Goal: Task Accomplishment & Management: Manage account settings

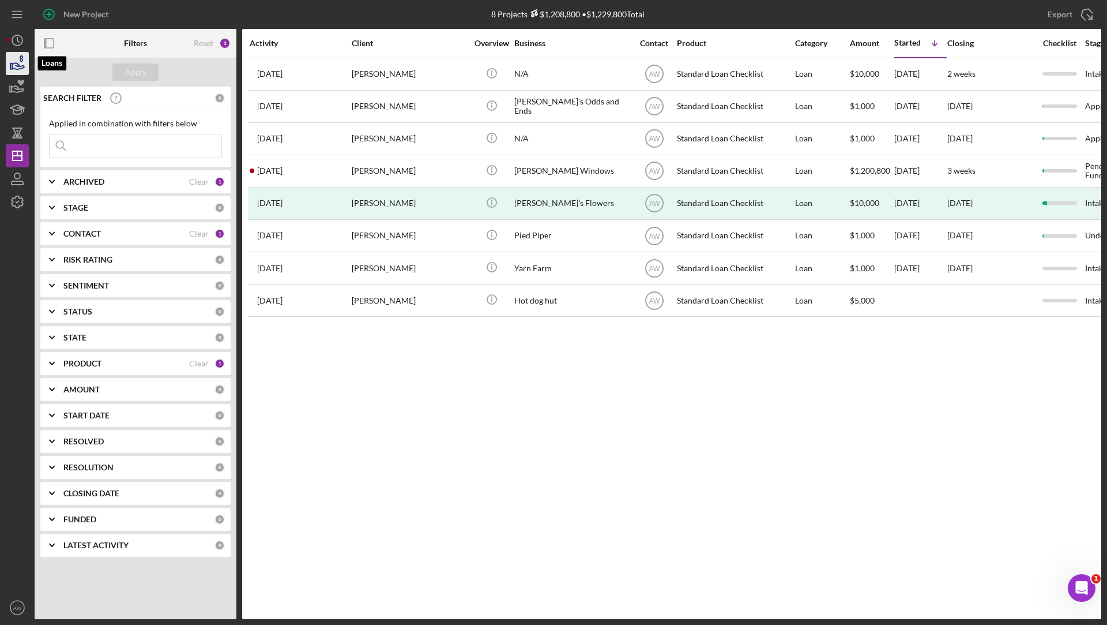
click at [16, 65] on icon "button" at bounding box center [17, 63] width 29 height 29
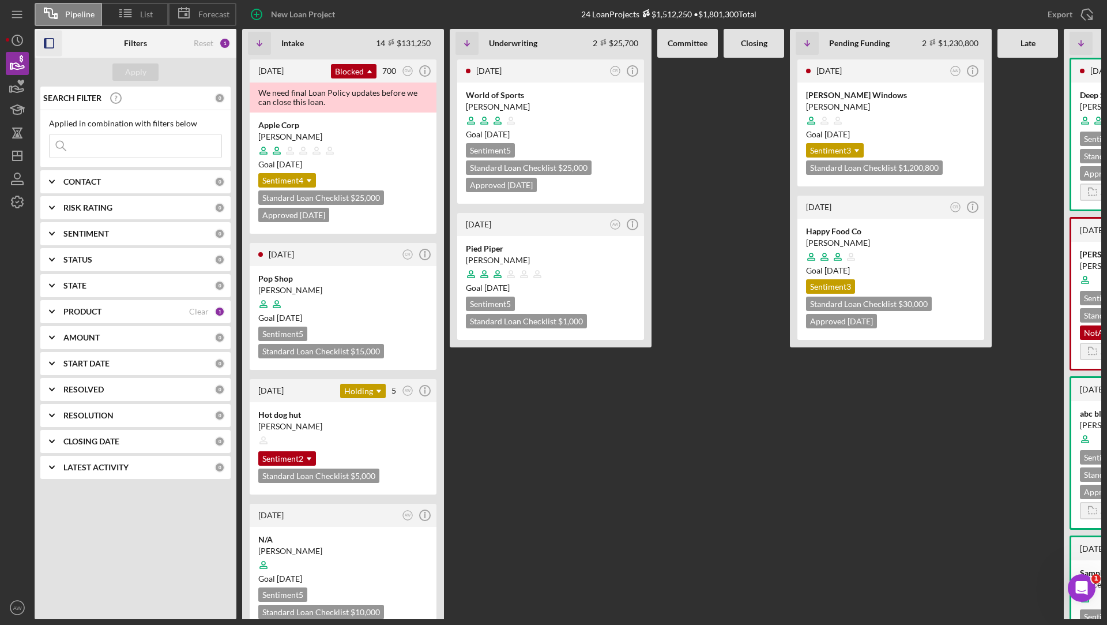
click at [41, 46] on icon "button" at bounding box center [49, 44] width 26 height 26
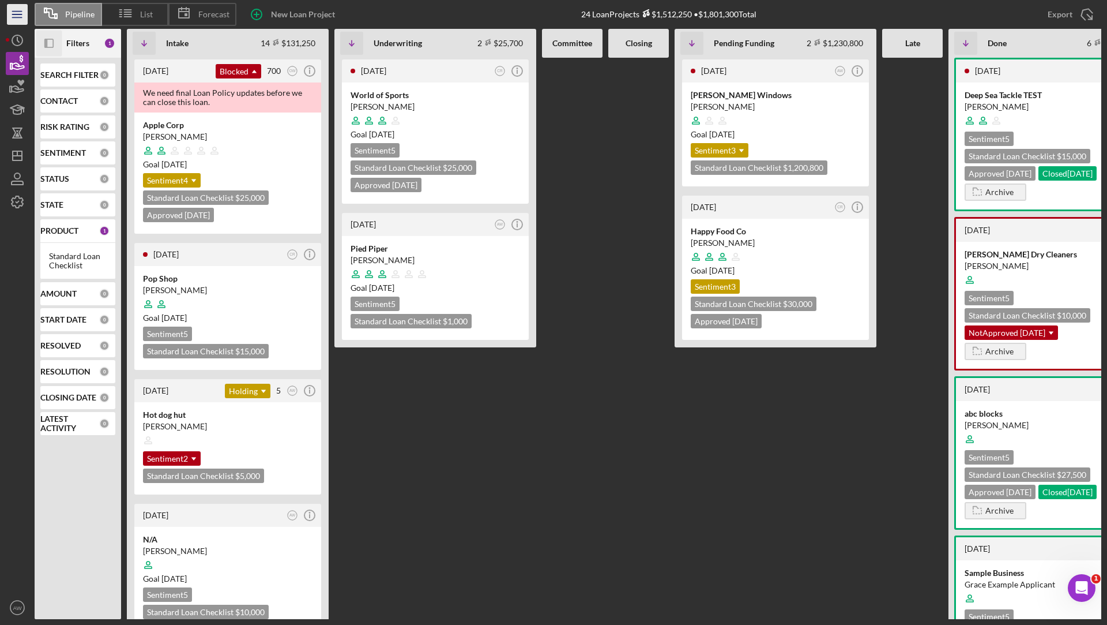
click at [13, 13] on icon "Icon/Menu" at bounding box center [18, 15] width 26 height 26
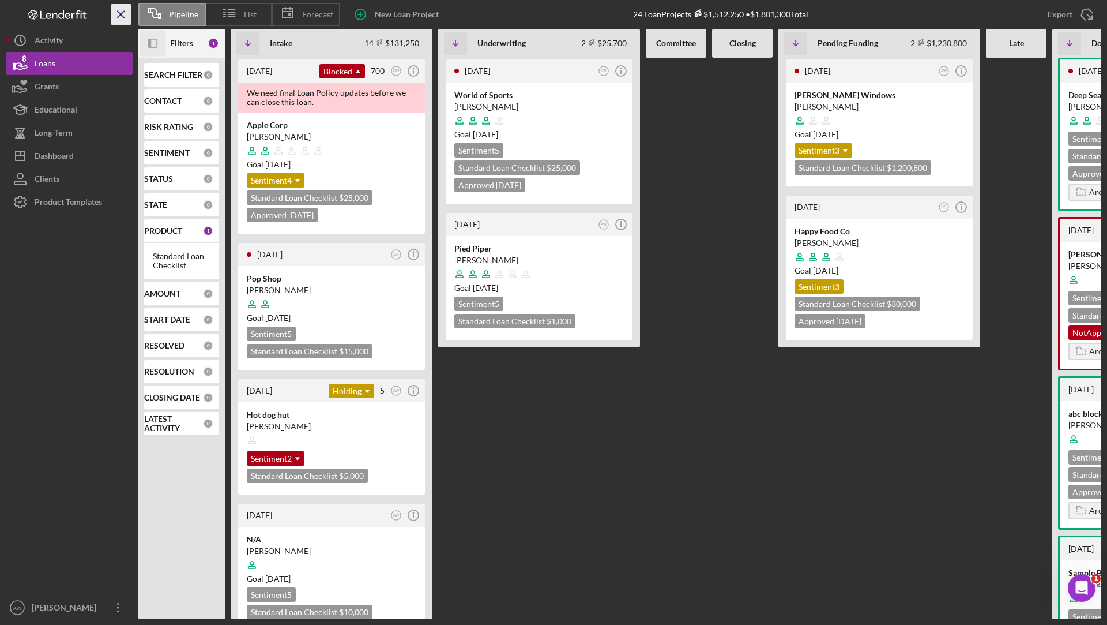
click at [120, 13] on icon "Icon/Menu Close" at bounding box center [121, 15] width 26 height 26
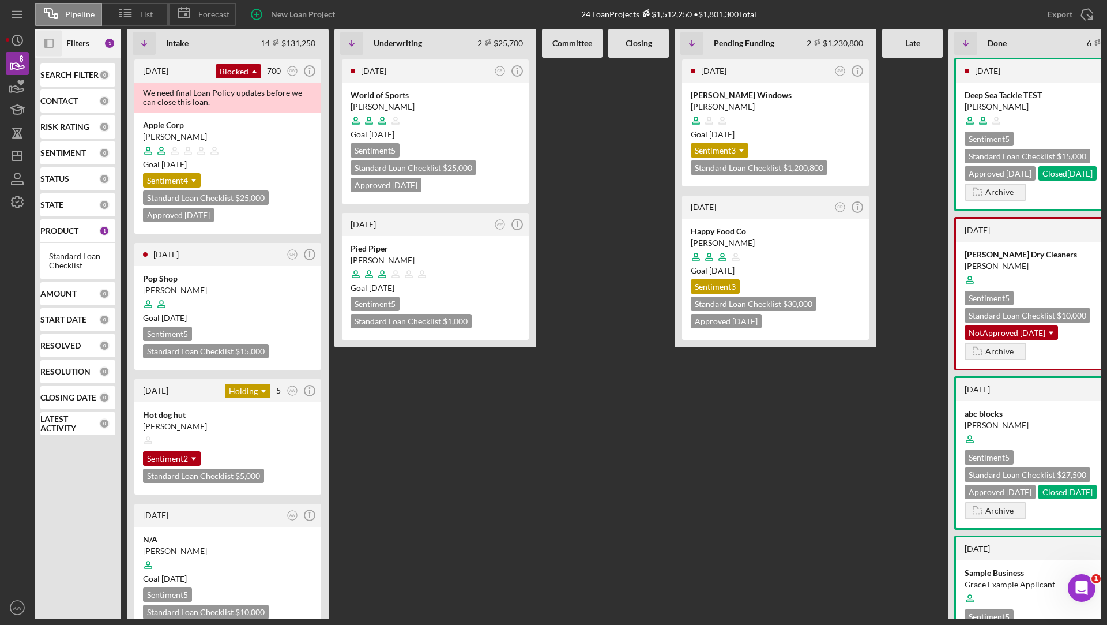
click at [54, 45] on icon "Icon/Panel Side Expand" at bounding box center [49, 44] width 26 height 26
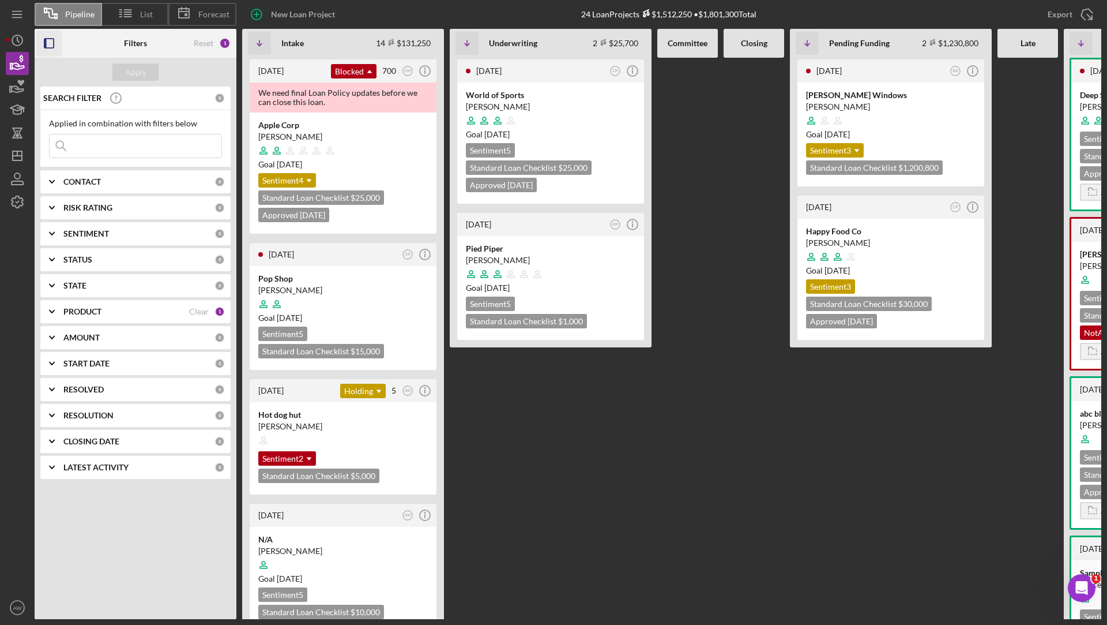
click at [59, 311] on icon "Icon/Expander" at bounding box center [51, 311] width 29 height 29
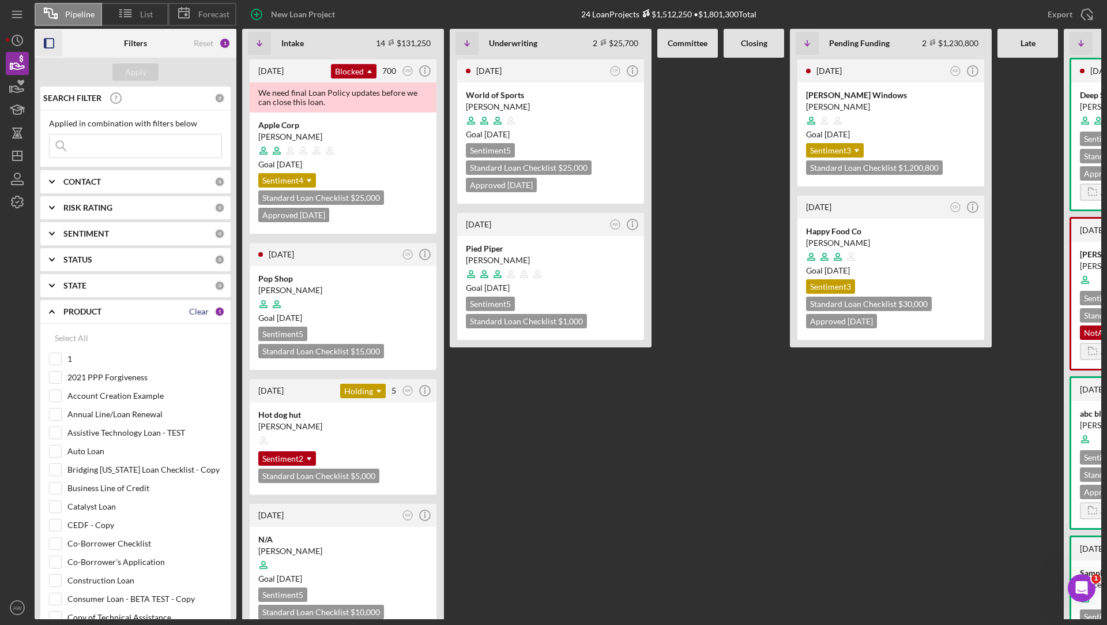
click at [197, 310] on div "Clear" at bounding box center [199, 311] width 20 height 9
checkbox input "false"
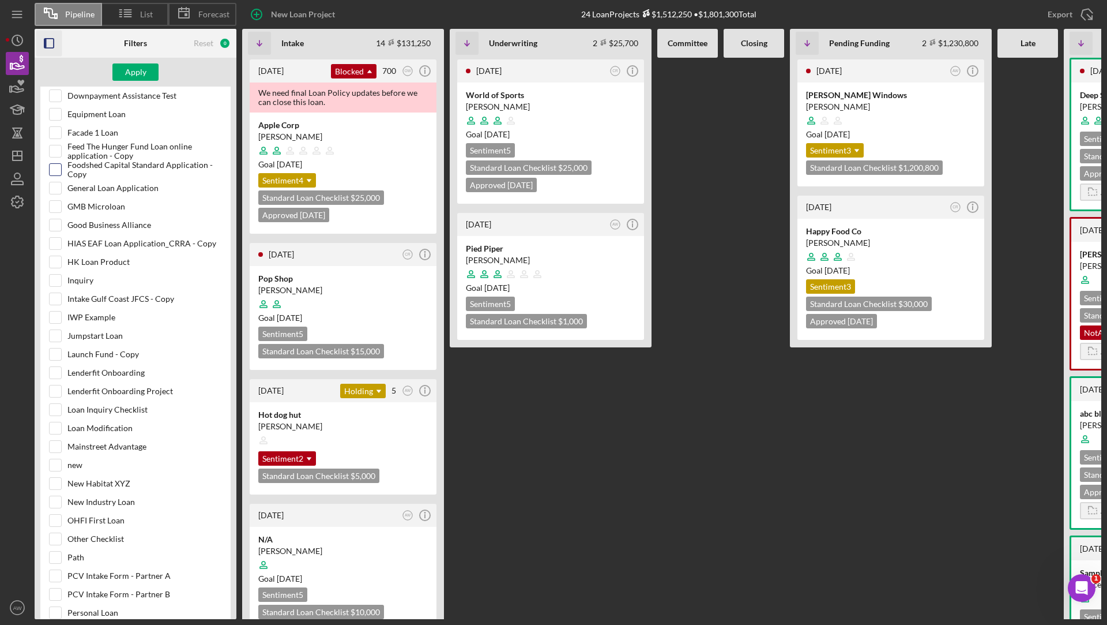
scroll to position [643, 0]
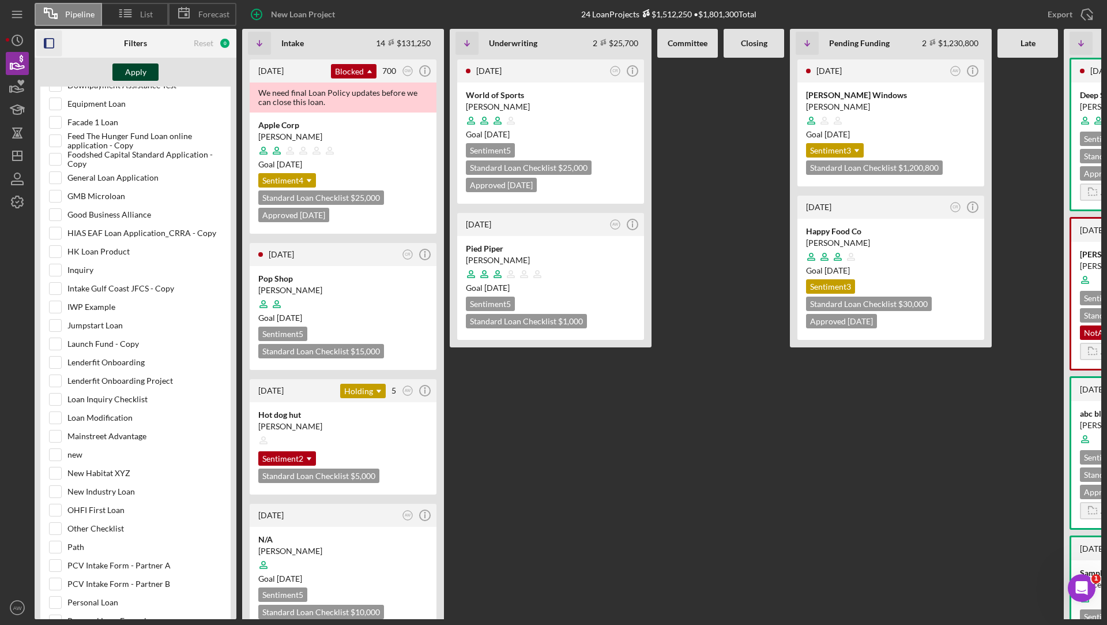
click at [132, 74] on div "Apply" at bounding box center [135, 71] width 21 height 17
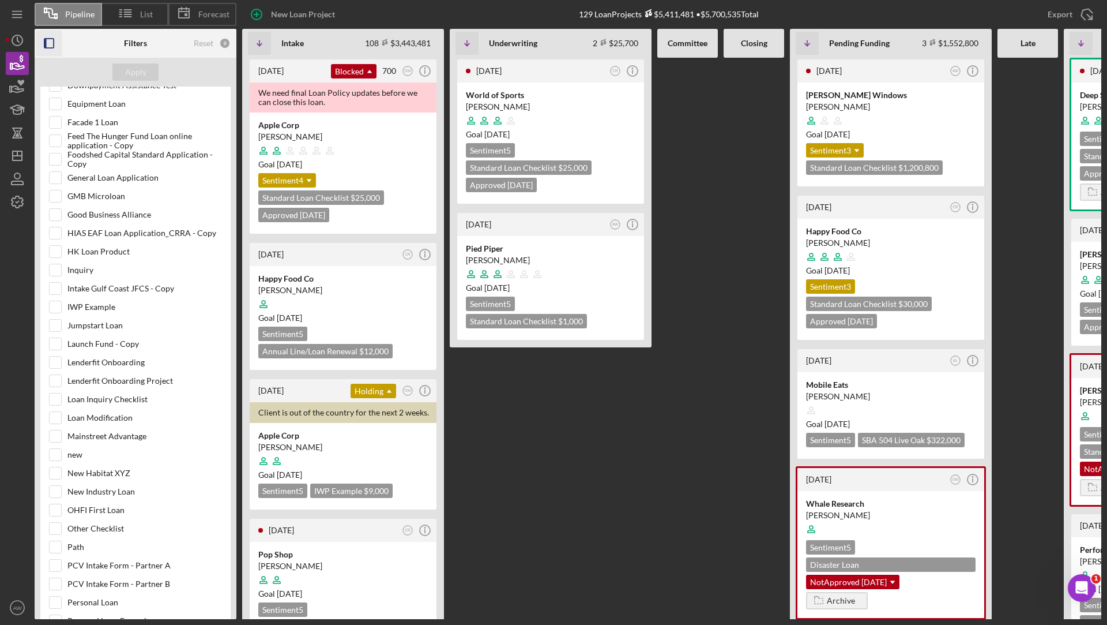
click at [54, 42] on rect "button" at bounding box center [48, 43] width 9 height 9
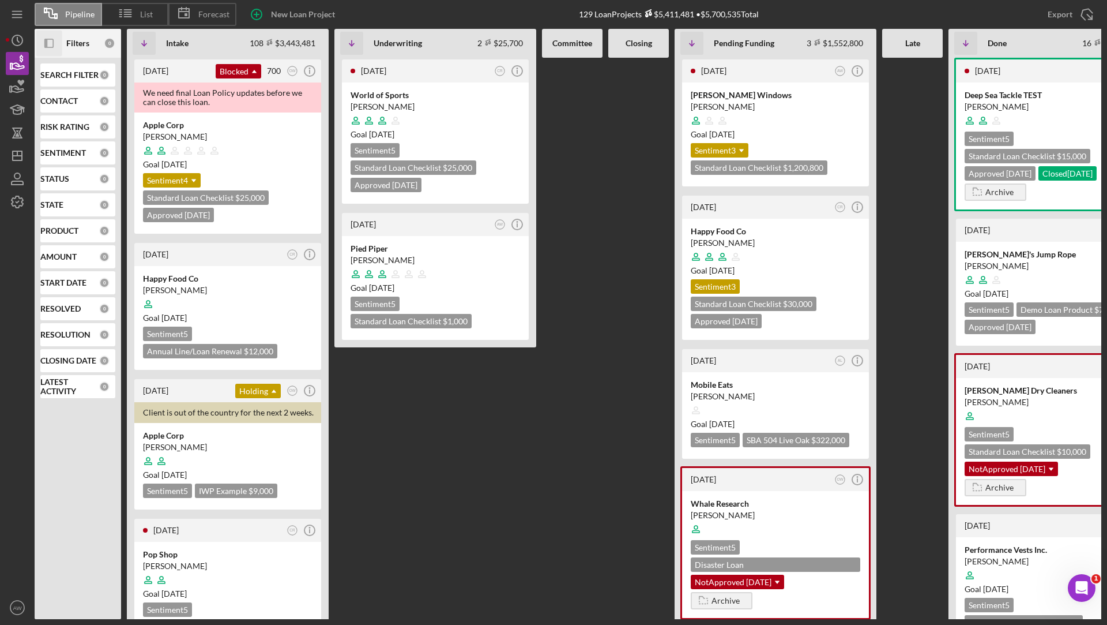
scroll to position [0, 0]
click at [256, 388] on div "Holding Icon/Dropdown Arrow" at bounding box center [258, 391] width 46 height 14
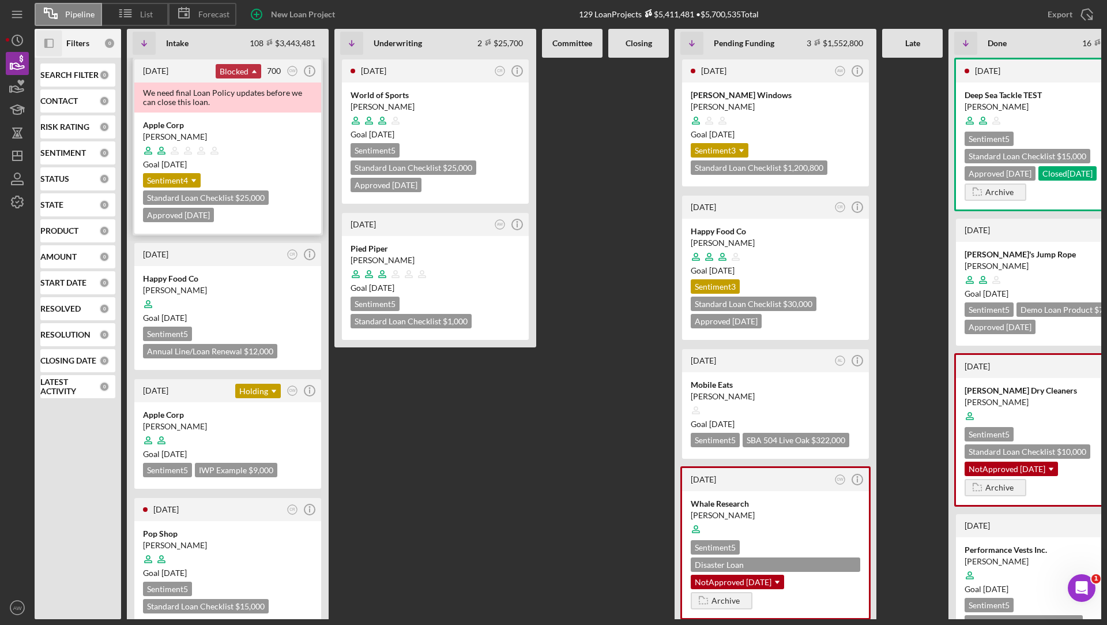
click at [240, 67] on div "Blocked Icon/Dropdown Arrow" at bounding box center [239, 71] width 46 height 14
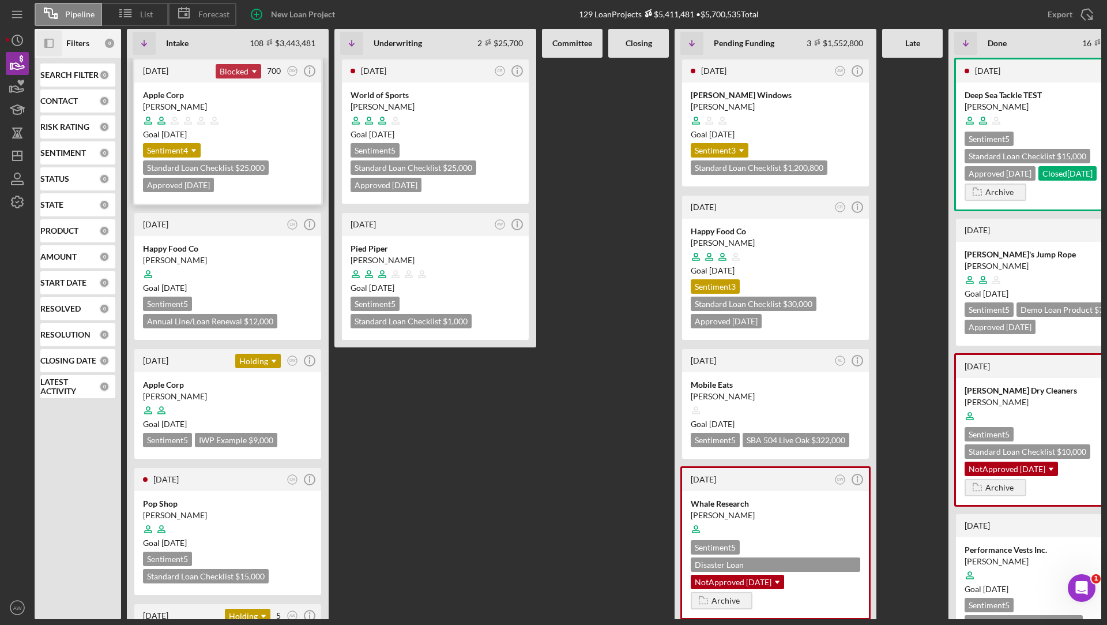
click at [240, 73] on div "Blocked Icon/Dropdown Arrow" at bounding box center [239, 71] width 46 height 14
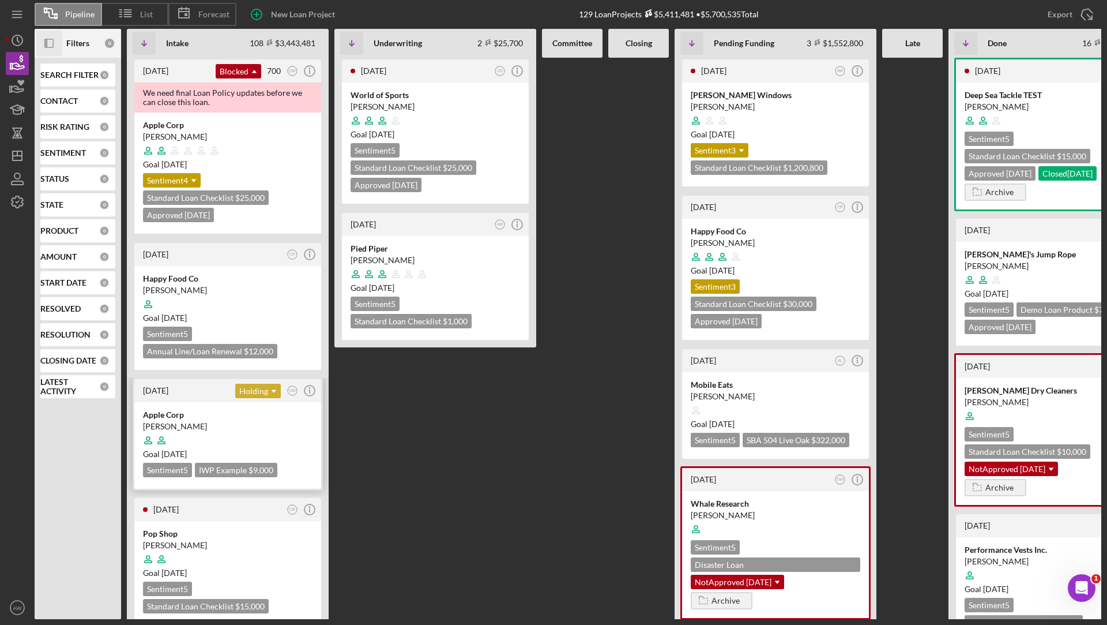
click at [263, 384] on icon "Icon/Dropdown Arrow" at bounding box center [273, 391] width 23 height 23
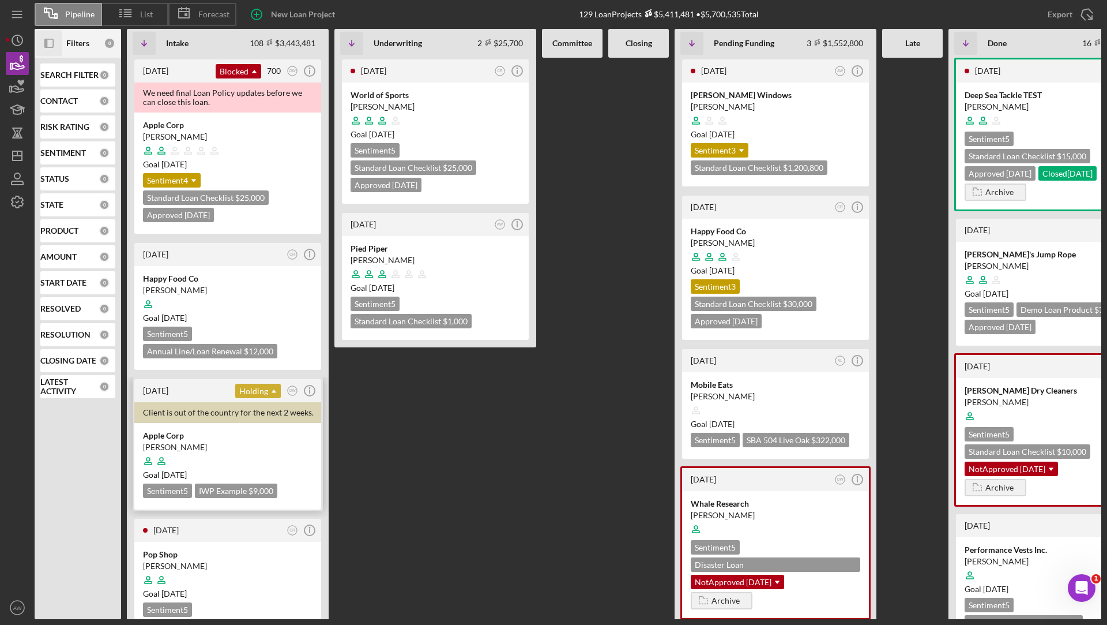
click at [273, 389] on icon "Icon/Dropdown Arrow" at bounding box center [273, 391] width 23 height 23
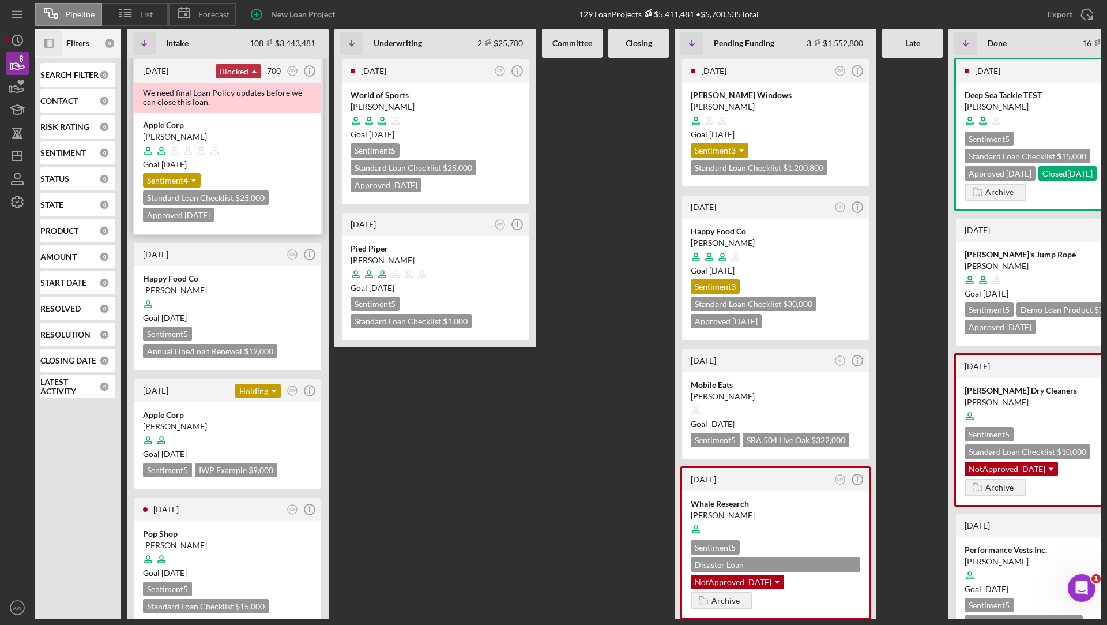
click at [250, 72] on icon "Icon/Dropdown Arrow" at bounding box center [254, 71] width 23 height 23
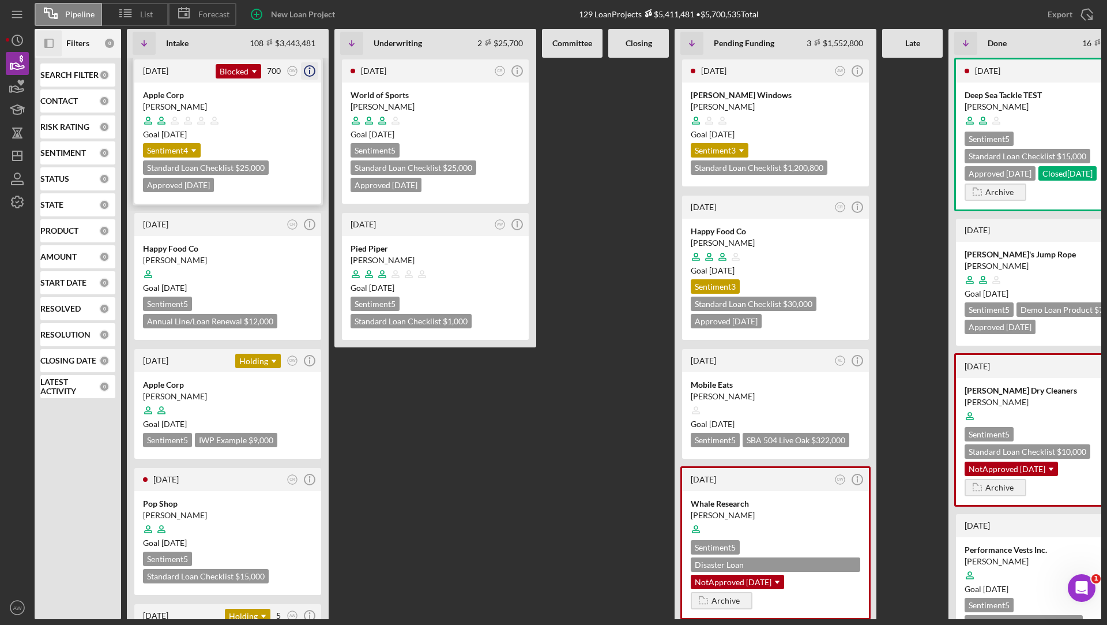
click at [310, 70] on icon "Icon/Info" at bounding box center [309, 71] width 29 height 29
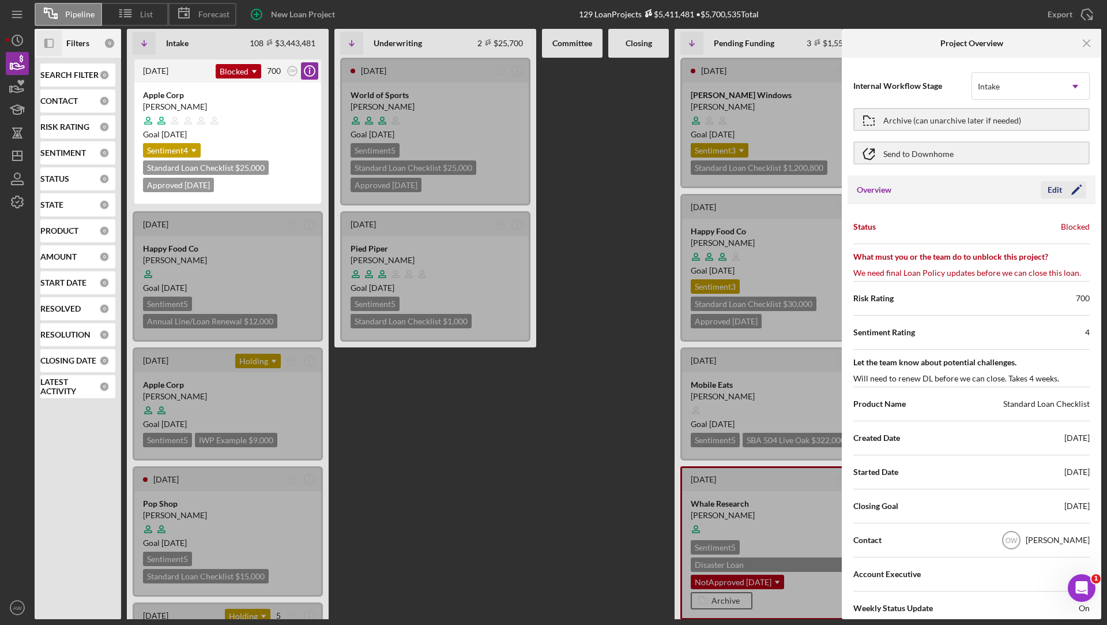
click at [1048, 187] on div "Edit" at bounding box center [1055, 189] width 14 height 17
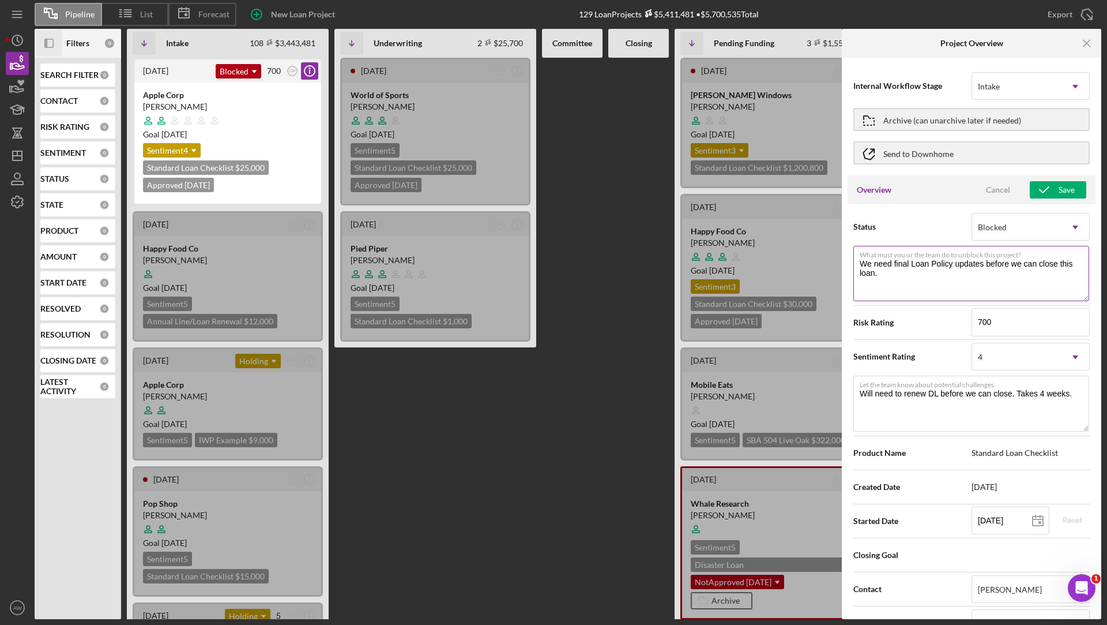
click at [899, 281] on textarea "We need final Loan Policy updates before we can close this loan." at bounding box center [972, 273] width 236 height 55
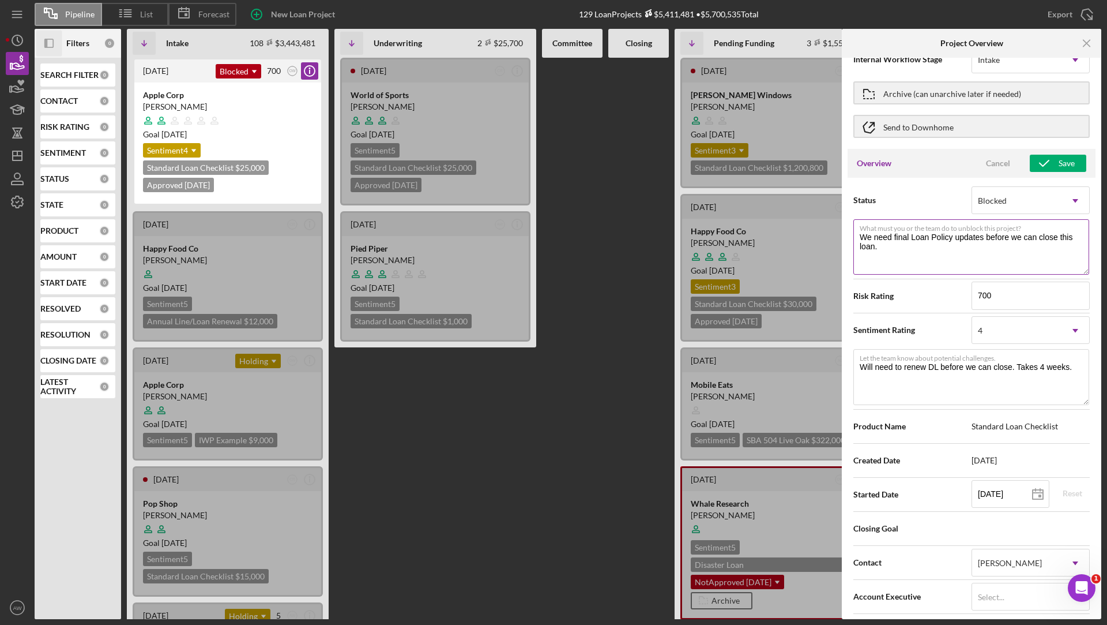
scroll to position [35, 0]
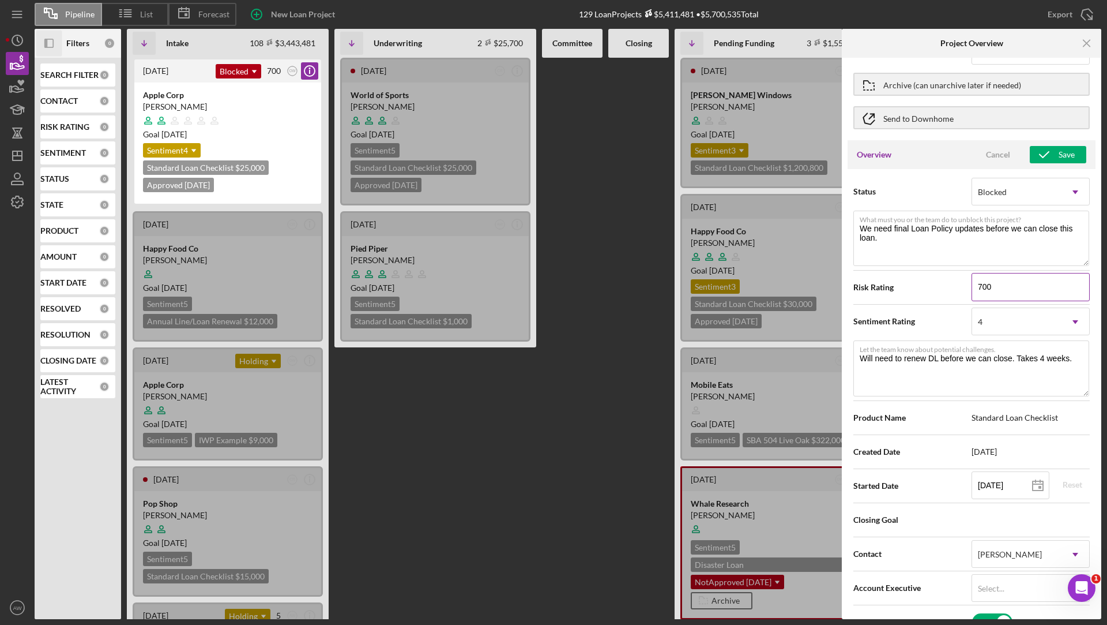
click at [997, 288] on input "700" at bounding box center [1031, 287] width 118 height 28
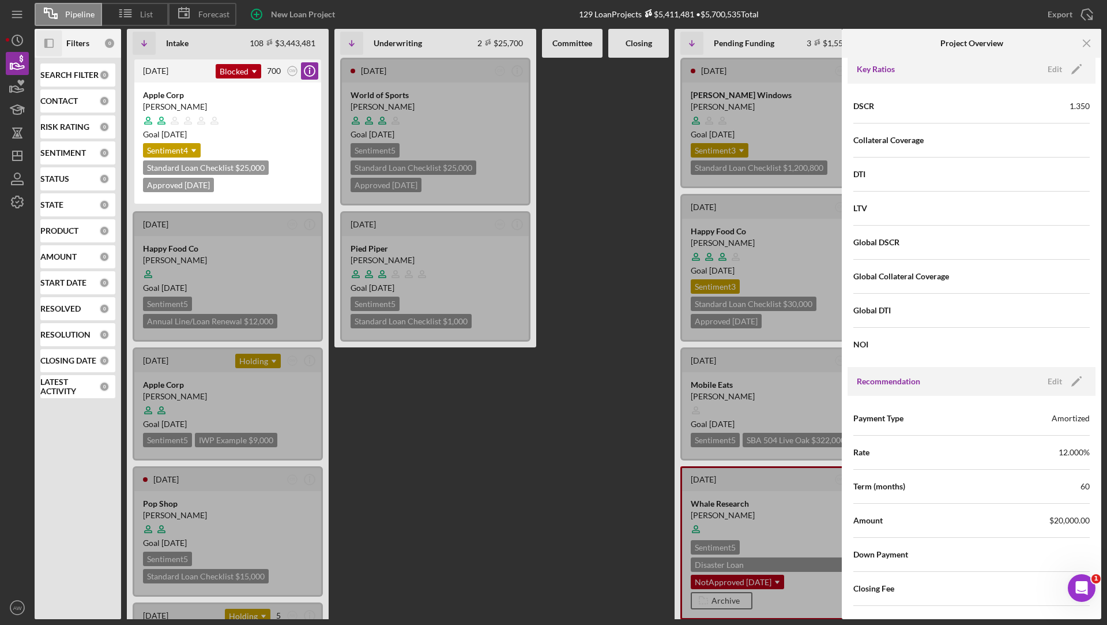
scroll to position [984, 0]
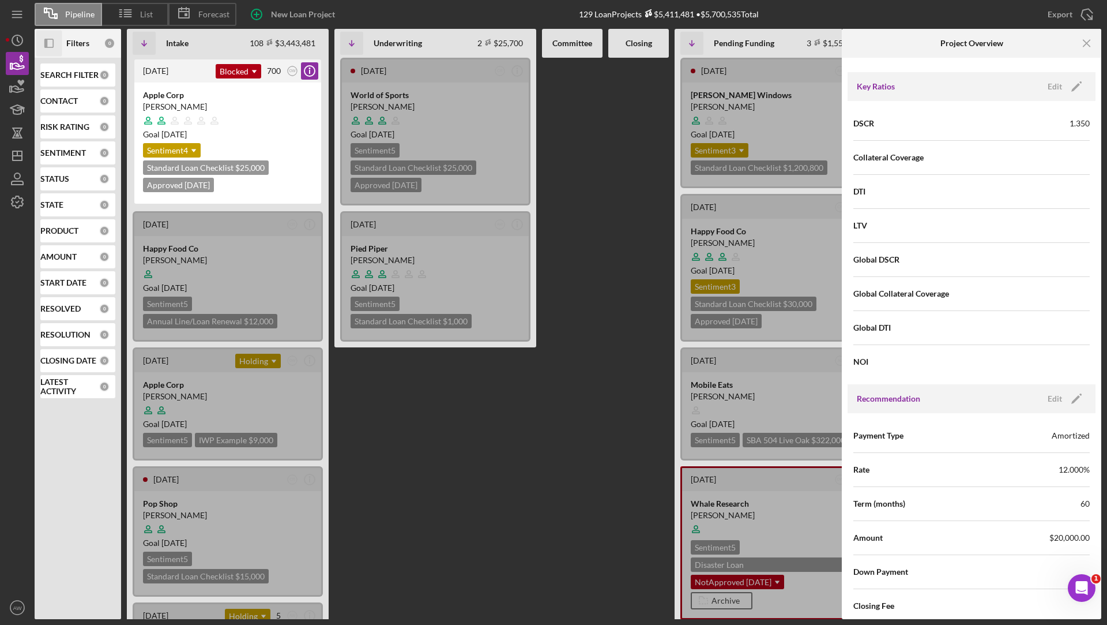
type textarea "Here's a snapshot of information that has been fully approved, as well as the i…"
drag, startPoint x: 853, startPoint y: 118, endPoint x: 876, endPoint y: 118, distance: 23.1
click at [876, 118] on div "DSCR 1.350" at bounding box center [972, 123] width 236 height 29
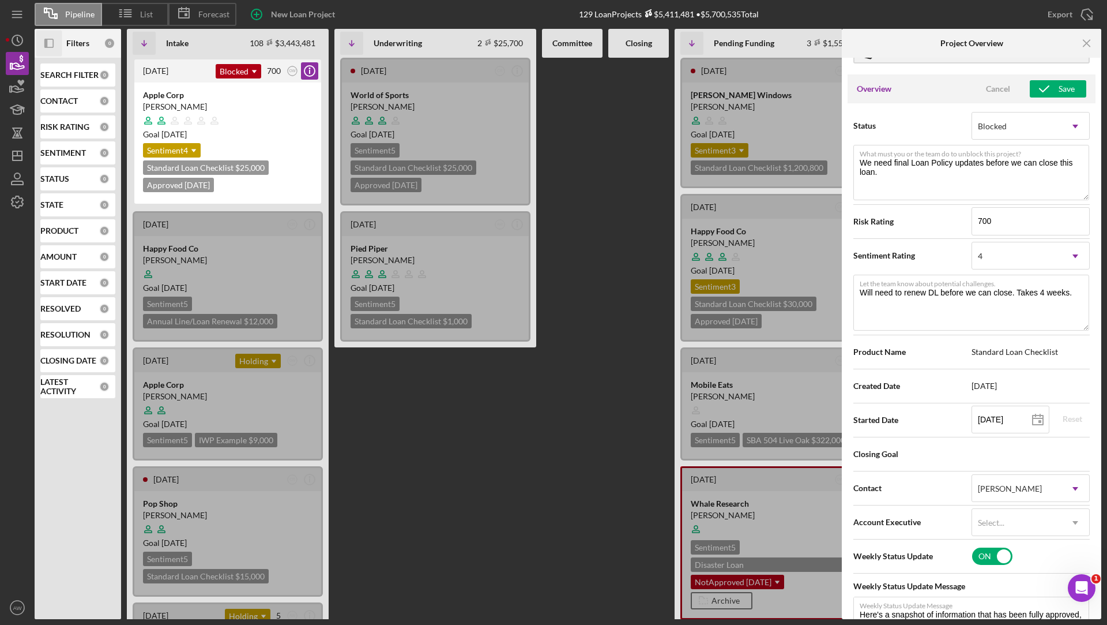
scroll to position [95, 0]
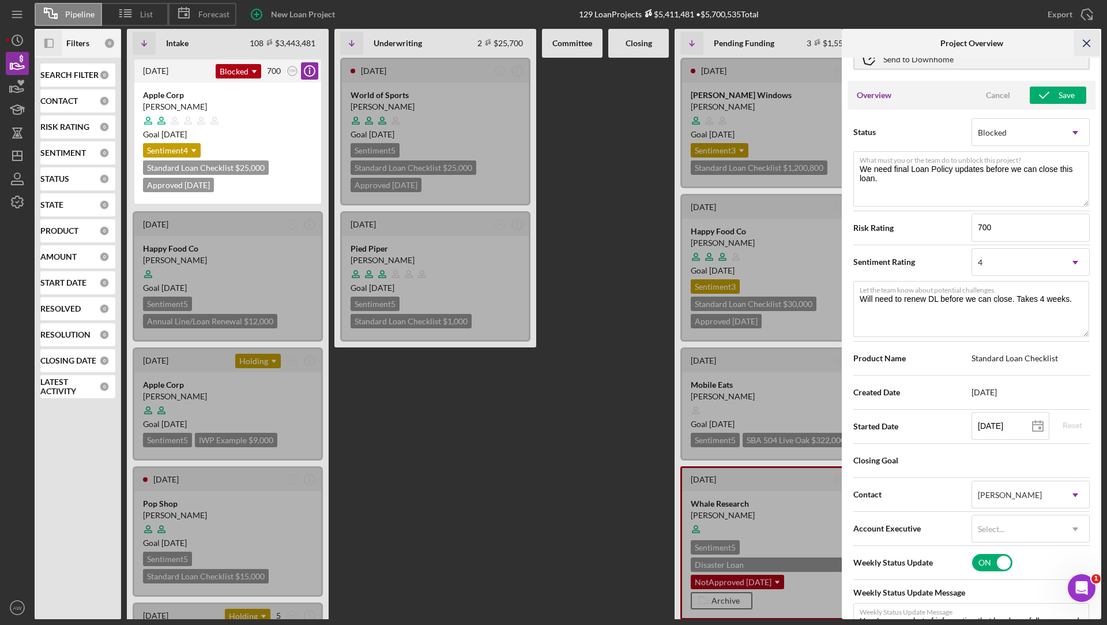
click at [1090, 43] on icon "Icon/Menu Close" at bounding box center [1088, 44] width 26 height 26
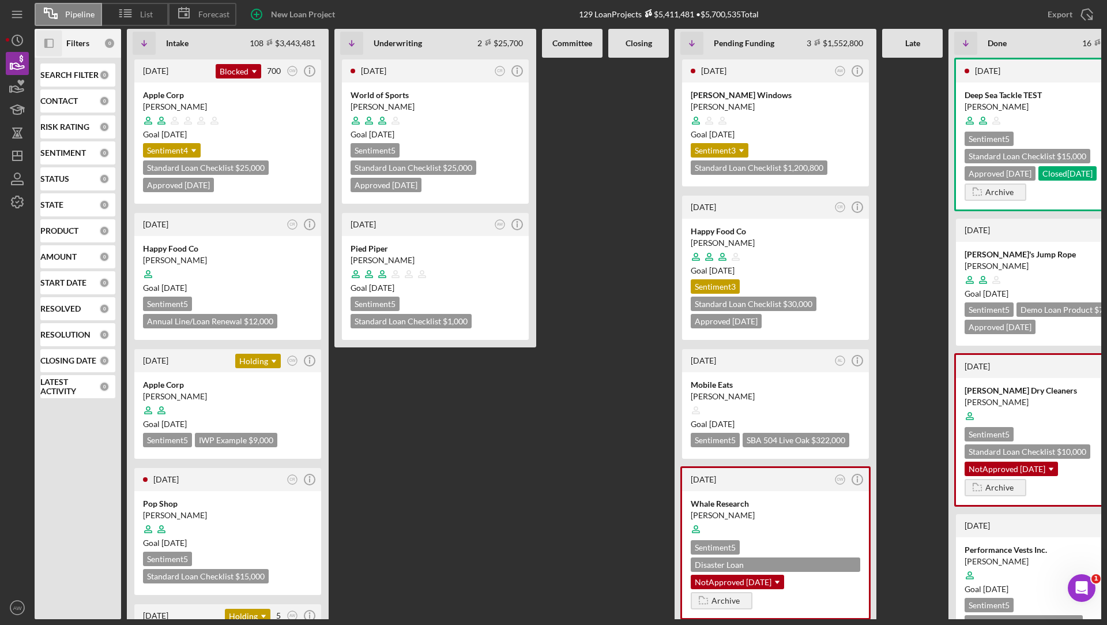
scroll to position [0, 0]
click at [185, 147] on icon "Icon/Dropdown Arrow" at bounding box center [193, 150] width 23 height 23
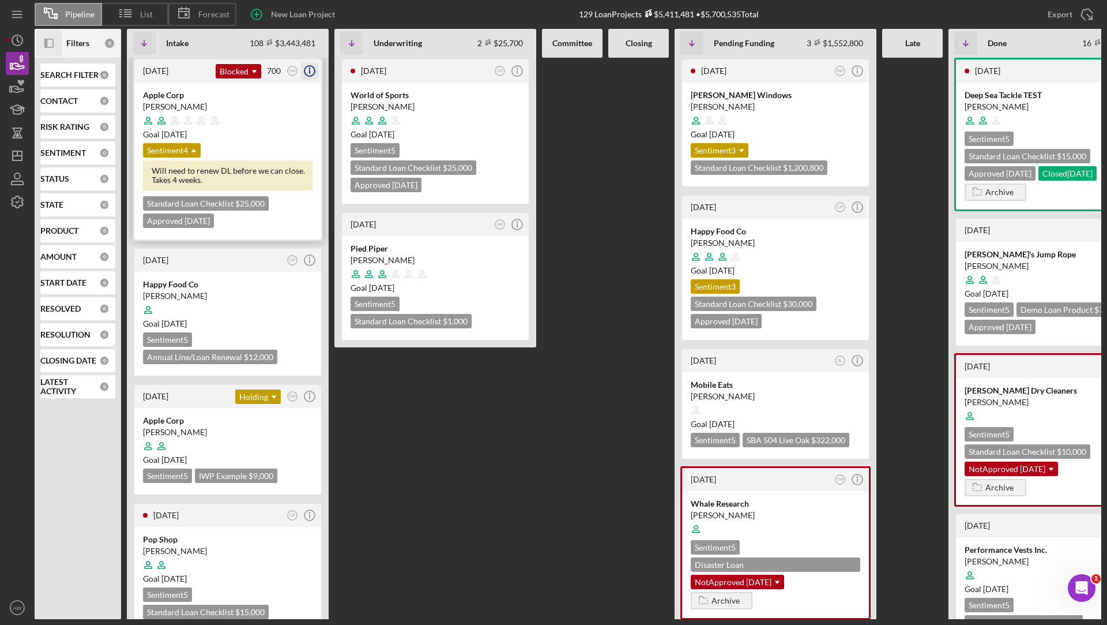
click at [311, 71] on icon "Icon/Info" at bounding box center [309, 71] width 29 height 29
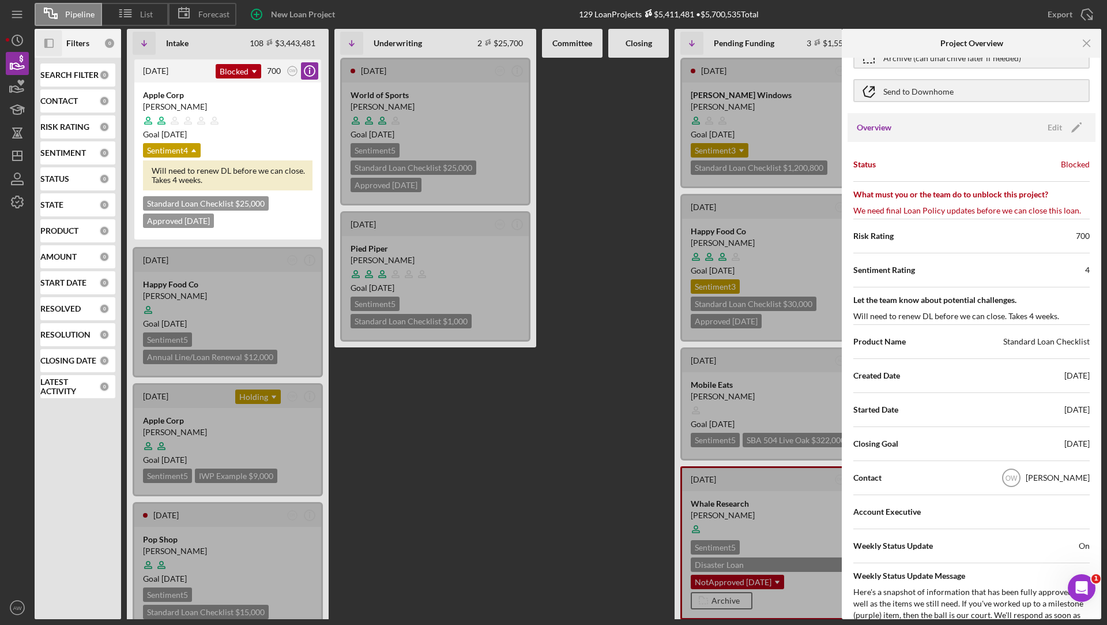
scroll to position [92, 0]
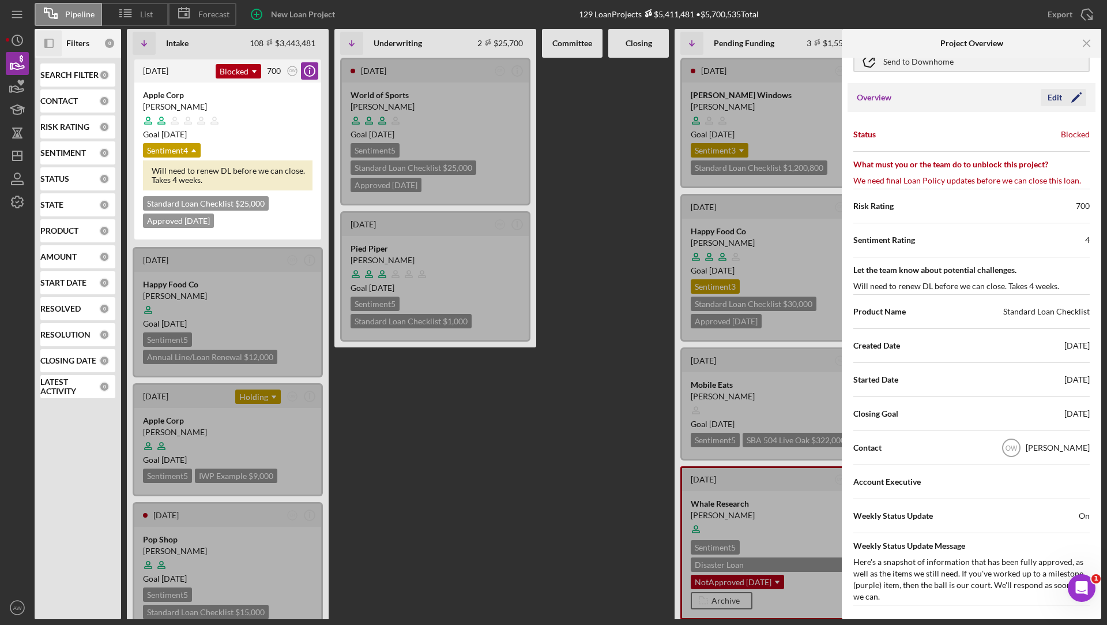
click at [1050, 100] on div "Edit" at bounding box center [1055, 97] width 14 height 17
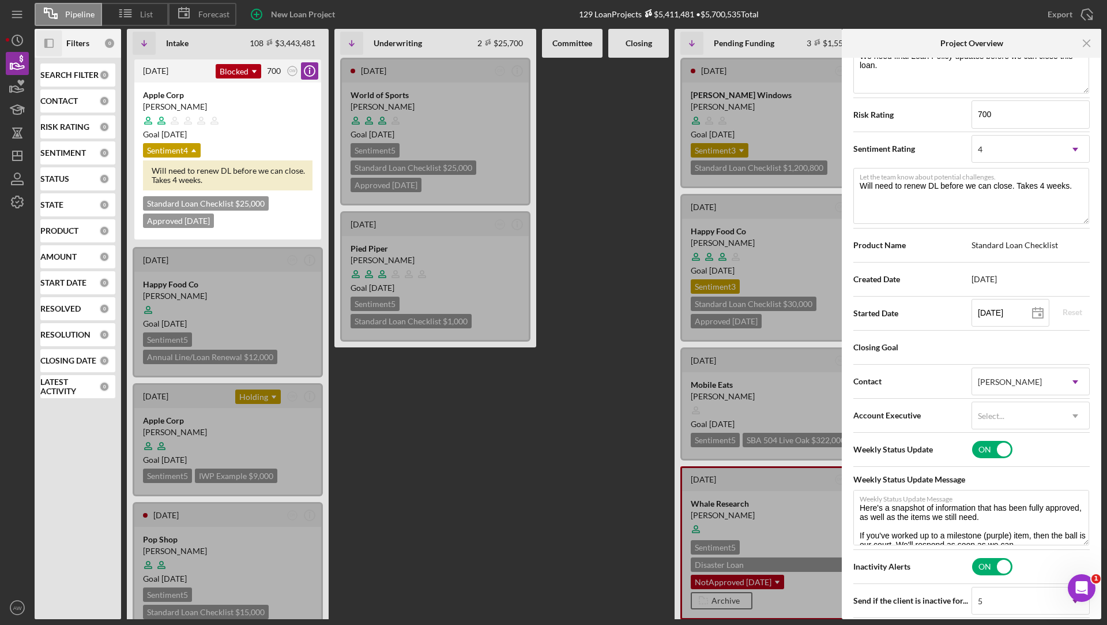
scroll to position [196, 0]
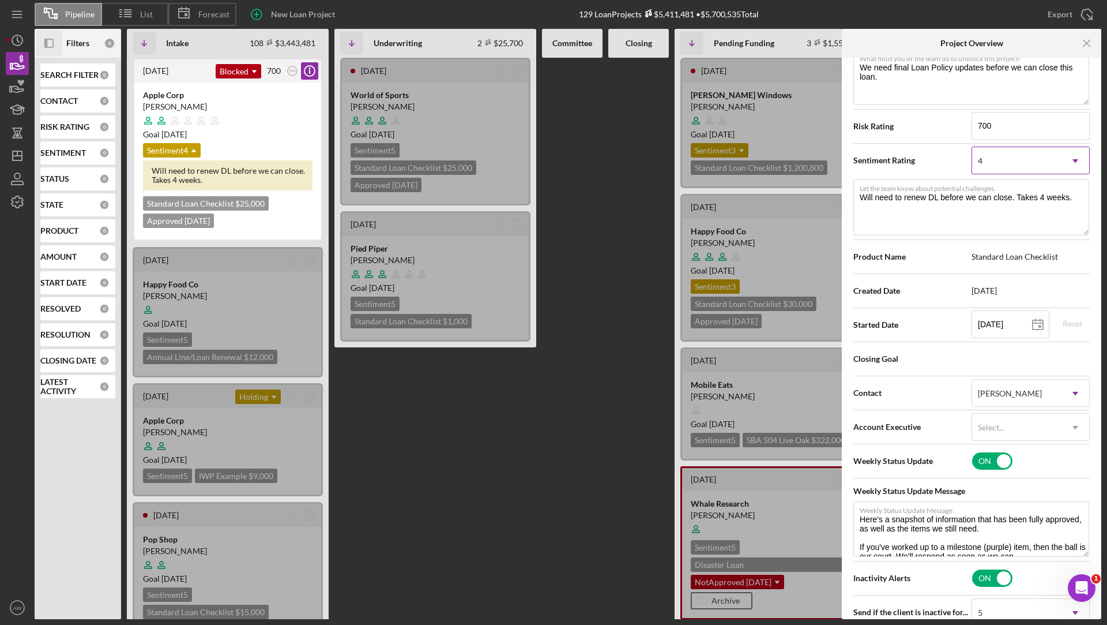
click at [1008, 168] on div "4" at bounding box center [1016, 161] width 89 height 27
click at [939, 153] on div "Sentiment Rating 4 Icon/Dropdown Arrow" at bounding box center [972, 160] width 236 height 29
type textarea "Here's a snapshot of information that has been fully approved, as well as the i…"
click at [907, 194] on textarea "Will need to renew DL before we can close. Takes 4 weeks." at bounding box center [972, 206] width 236 height 55
click at [1091, 40] on icon "Icon/Menu Close" at bounding box center [1088, 44] width 26 height 26
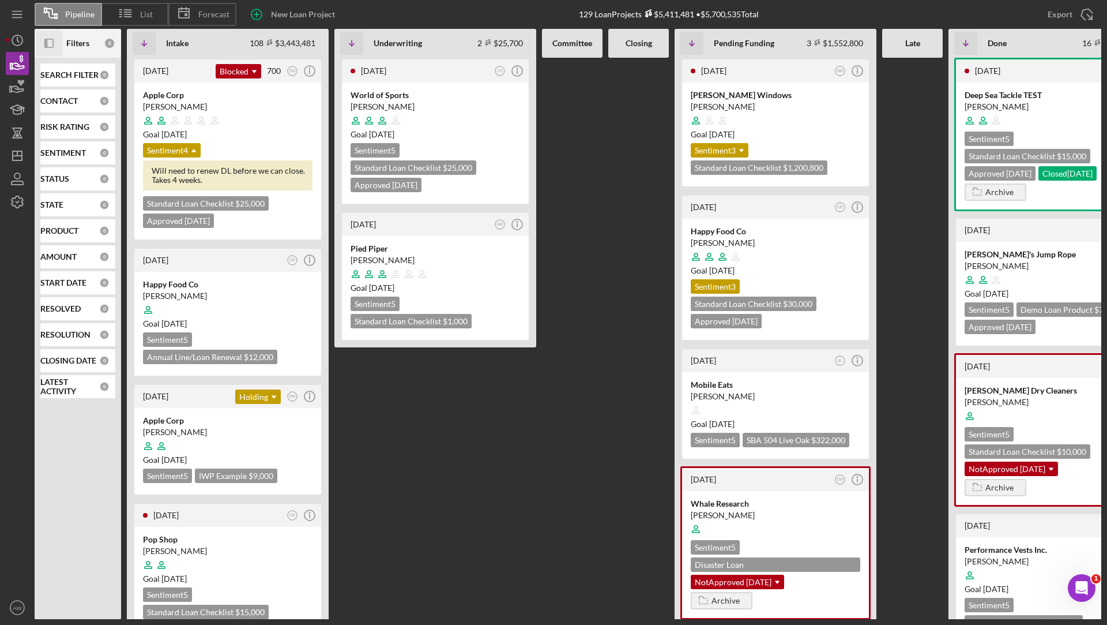
scroll to position [0, 0]
click at [190, 152] on icon "Icon/Dropdown Arrow" at bounding box center [193, 150] width 23 height 23
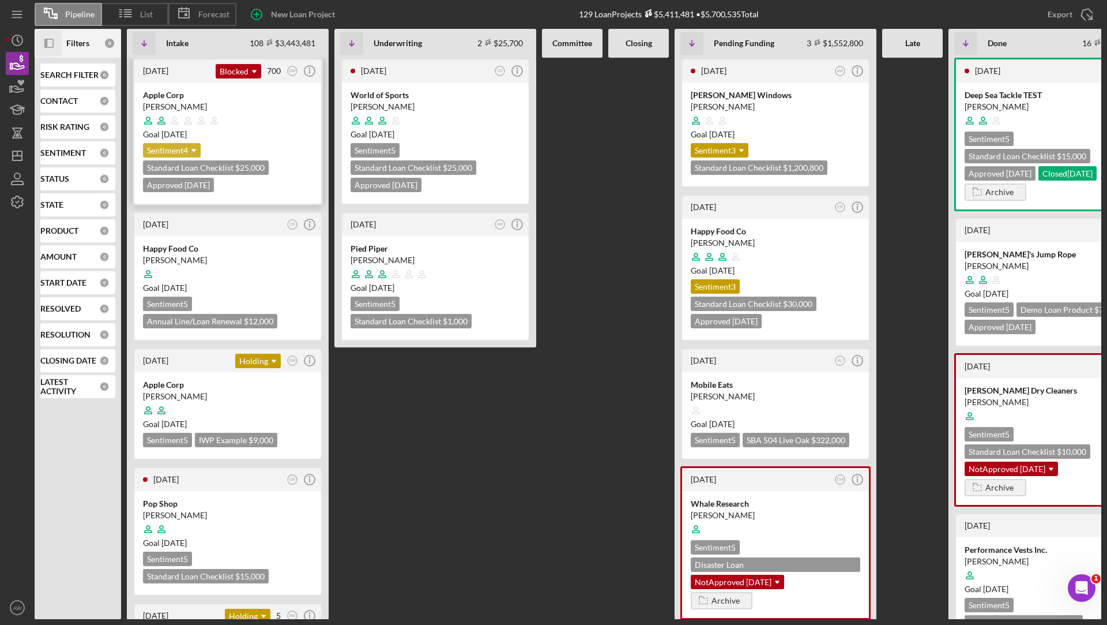
click at [190, 152] on icon "Icon/Dropdown Arrow" at bounding box center [193, 150] width 23 height 23
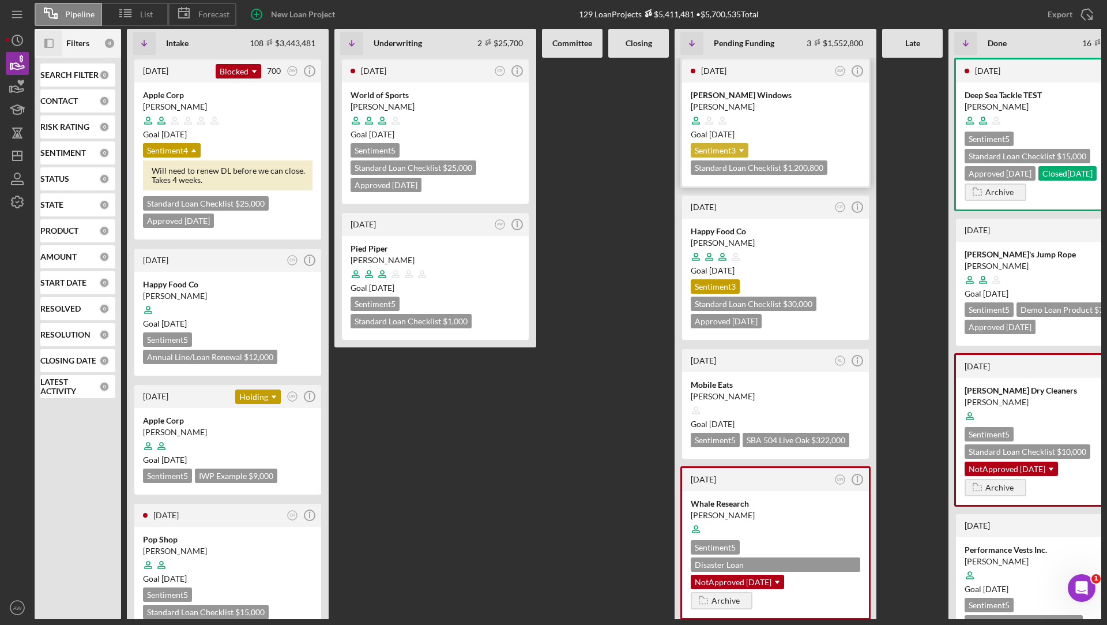
click at [730, 148] on div "Sentiment 3 Icon/Dropdown Arrow" at bounding box center [720, 150] width 58 height 14
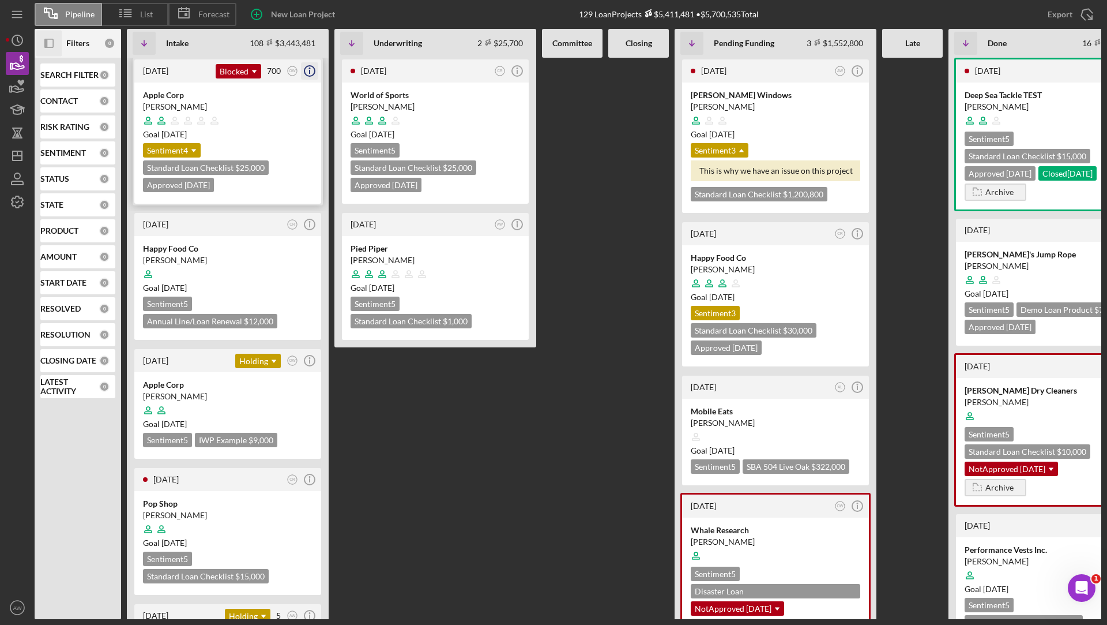
click at [314, 69] on icon "Icon/Info" at bounding box center [309, 71] width 29 height 29
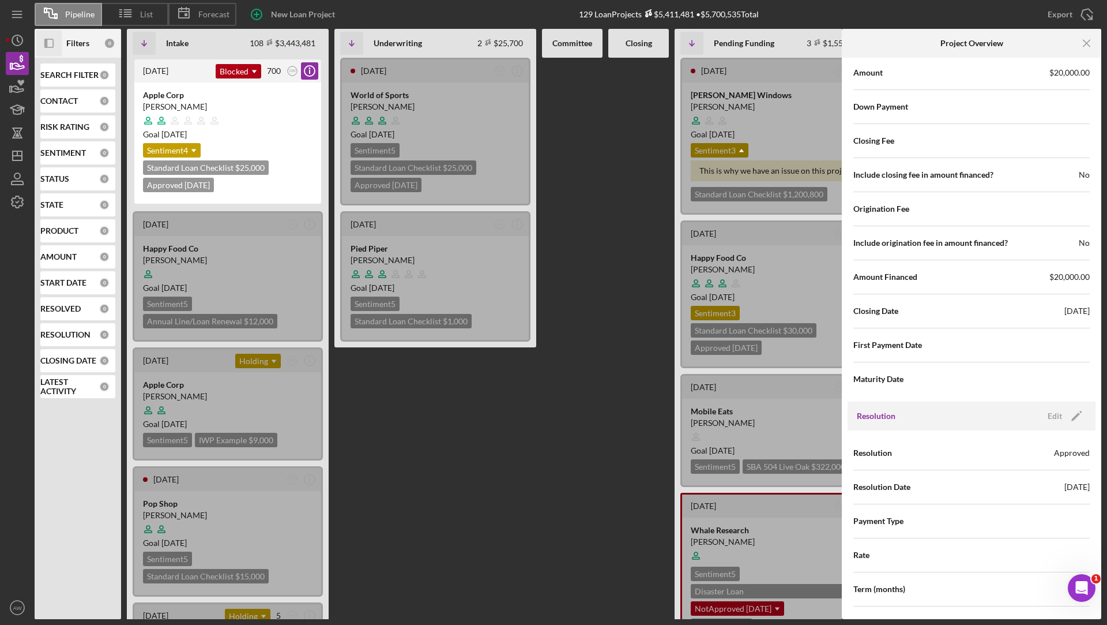
scroll to position [1695, 0]
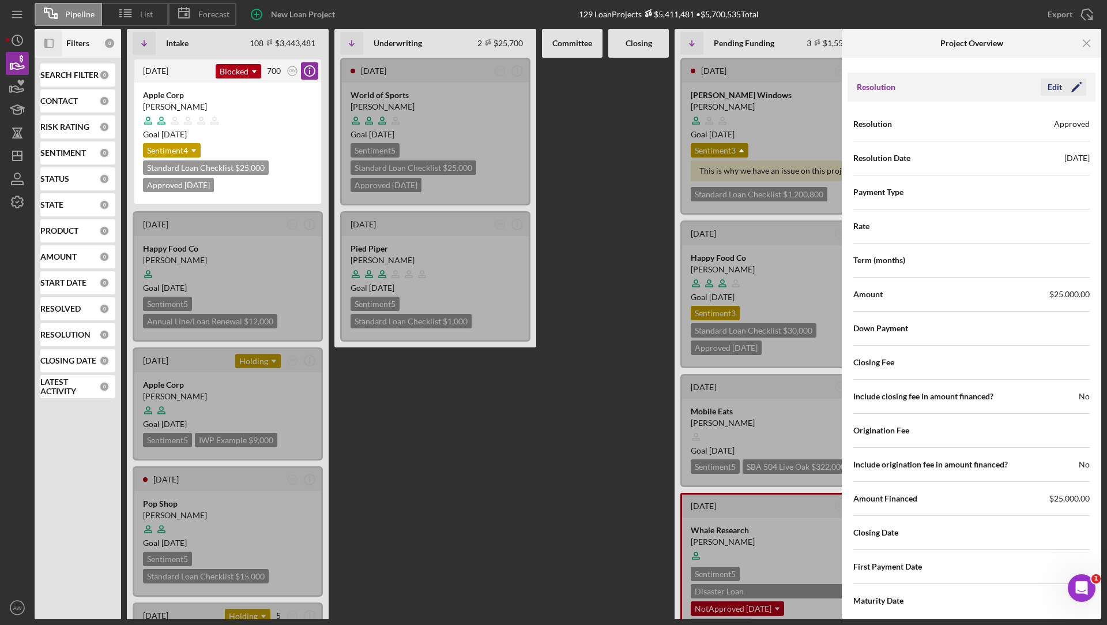
click at [1054, 82] on div "Edit" at bounding box center [1055, 86] width 14 height 17
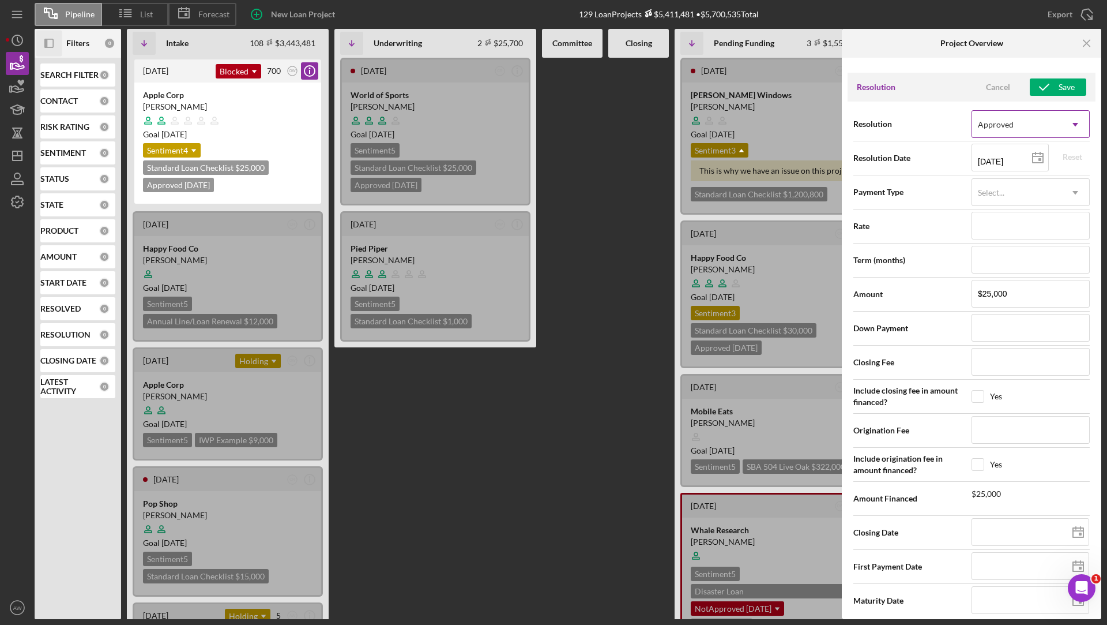
click at [1015, 123] on div "Approved" at bounding box center [1016, 124] width 89 height 27
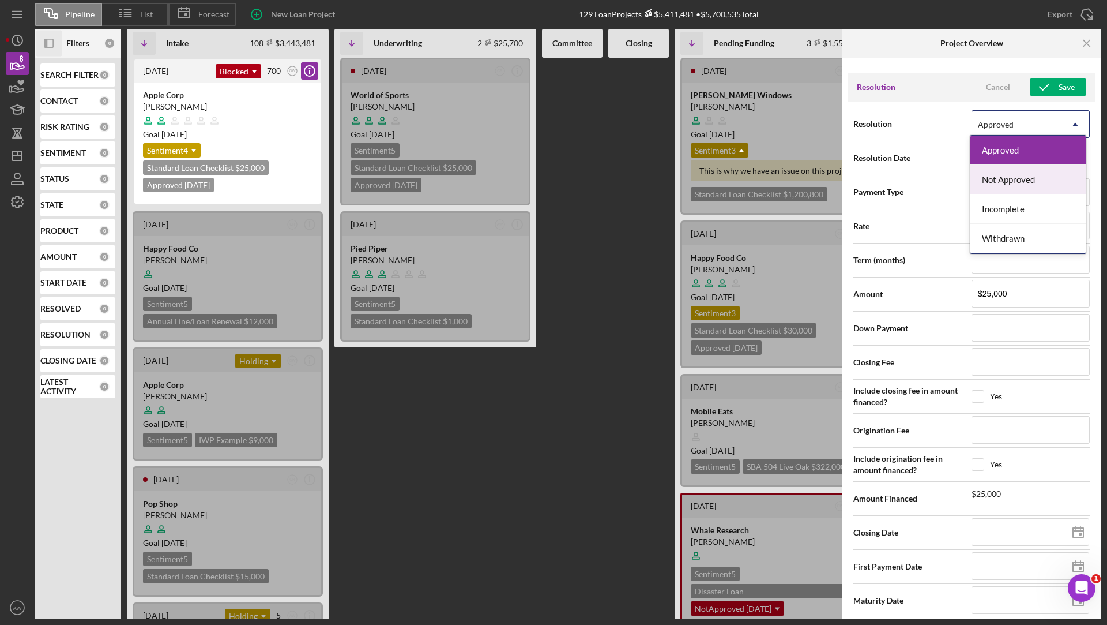
click at [1007, 181] on div "Not Approved" at bounding box center [1028, 179] width 115 height 29
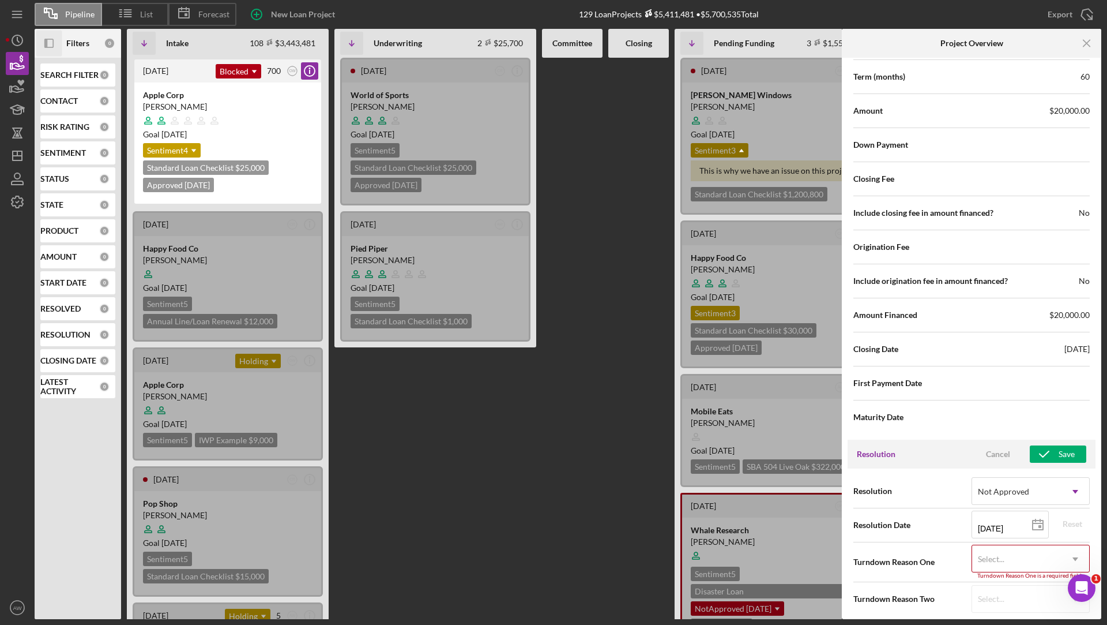
click at [1000, 554] on div "Select..." at bounding box center [991, 558] width 27 height 9
type input "cash"
click at [20, 600] on circle "button" at bounding box center [17, 607] width 14 height 14
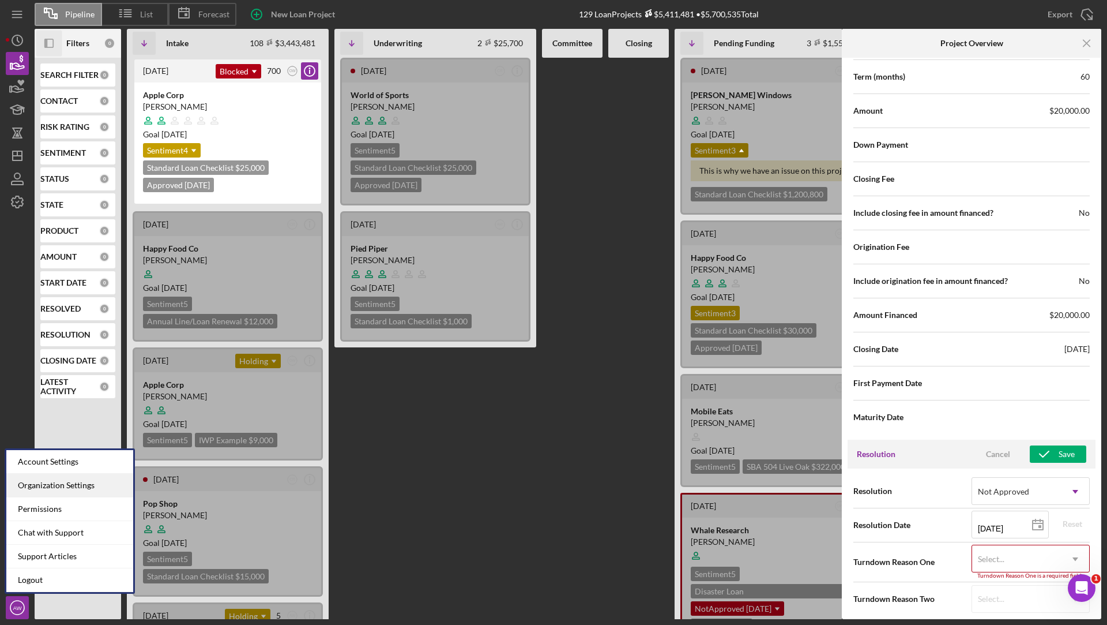
click at [43, 479] on div "Organization Settings" at bounding box center [69, 486] width 127 height 24
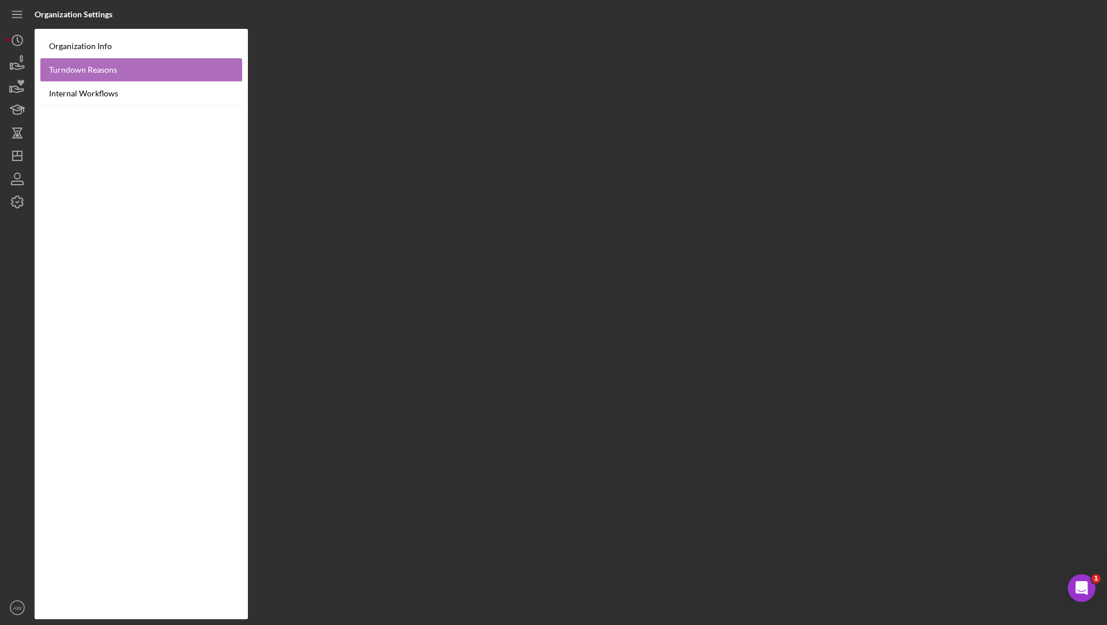
click at [66, 70] on link "Turndown Reasons" at bounding box center [141, 70] width 202 height 24
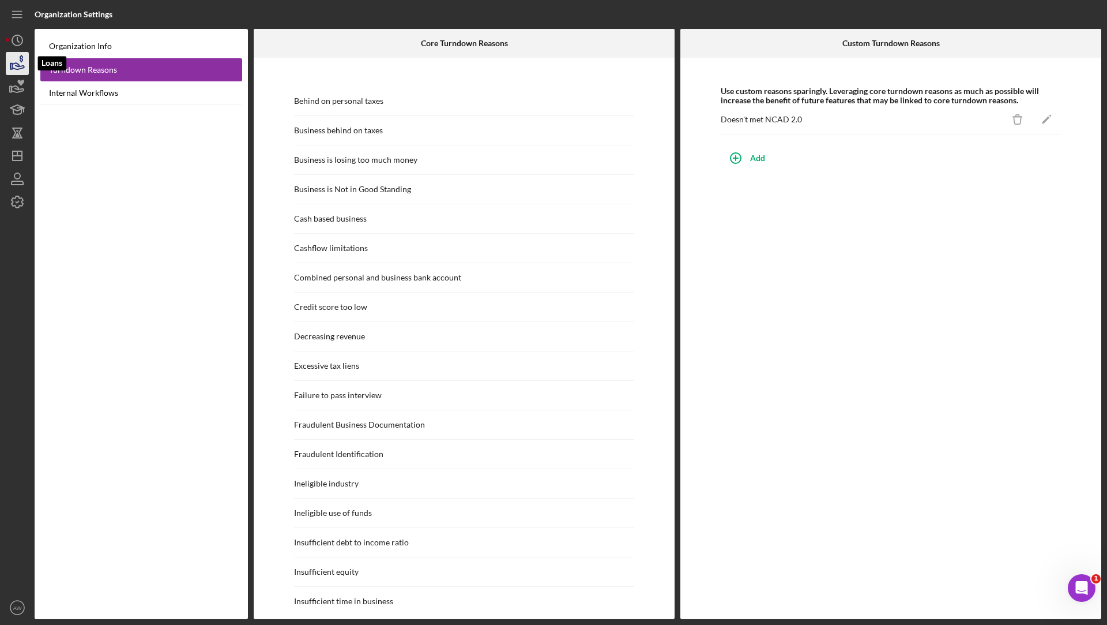
click at [19, 66] on icon "button" at bounding box center [18, 66] width 12 height 6
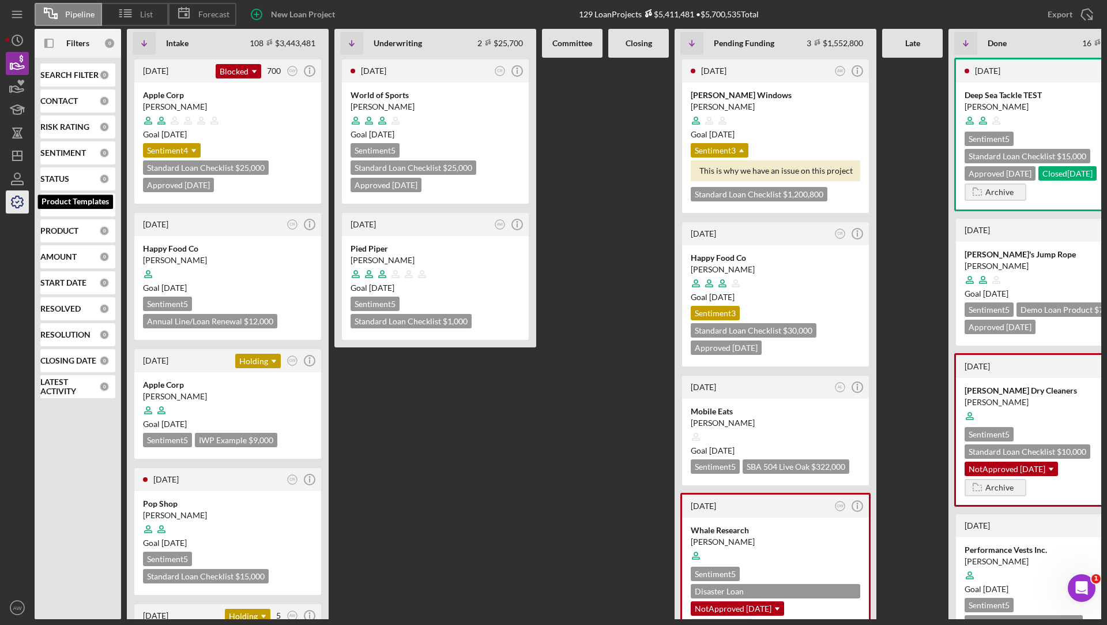
click at [15, 198] on icon "button" at bounding box center [18, 202] width 12 height 12
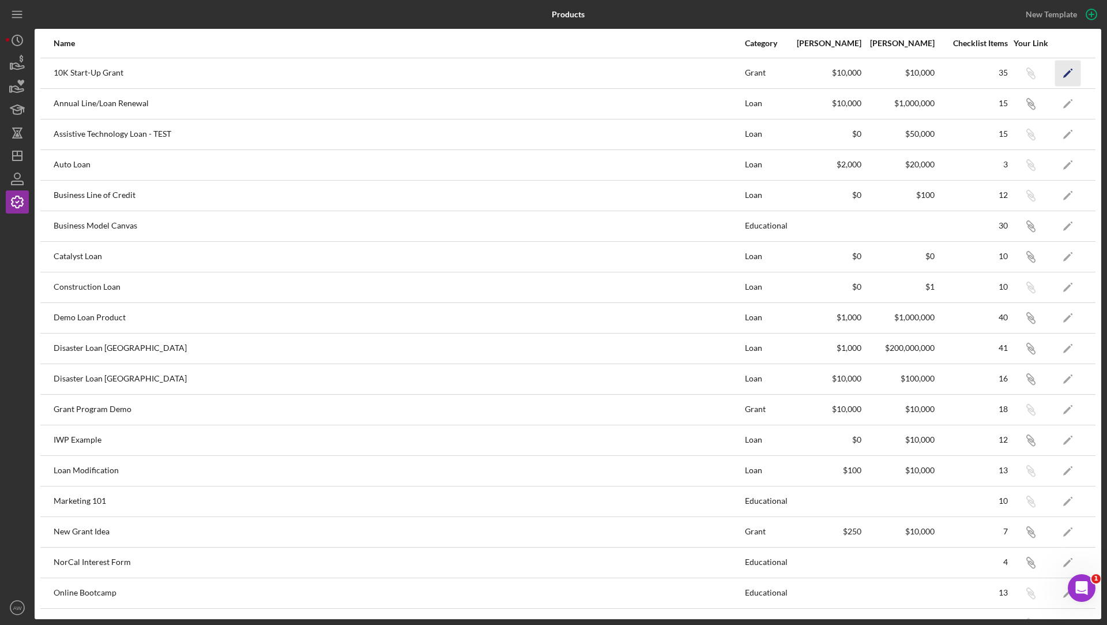
click at [1065, 74] on icon "Icon/Edit" at bounding box center [1068, 73] width 26 height 26
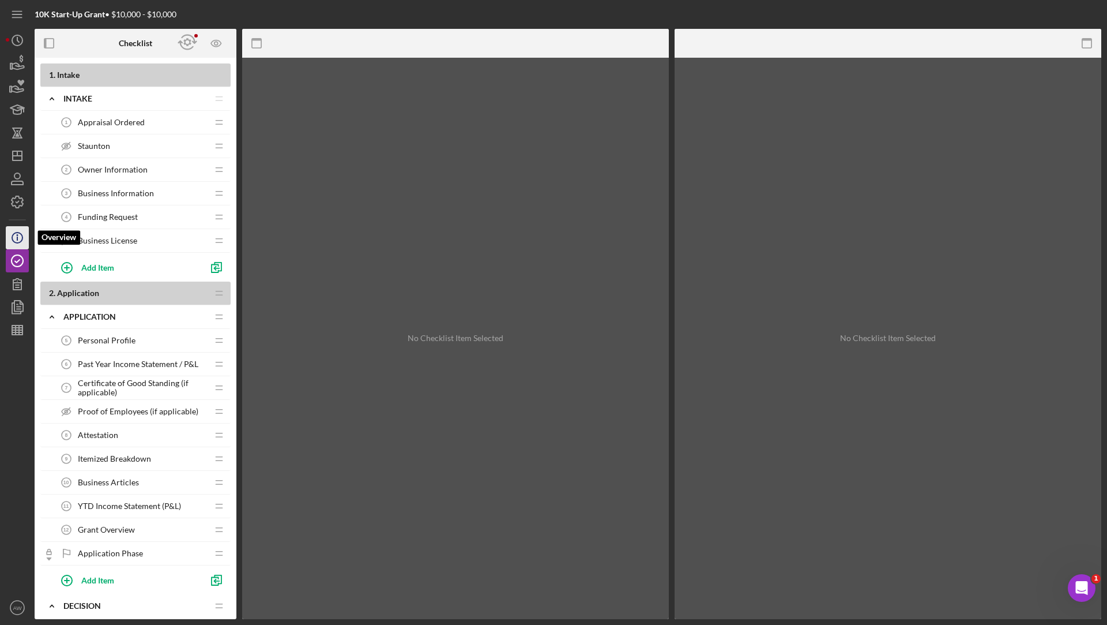
click at [19, 237] on icon "Icon/Info" at bounding box center [17, 237] width 29 height 29
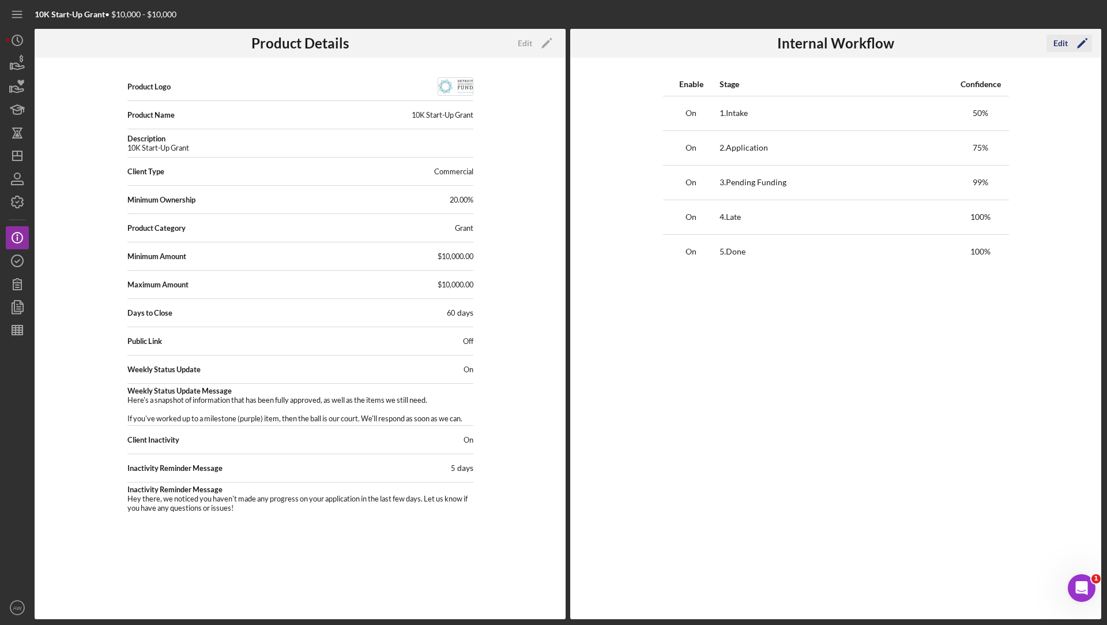
click at [1066, 48] on div "Edit" at bounding box center [1061, 43] width 14 height 17
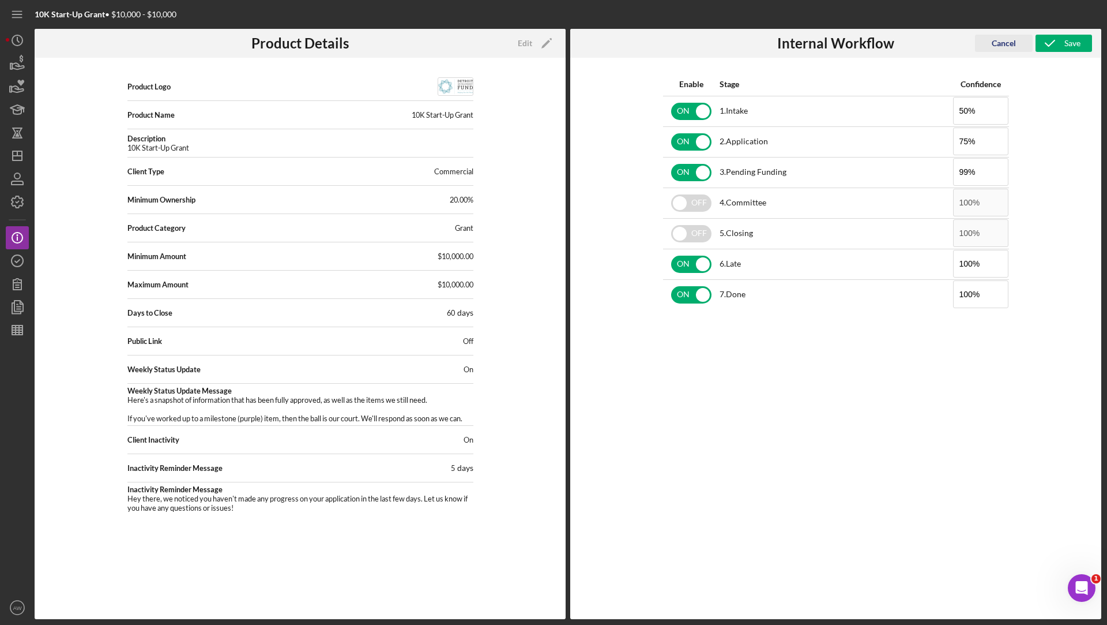
click at [998, 43] on div "Cancel" at bounding box center [1004, 43] width 24 height 17
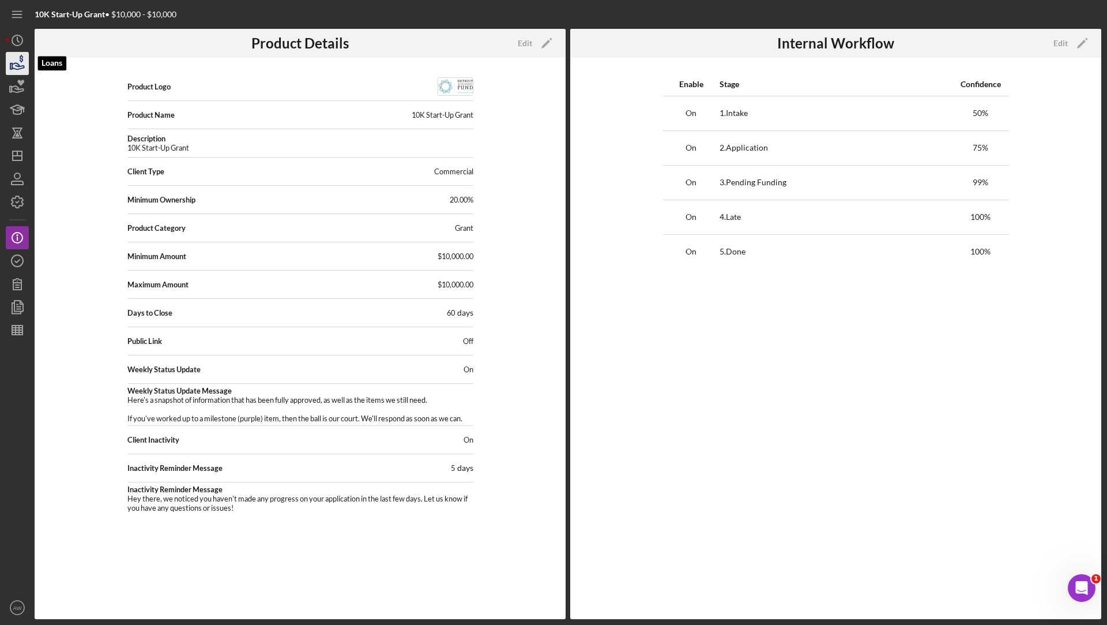
click at [14, 64] on icon "button" at bounding box center [17, 63] width 29 height 29
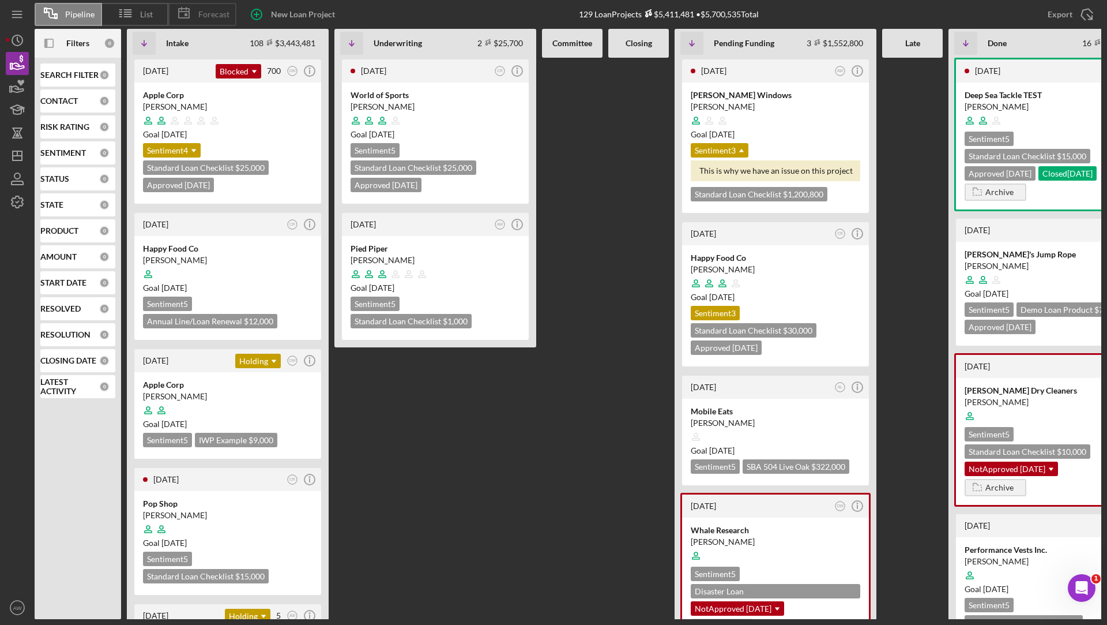
click at [210, 10] on span "Forecast" at bounding box center [213, 14] width 31 height 9
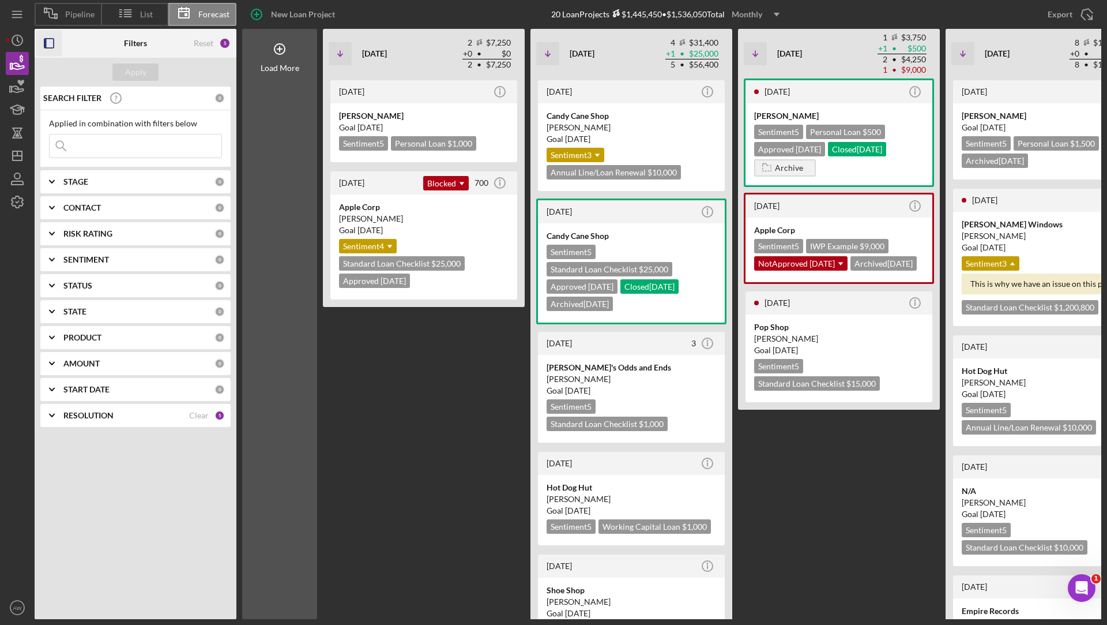
click at [51, 42] on icon "button" at bounding box center [49, 44] width 26 height 26
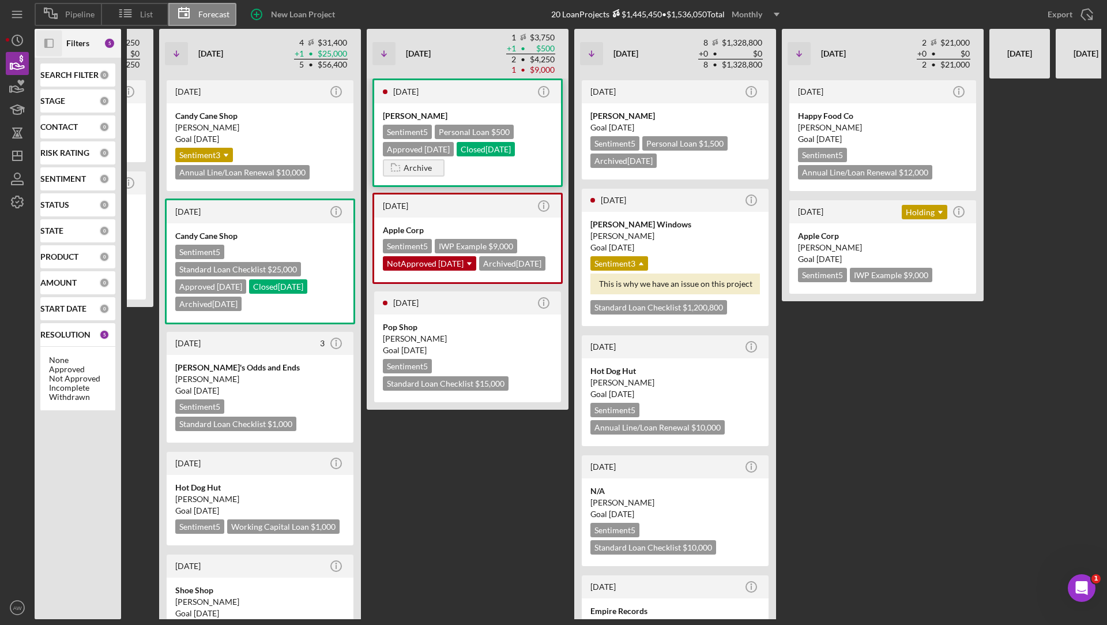
scroll to position [0, 277]
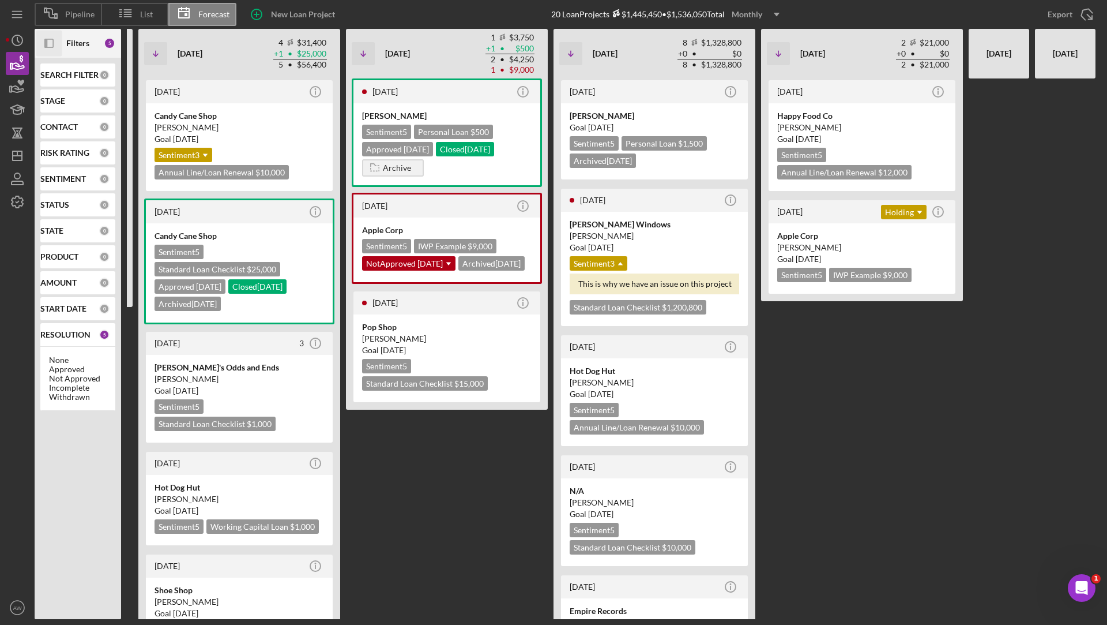
click at [757, 16] on div "Monthly" at bounding box center [747, 14] width 31 height 17
click at [761, 65] on div "Quarterly" at bounding box center [758, 66] width 47 height 24
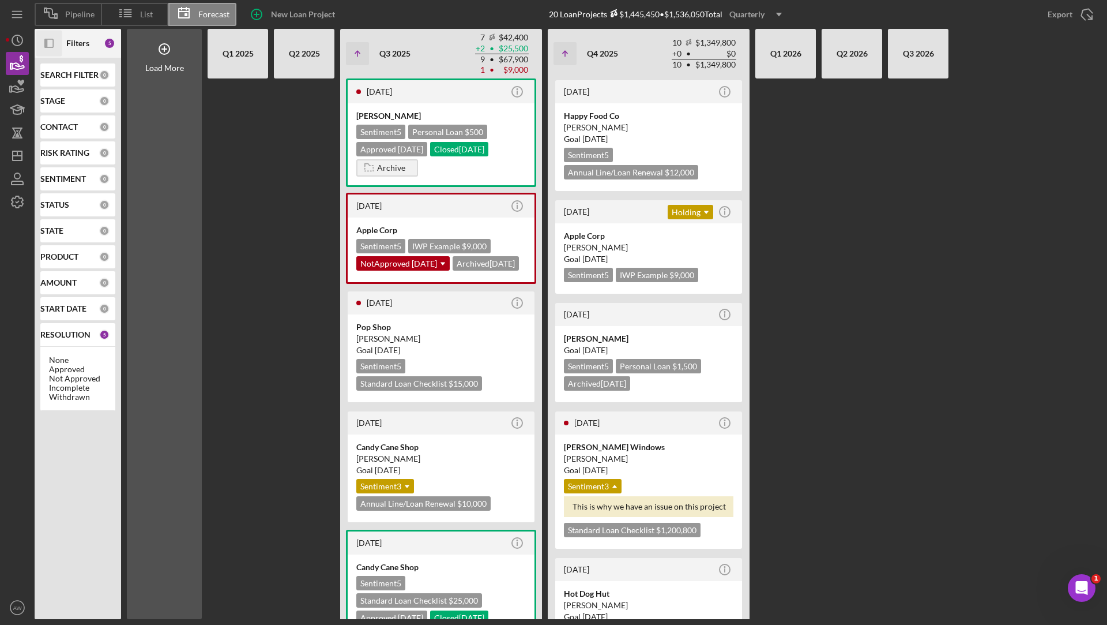
scroll to position [0, 0]
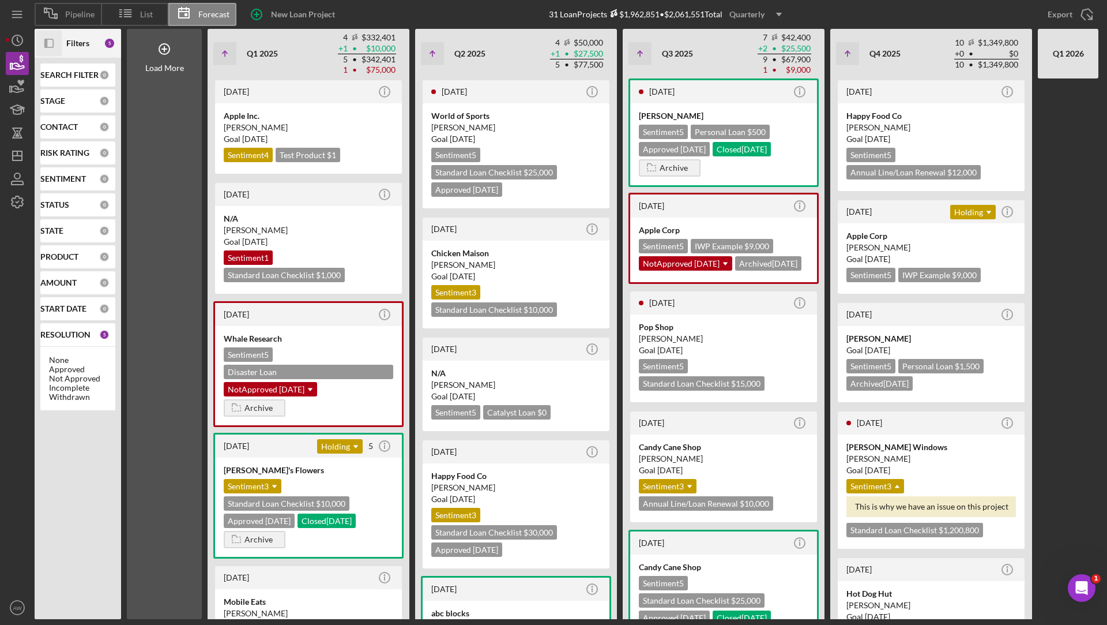
click at [773, 14] on icon "Icon/Dropdown Arrow" at bounding box center [779, 14] width 29 height 29
click at [761, 89] on div "Yearly" at bounding box center [758, 88] width 47 height 23
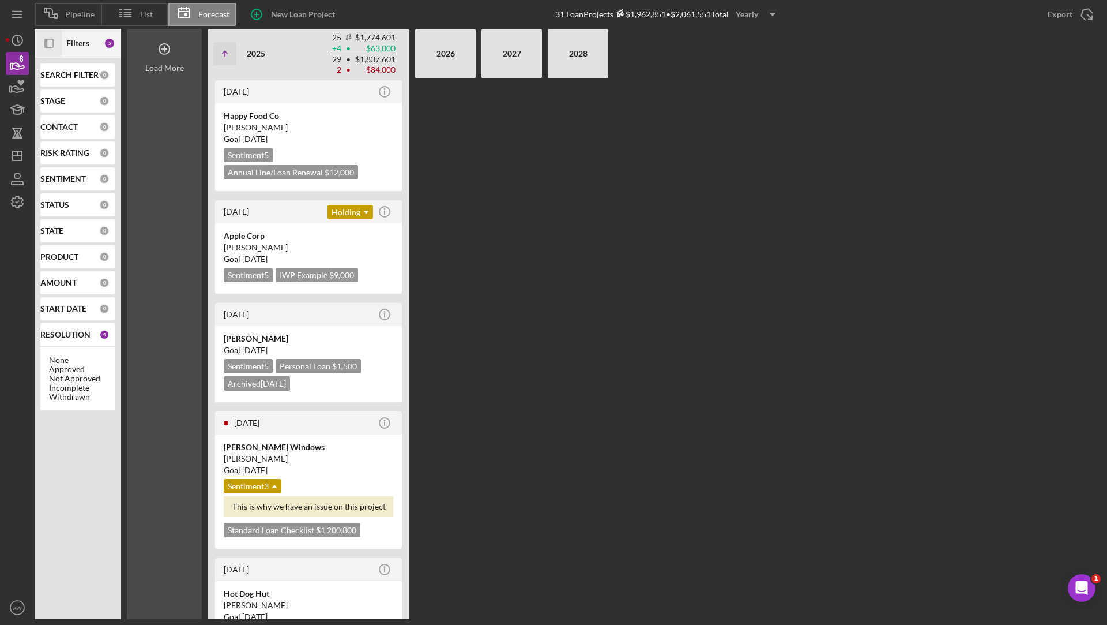
click at [164, 54] on circle at bounding box center [164, 49] width 10 height 10
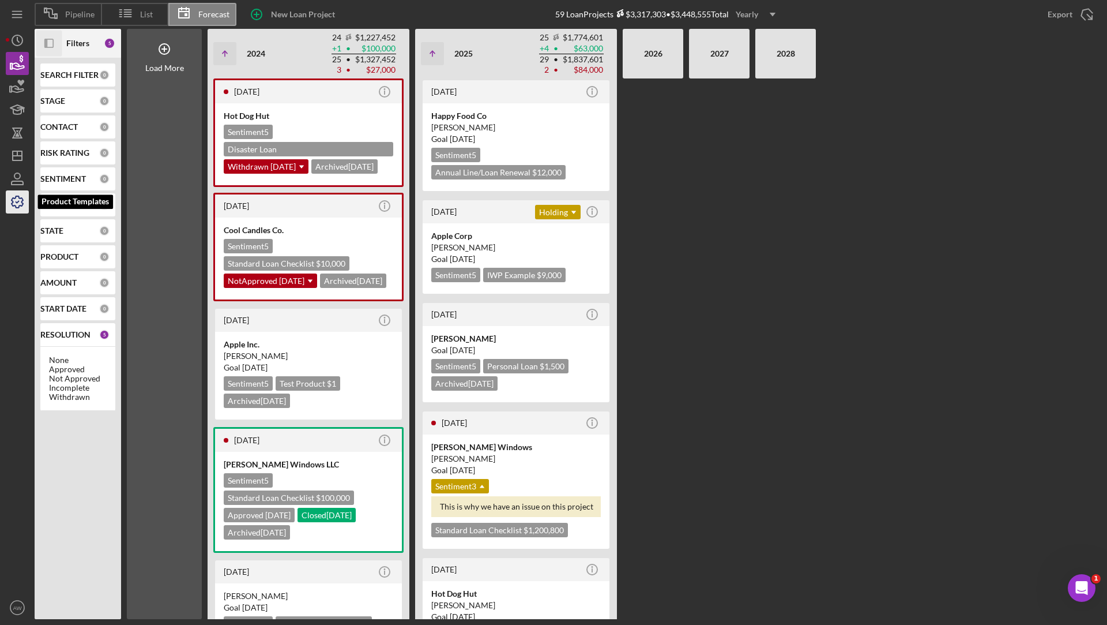
click at [7, 195] on icon "button" at bounding box center [17, 201] width 29 height 29
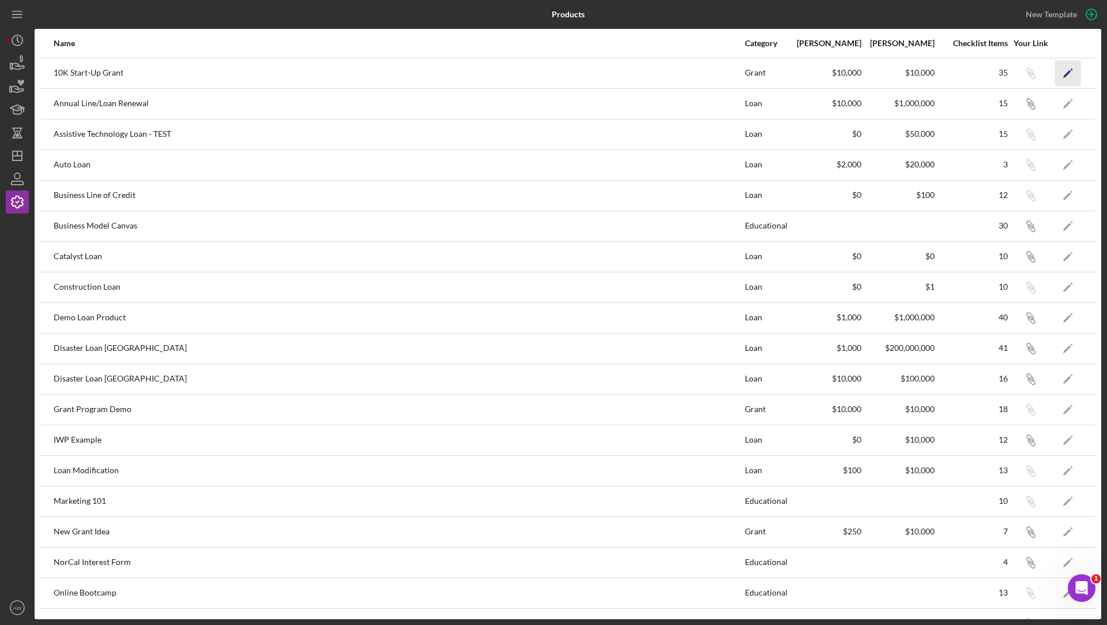
click at [1069, 71] on polygon "button" at bounding box center [1068, 74] width 8 height 8
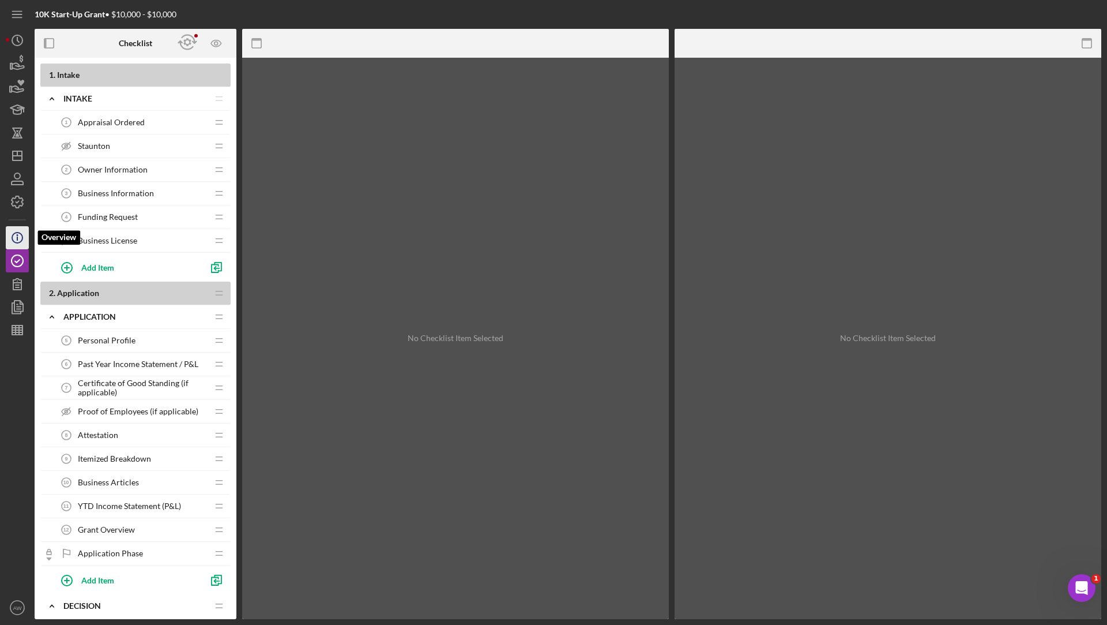
click at [14, 234] on circle "button" at bounding box center [17, 237] width 10 height 10
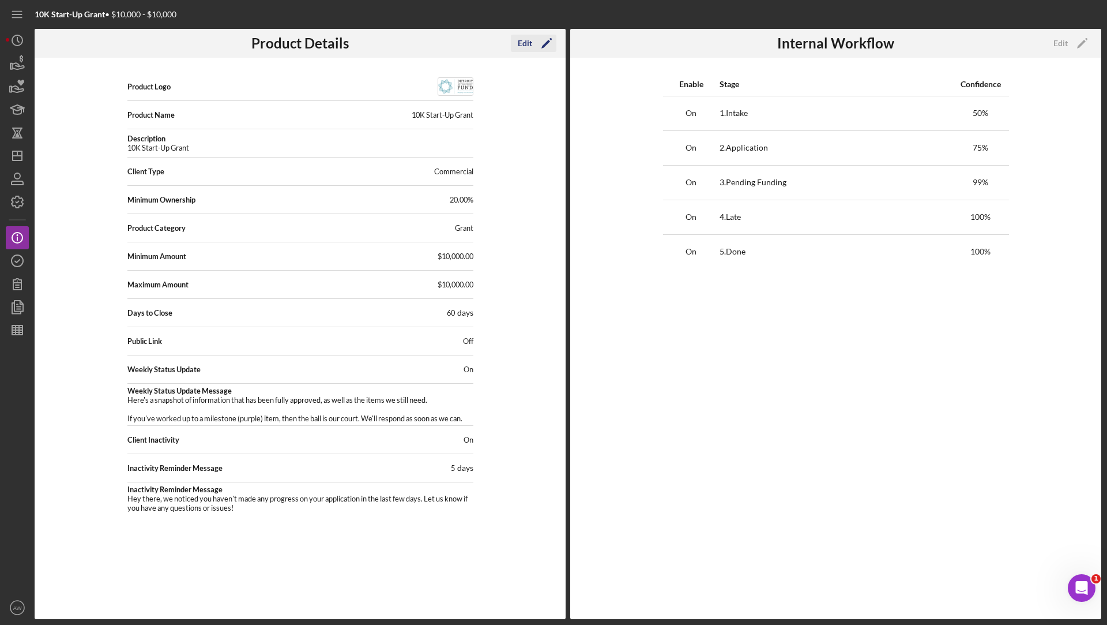
click at [529, 43] on div "Edit" at bounding box center [525, 43] width 14 height 17
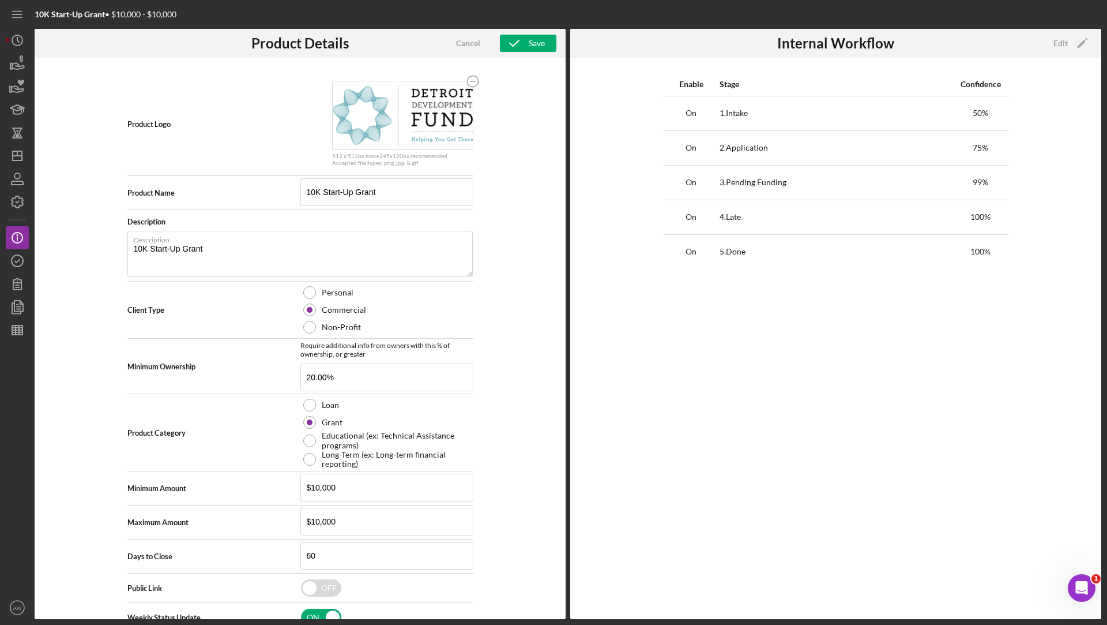
scroll to position [190, 0]
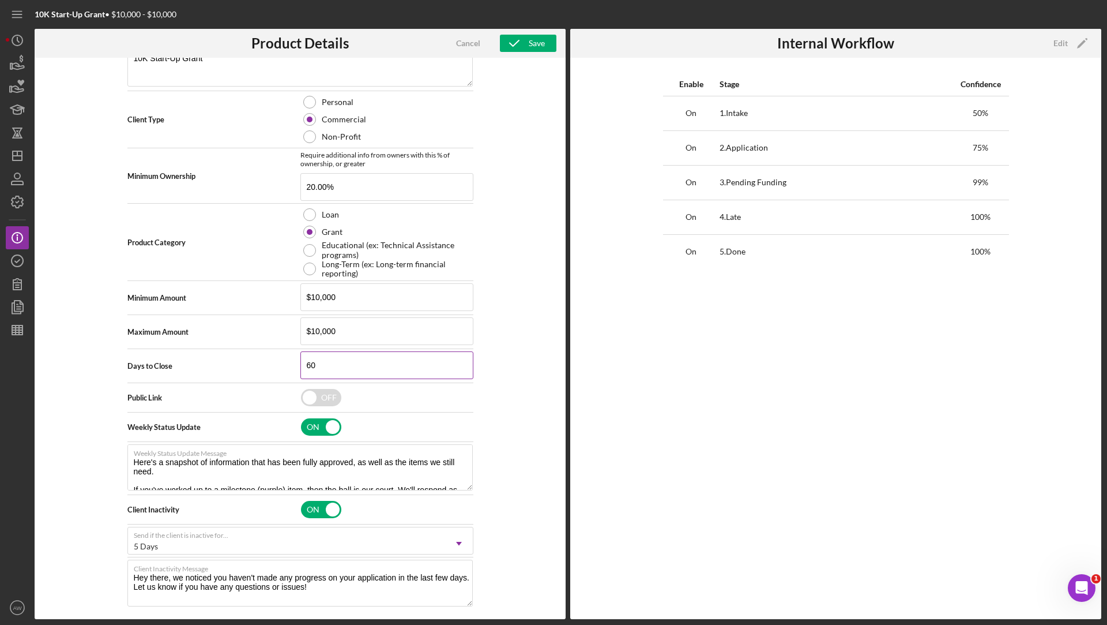
click at [331, 360] on input "60" at bounding box center [386, 365] width 173 height 28
click at [360, 372] on input "60" at bounding box center [386, 365] width 173 height 28
click at [466, 44] on div "Cancel" at bounding box center [468, 43] width 24 height 17
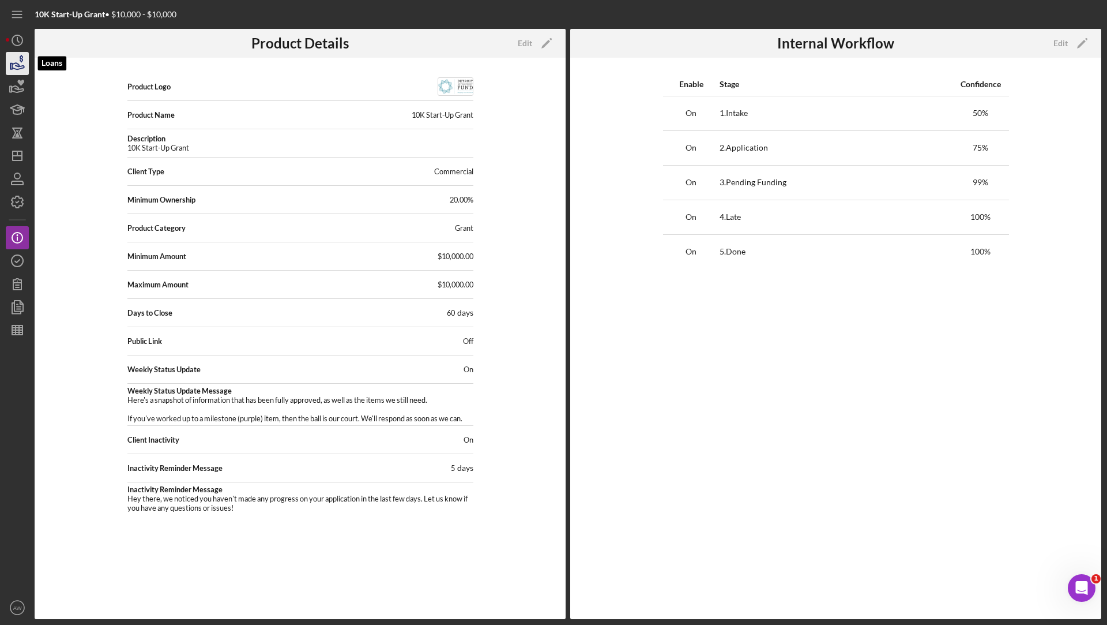
click at [14, 61] on icon "button" at bounding box center [17, 63] width 29 height 29
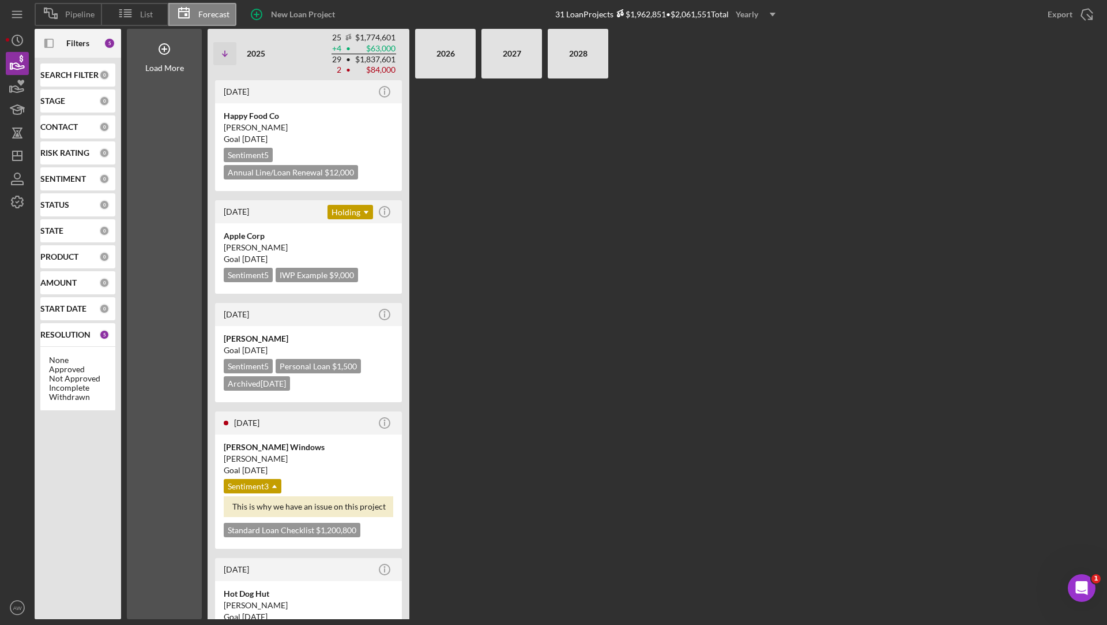
click at [766, 17] on icon "Icon/Dropdown Arrow" at bounding box center [772, 14] width 29 height 29
click at [756, 42] on div "Monthly" at bounding box center [758, 42] width 47 height 24
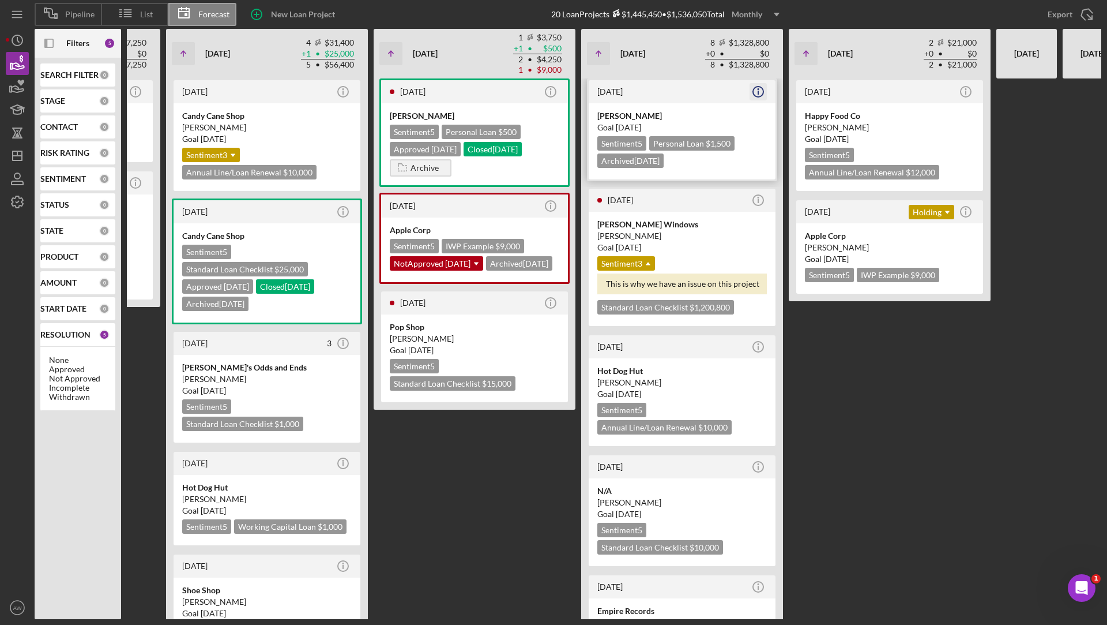
click at [760, 93] on icon "Icon/Info" at bounding box center [758, 91] width 29 height 29
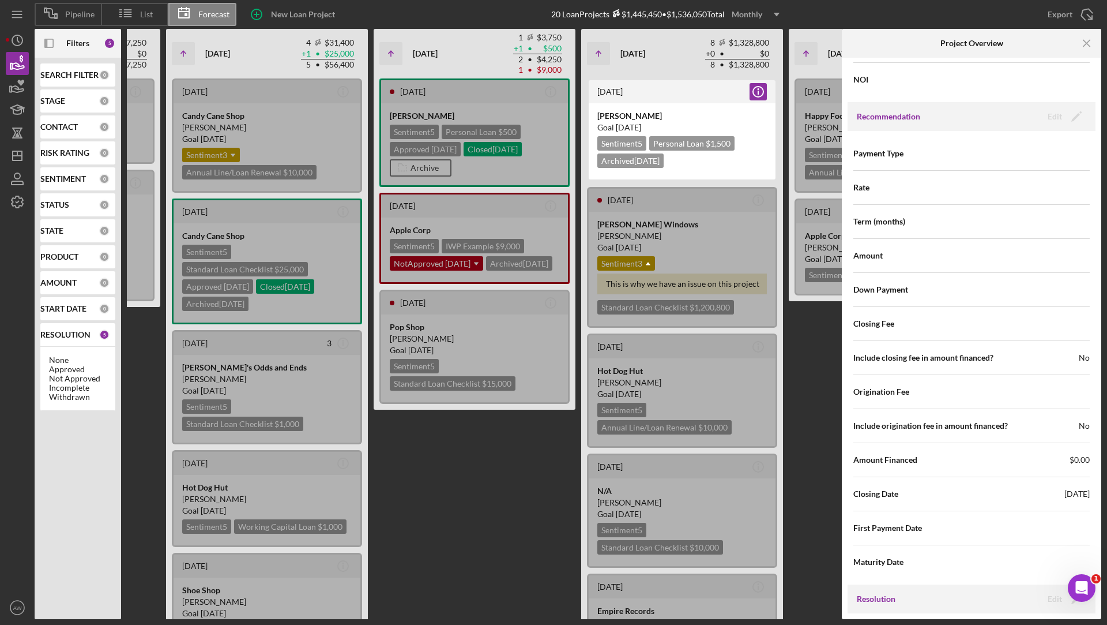
scroll to position [936, 0]
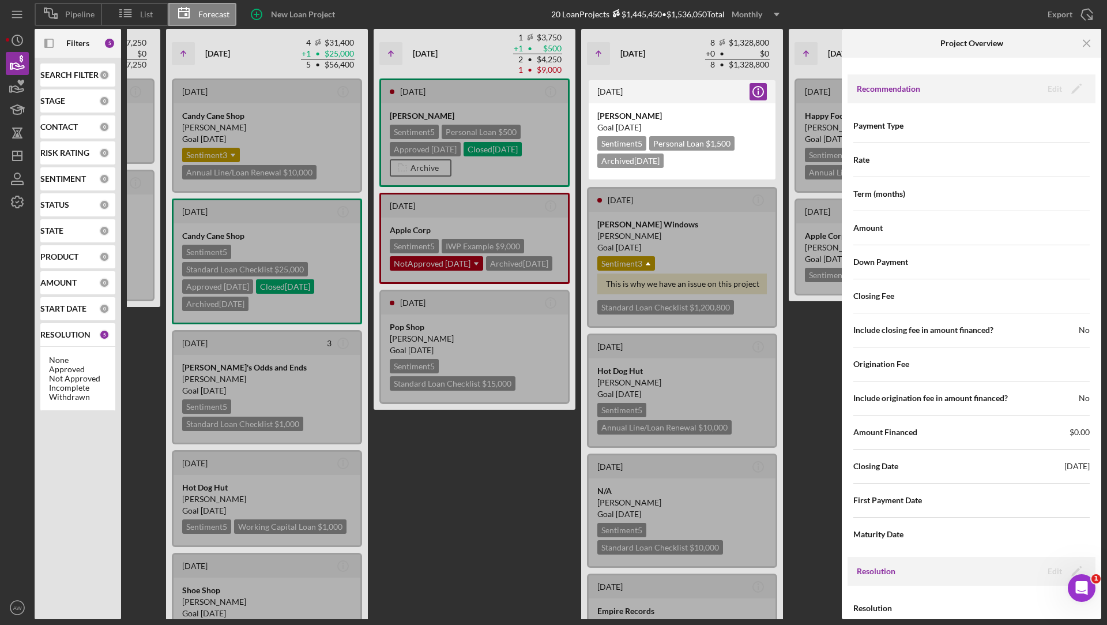
drag, startPoint x: 1042, startPoint y: 461, endPoint x: 1088, endPoint y: 457, distance: 46.9
click at [1088, 457] on div "Payment Type Rate Term (months) Amount Down Payment Closing Fee Include closing…" at bounding box center [972, 329] width 248 height 453
click at [1038, 461] on div "Closing Date [DATE]" at bounding box center [972, 466] width 236 height 29
drag, startPoint x: 1038, startPoint y: 461, endPoint x: 1091, endPoint y: 461, distance: 53.1
click at [1091, 461] on div "Payment Type Rate Term (months) Amount Down Payment Closing Fee Include closing…" at bounding box center [972, 329] width 248 height 453
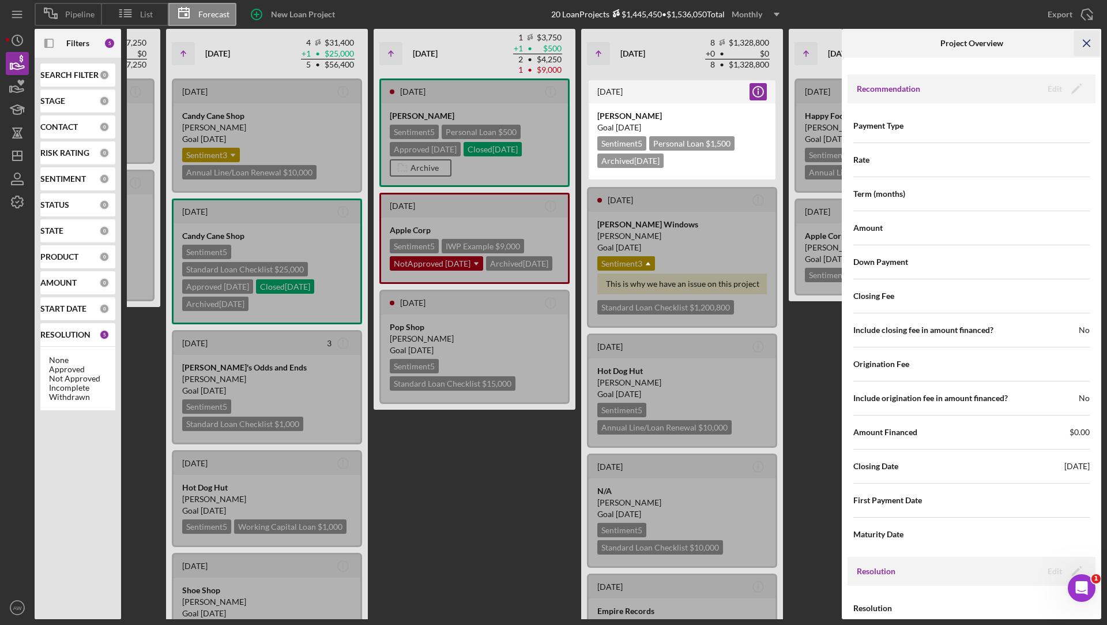
click at [1090, 42] on icon "Icon/Menu Close" at bounding box center [1088, 44] width 26 height 26
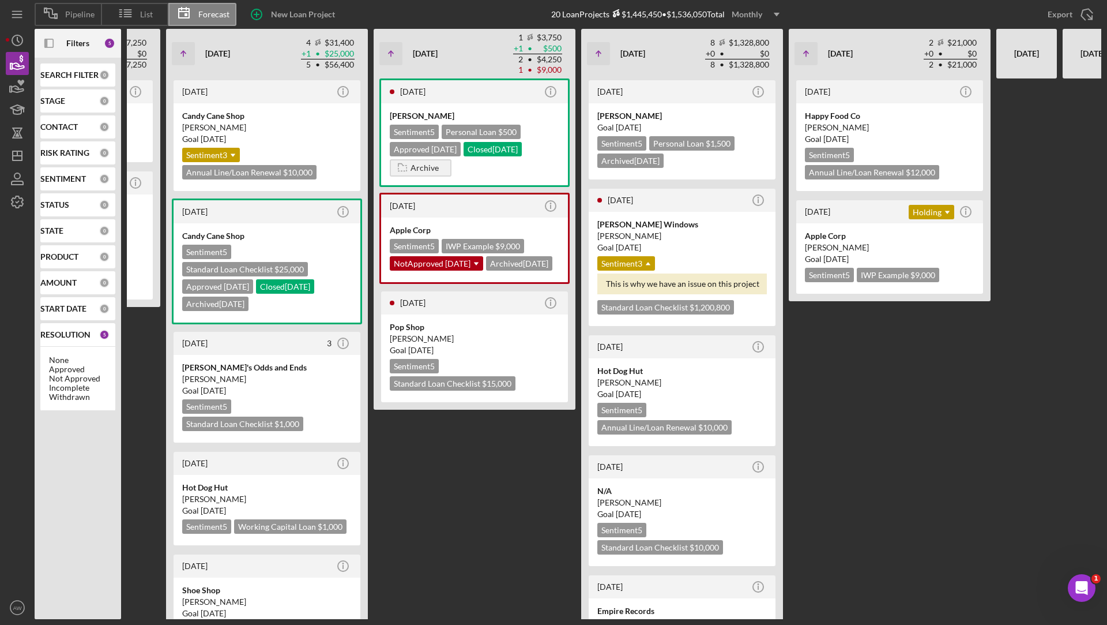
scroll to position [0, 0]
click at [756, 93] on icon "Icon/Info" at bounding box center [758, 91] width 29 height 29
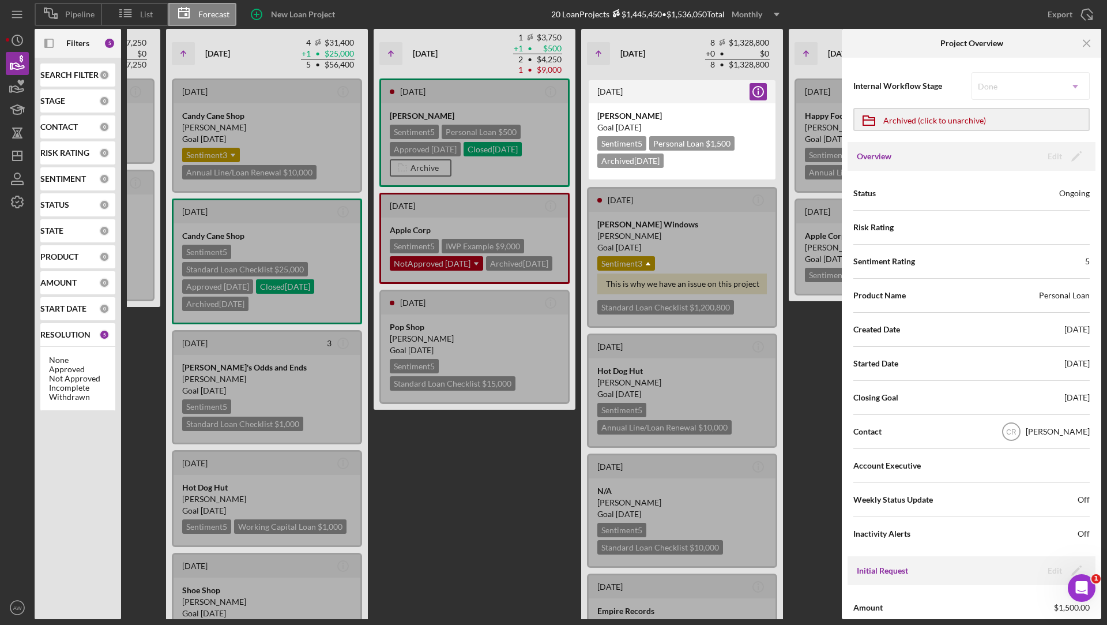
scroll to position [980, 0]
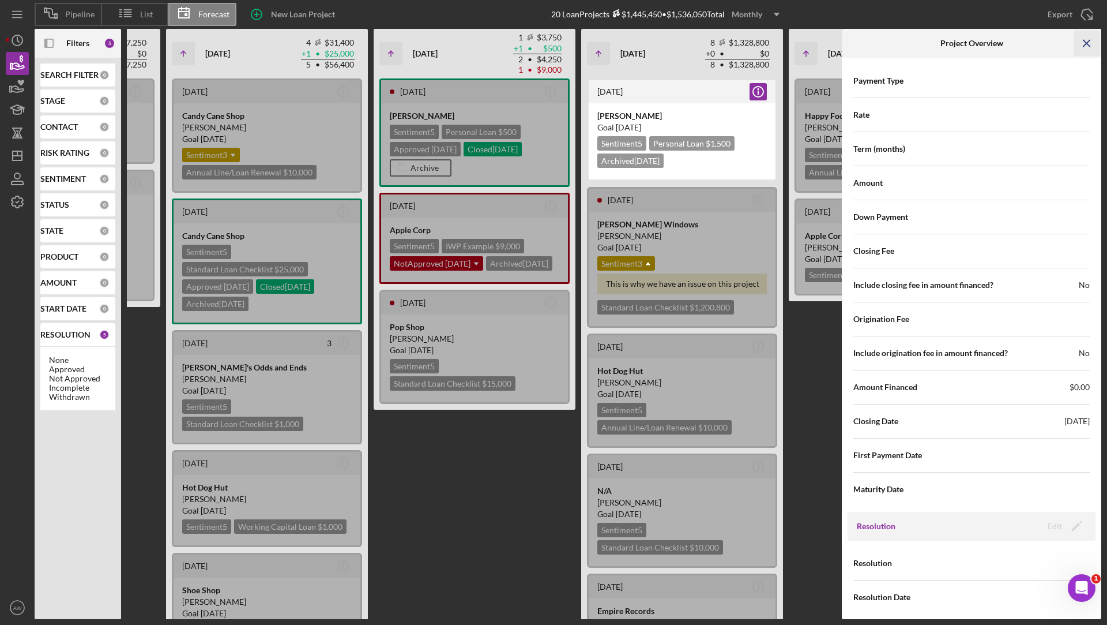
click at [1094, 43] on icon "Icon/Menu Close" at bounding box center [1088, 44] width 26 height 26
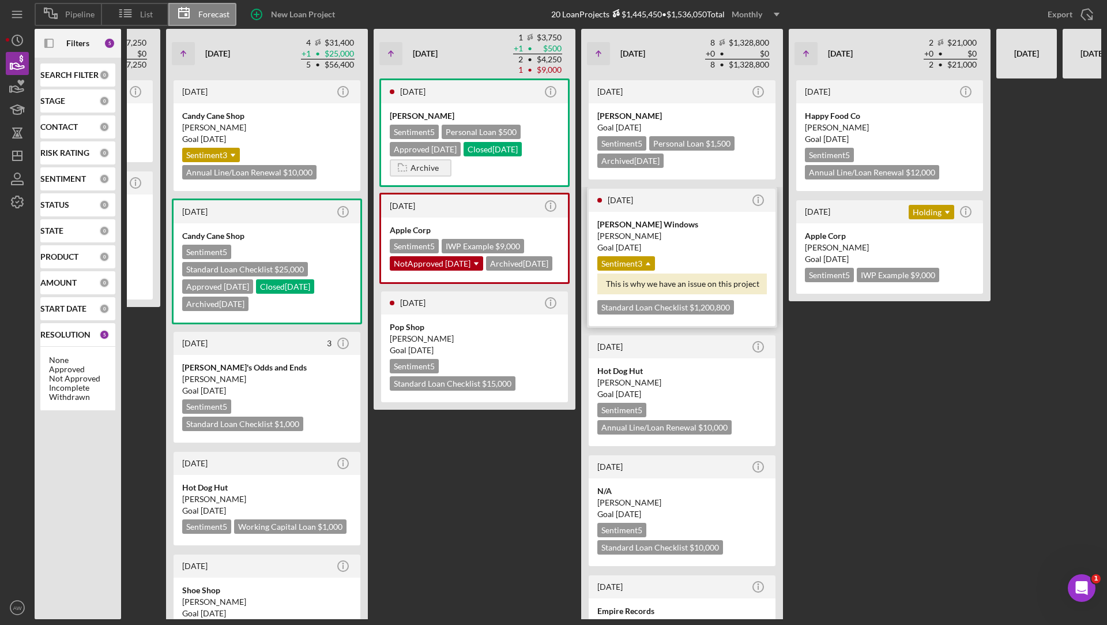
click at [694, 222] on div "[PERSON_NAME] Windows" at bounding box center [683, 225] width 170 height 12
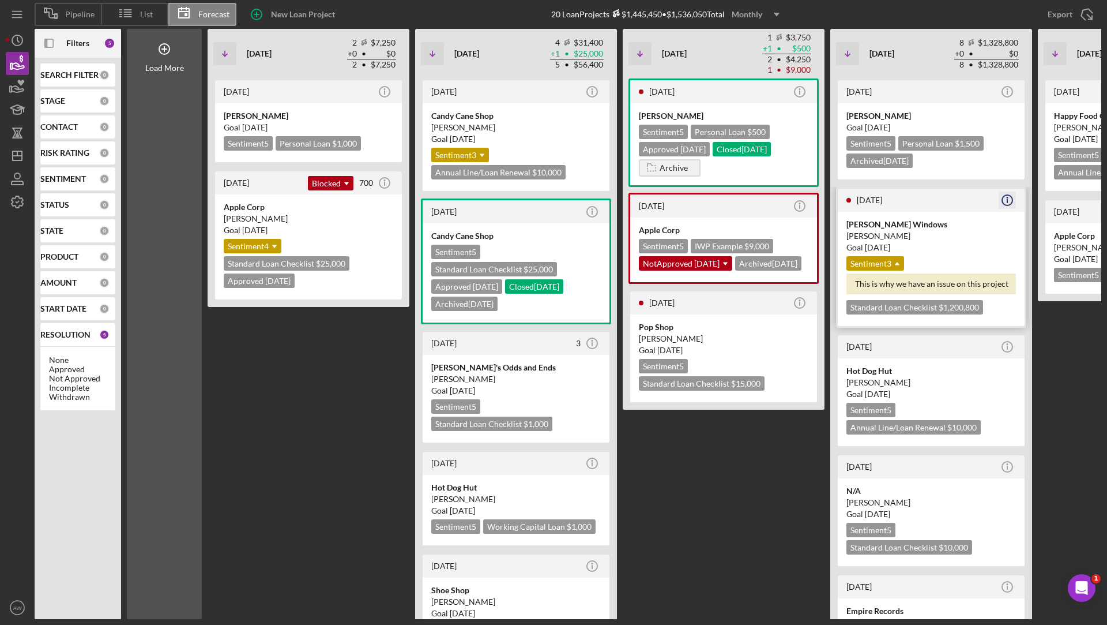
click at [1010, 198] on icon "Icon/Info" at bounding box center [1007, 200] width 29 height 29
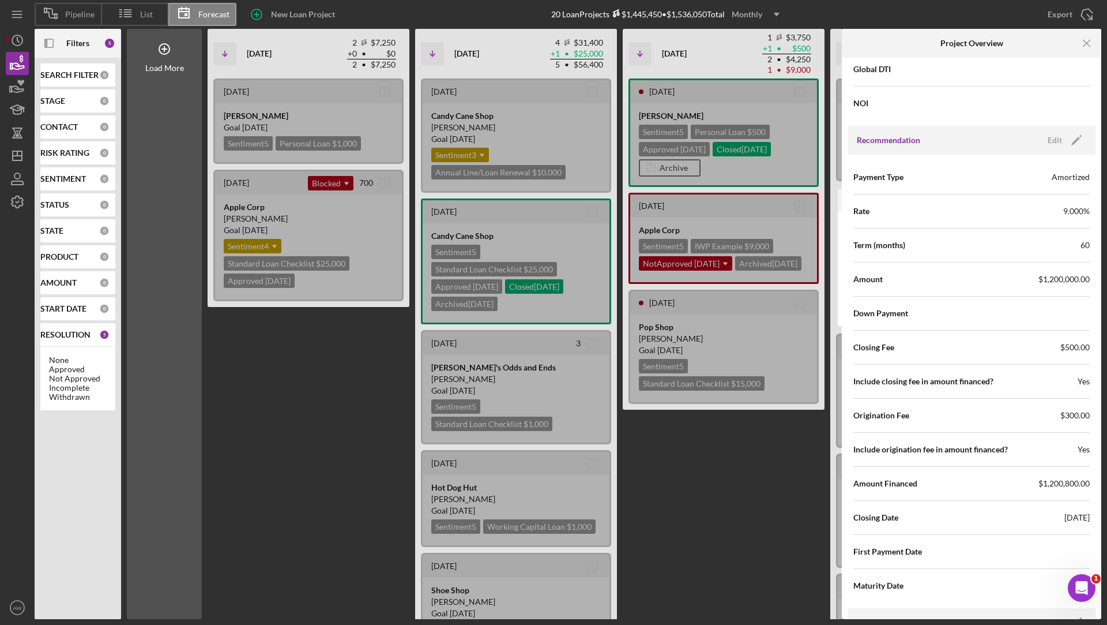
scroll to position [1218, 0]
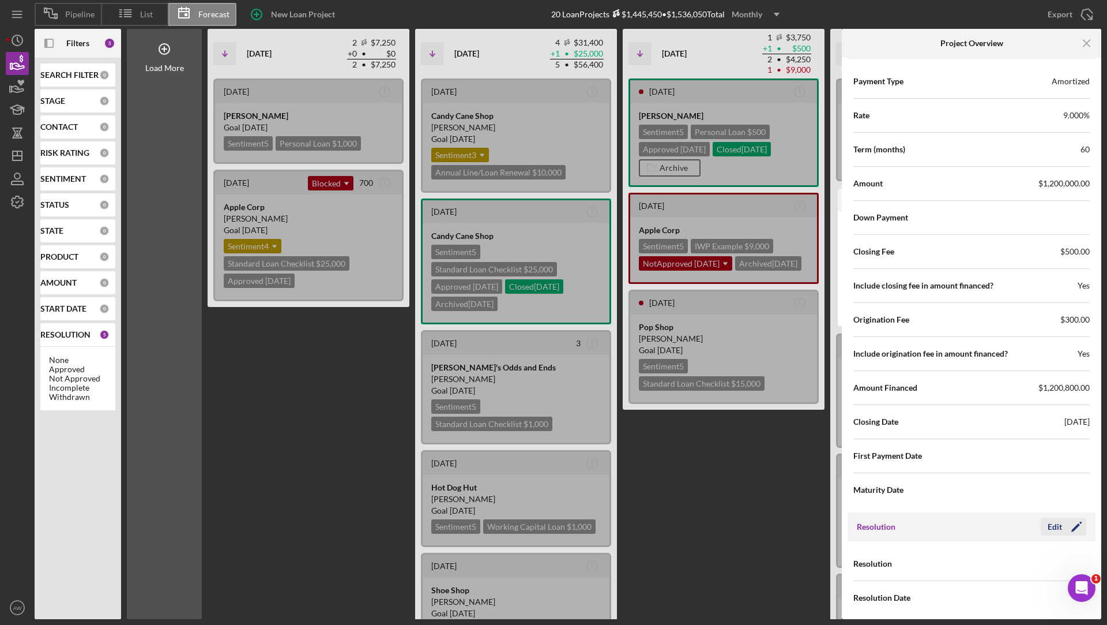
click at [1048, 520] on div "Edit" at bounding box center [1055, 526] width 14 height 17
click at [1011, 554] on div "Select..." at bounding box center [1016, 564] width 89 height 27
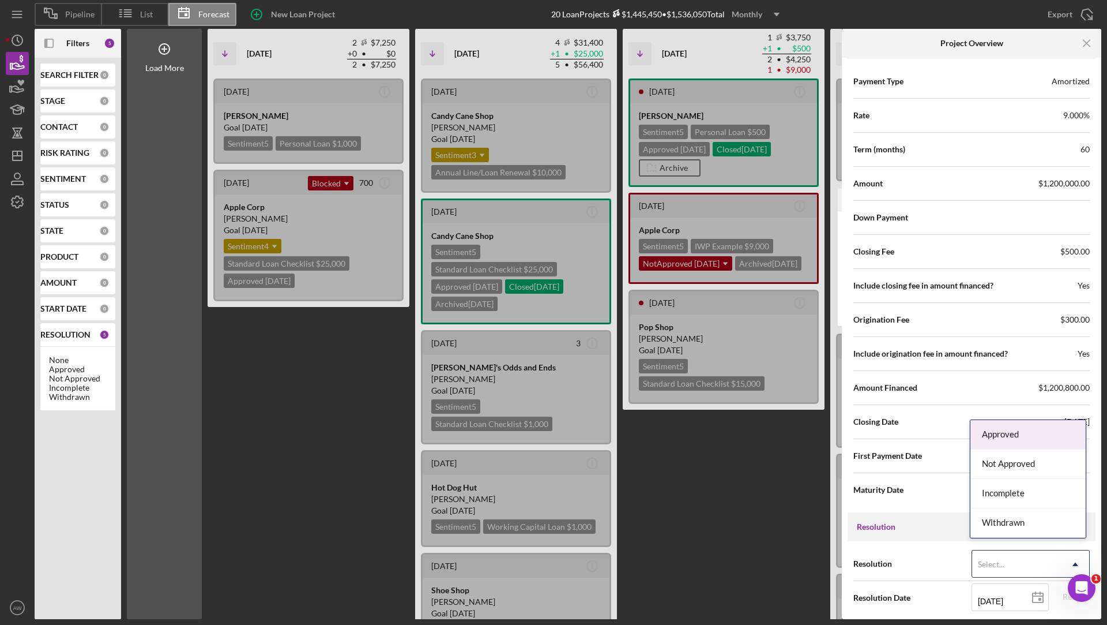
click at [998, 440] on div "Approved" at bounding box center [1028, 434] width 115 height 29
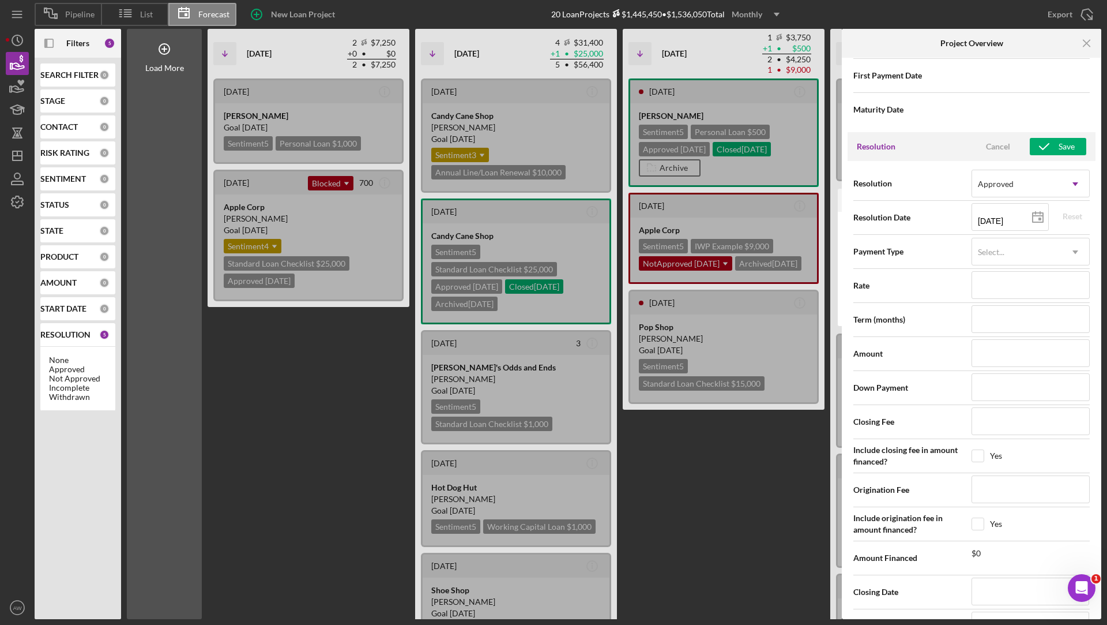
scroll to position [1658, 0]
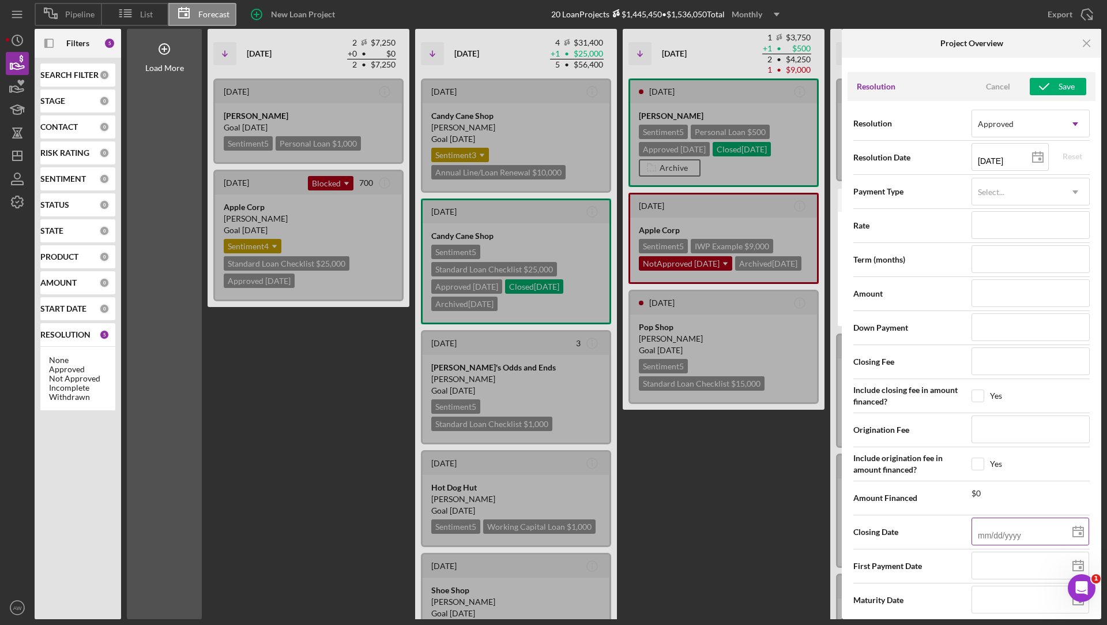
click at [987, 528] on input at bounding box center [1031, 531] width 118 height 28
click at [1086, 39] on icon "Icon/Menu Close" at bounding box center [1088, 44] width 26 height 26
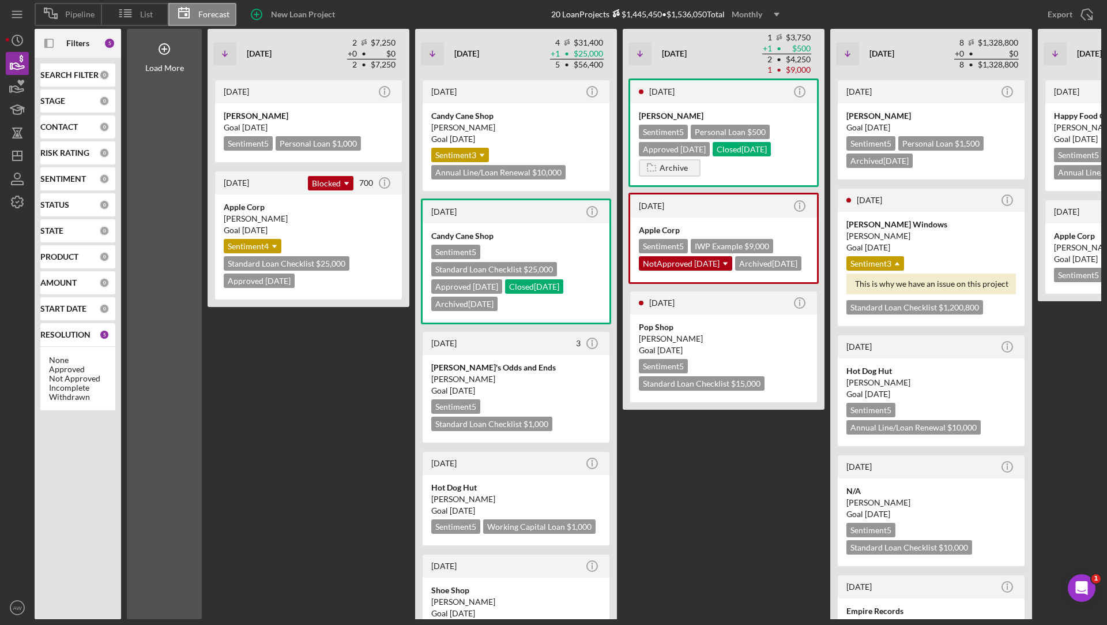
scroll to position [0, 0]
click at [17, 161] on icon "Icon/Dashboard" at bounding box center [17, 155] width 29 height 29
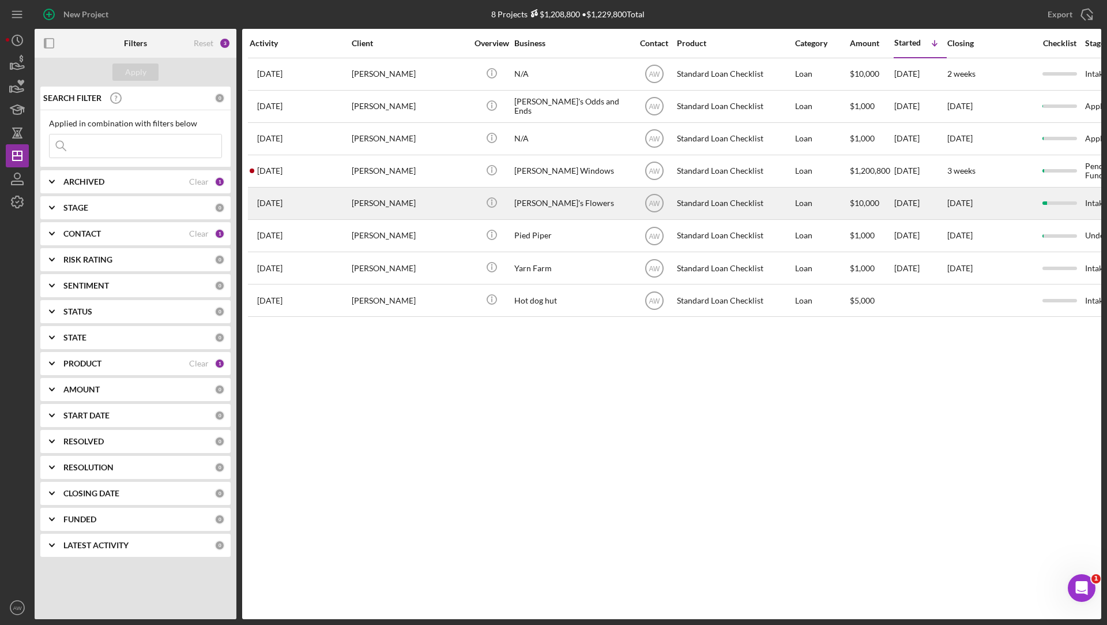
click at [401, 196] on div "[PERSON_NAME]" at bounding box center [409, 203] width 115 height 31
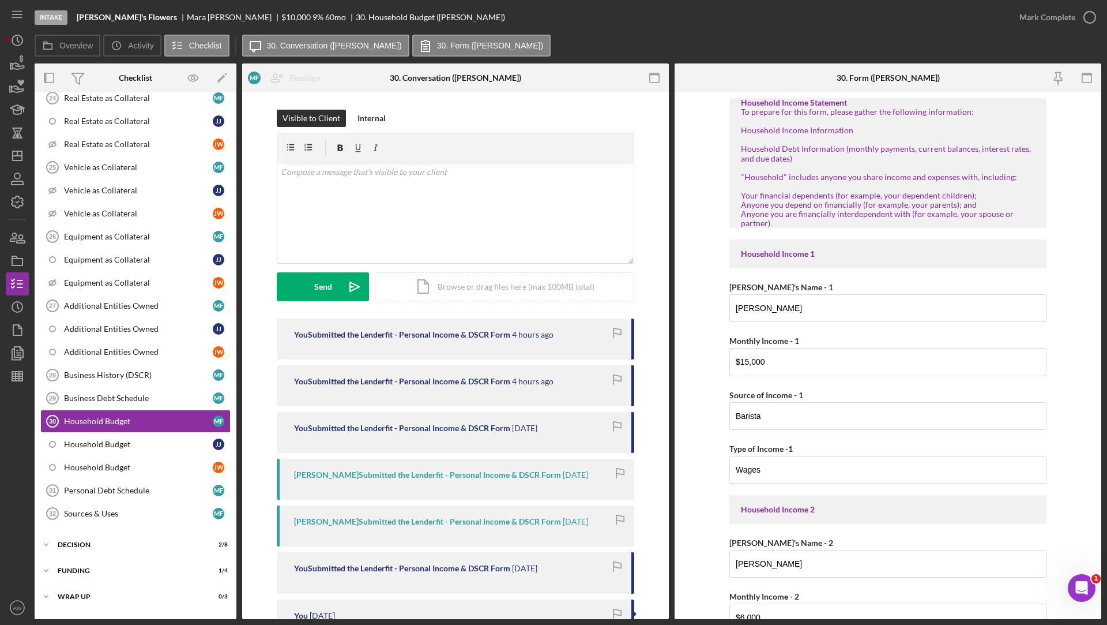
scroll to position [598, 0]
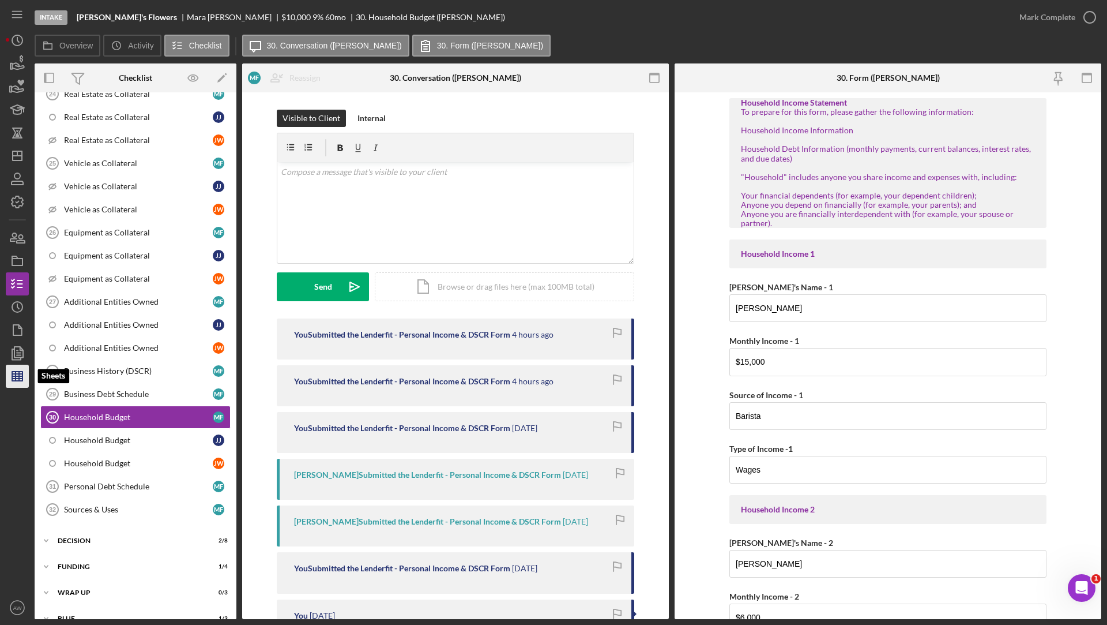
click at [16, 375] on line "button" at bounding box center [16, 375] width 0 height 9
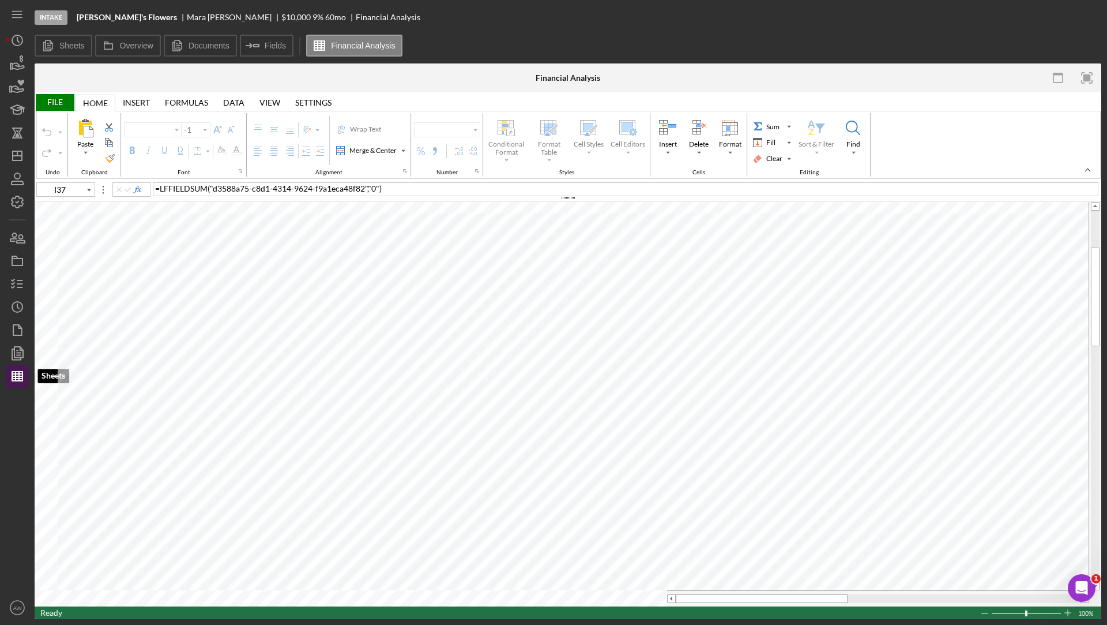
type input "Calibri"
type input "11"
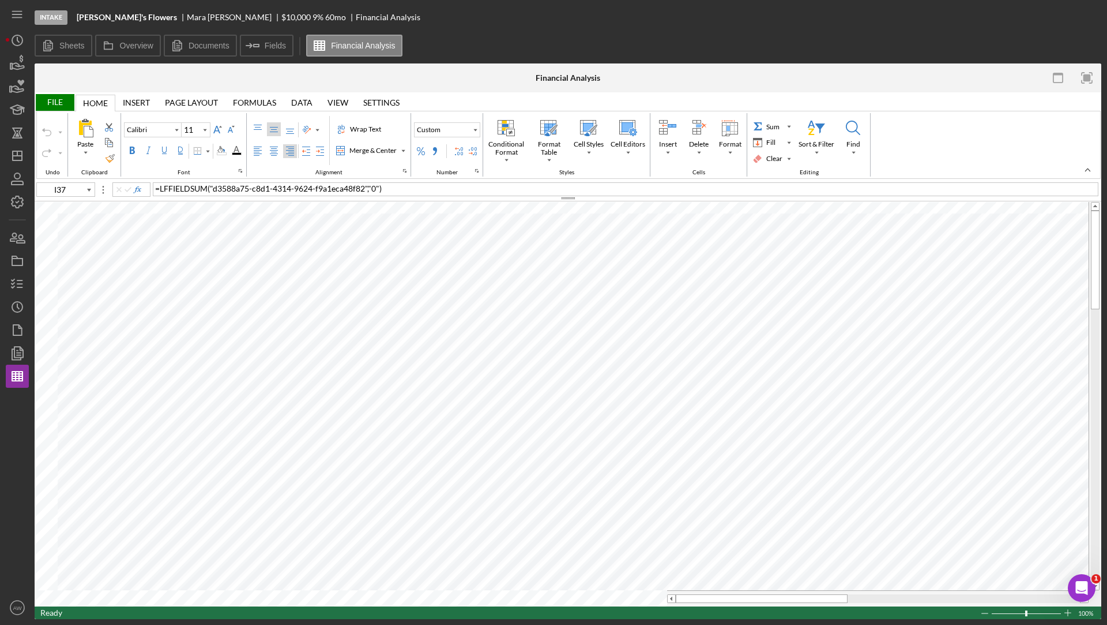
type input "L9"
type input "10"
type input "I37"
type input "11"
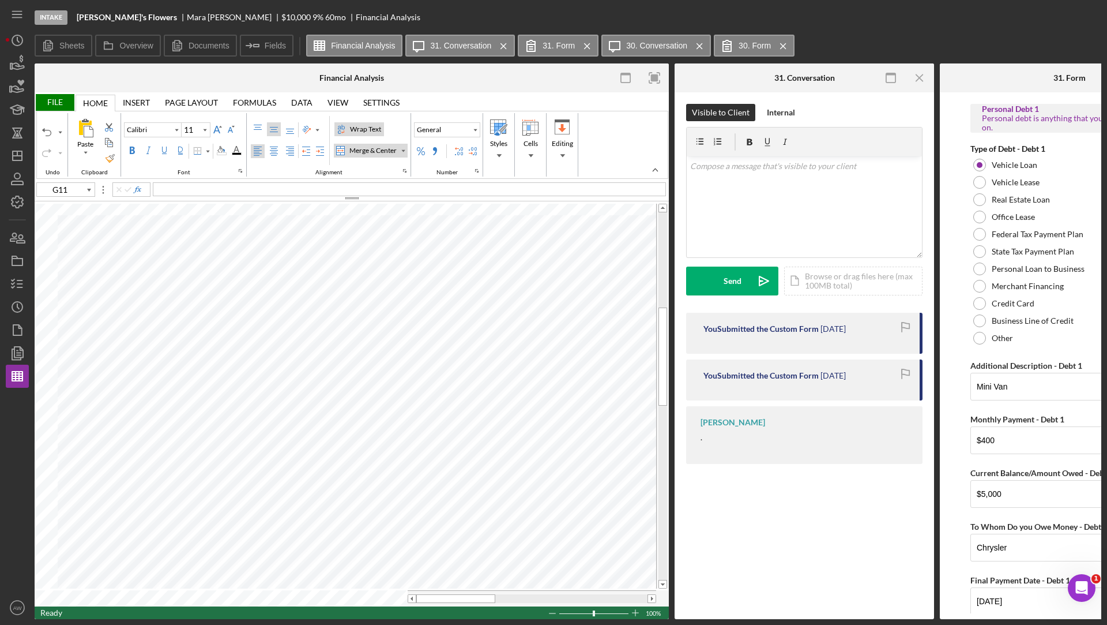
type input "D48"
click at [255, 44] on polygon at bounding box center [256, 45] width 5 height 2
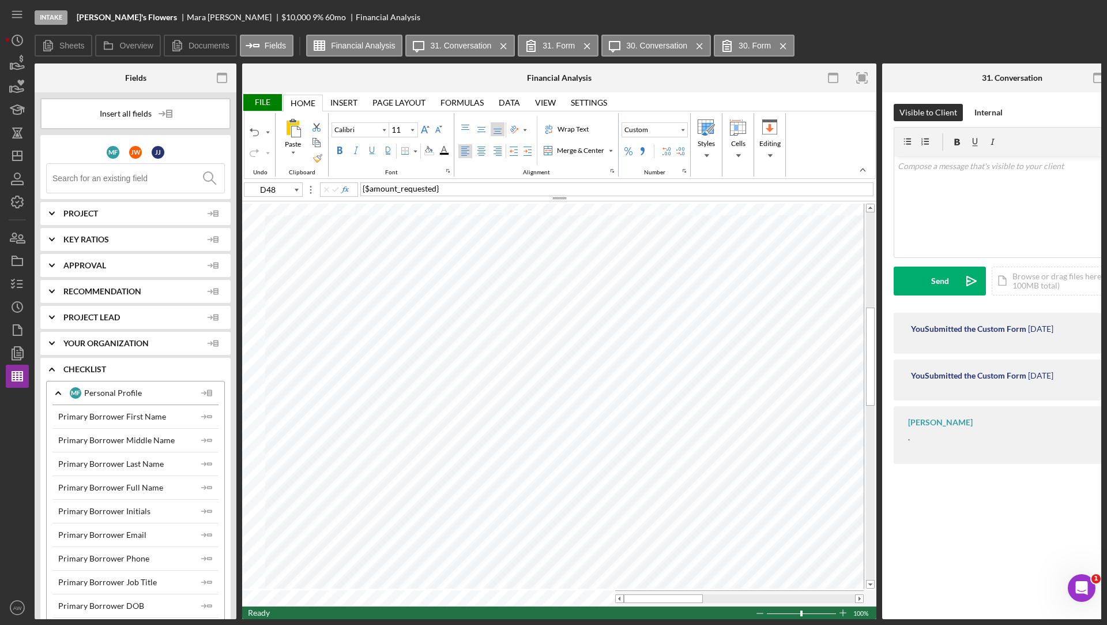
click at [85, 178] on input at bounding box center [138, 178] width 172 height 29
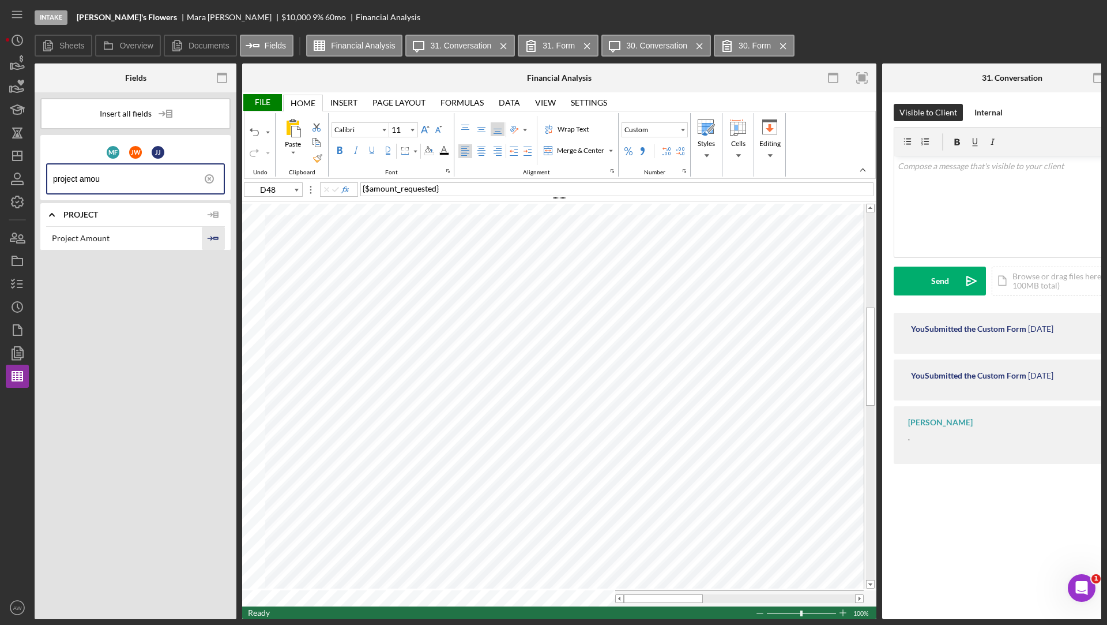
type input "project amou"
click at [212, 234] on icon "Icon/Insert Field" at bounding box center [213, 238] width 23 height 23
type input "L26"
type input "10"
click at [221, 76] on icon "button" at bounding box center [222, 78] width 26 height 26
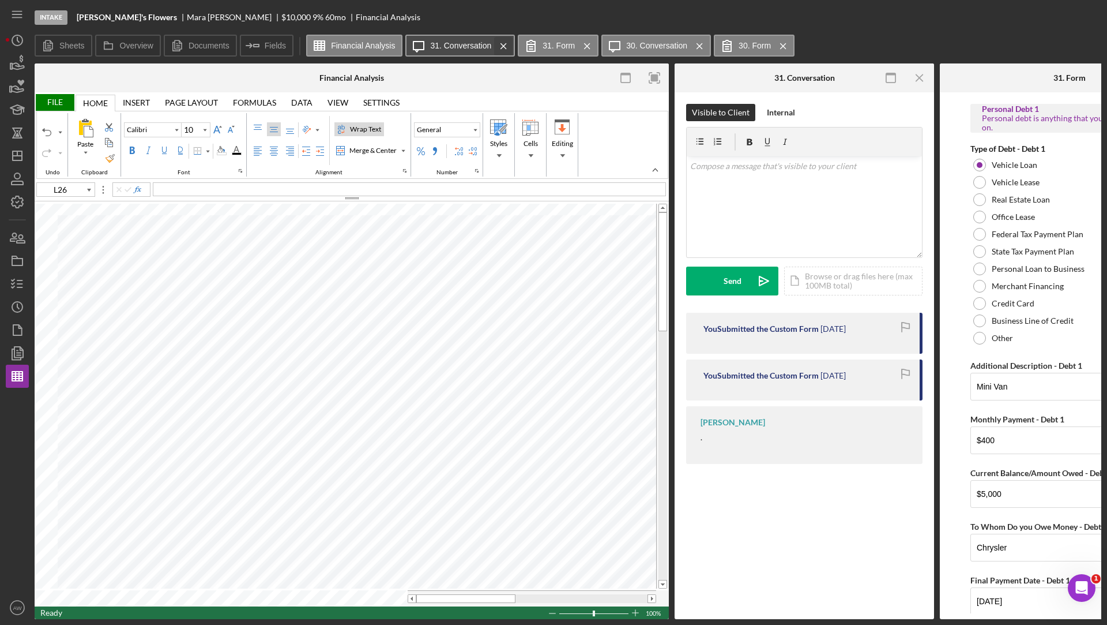
click at [507, 43] on icon "Icon/Menu Close" at bounding box center [504, 46] width 20 height 29
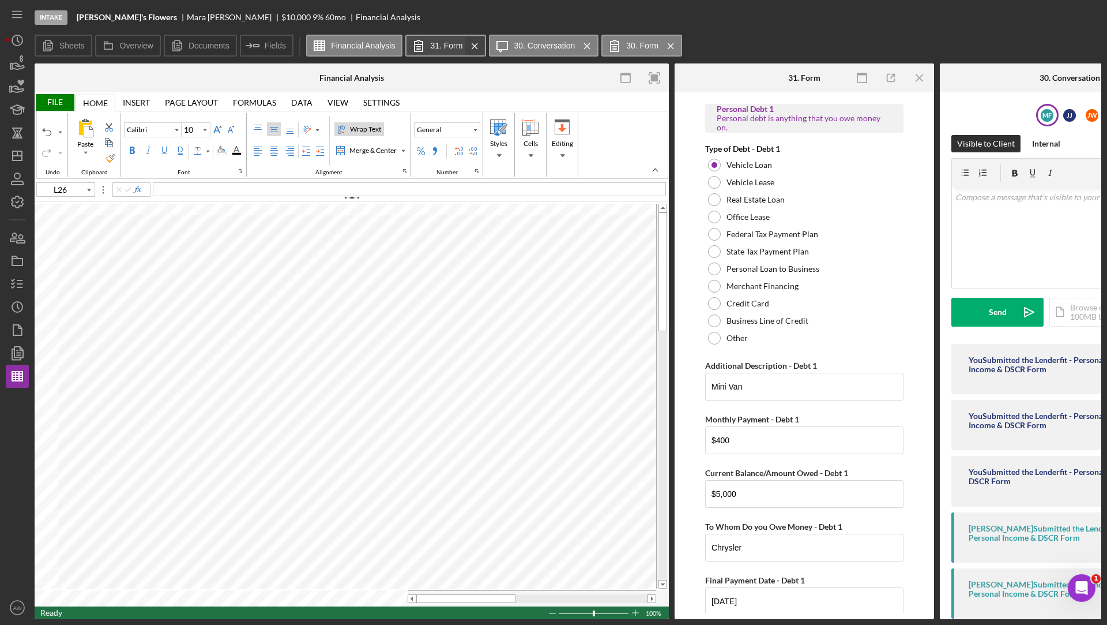
click at [474, 48] on icon "Icon/Menu Close" at bounding box center [475, 46] width 20 height 29
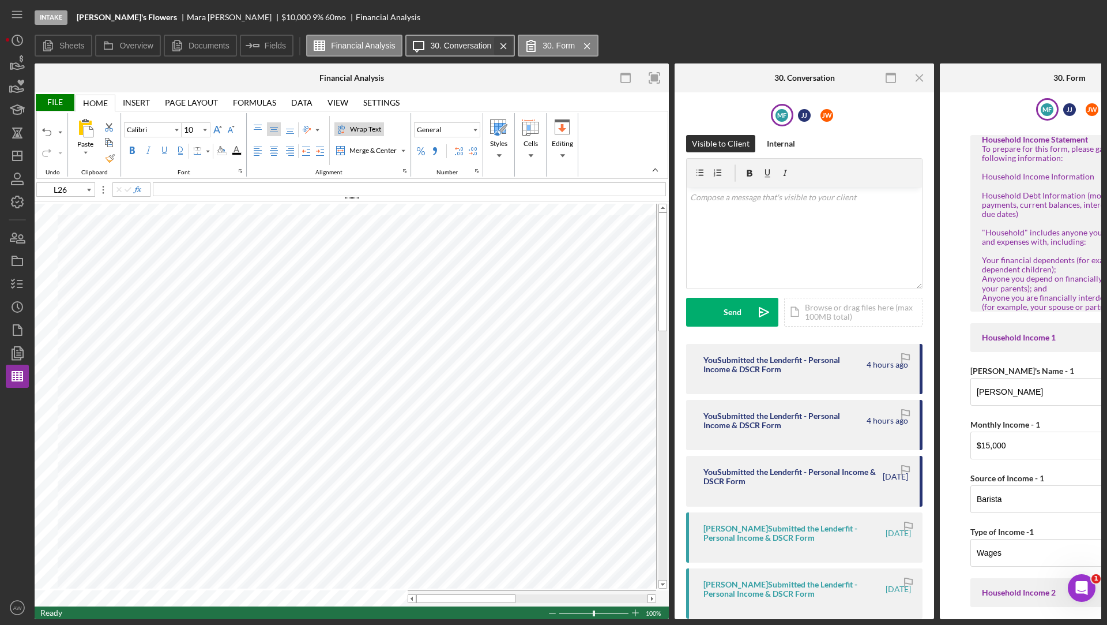
click at [505, 44] on icon "Icon/Menu Close" at bounding box center [504, 46] width 20 height 29
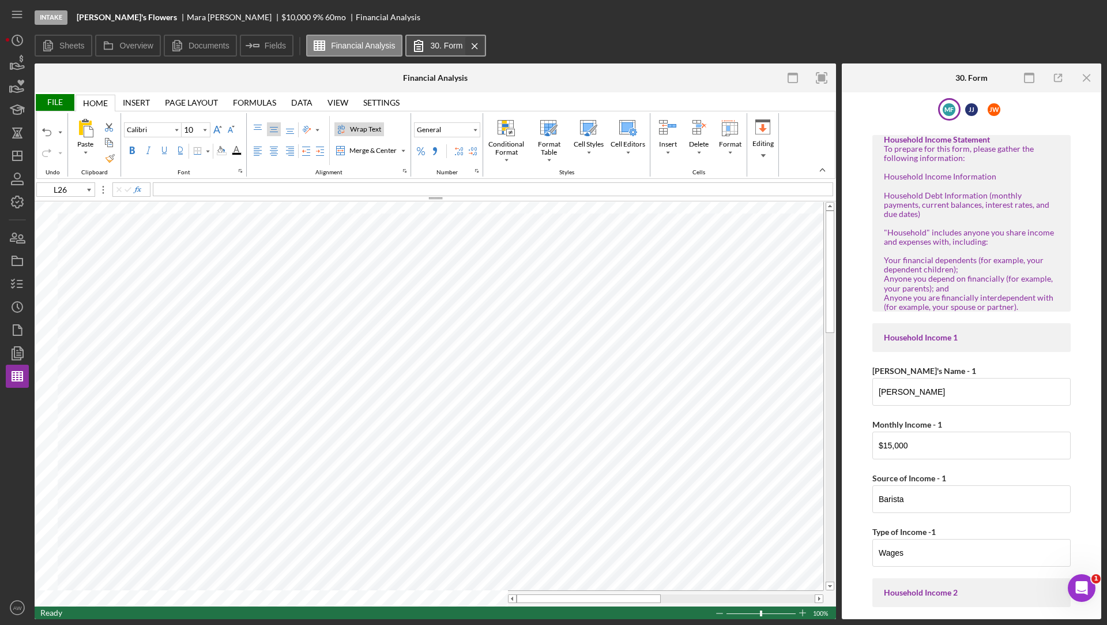
click at [476, 42] on icon "Icon/Menu Close" at bounding box center [475, 46] width 20 height 29
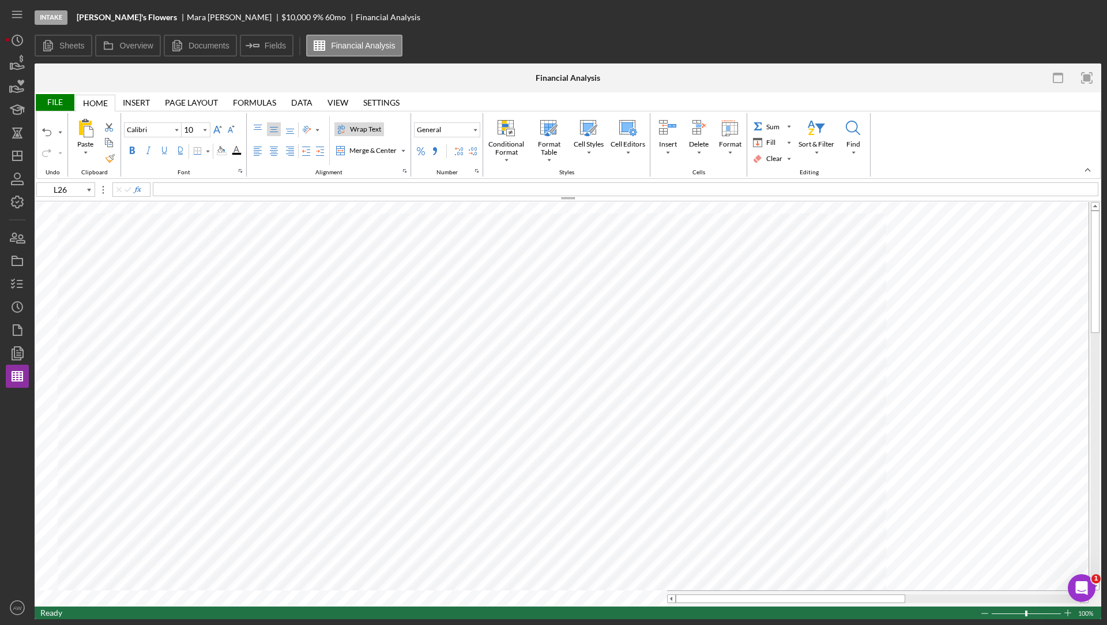
type input "I45"
type input "11"
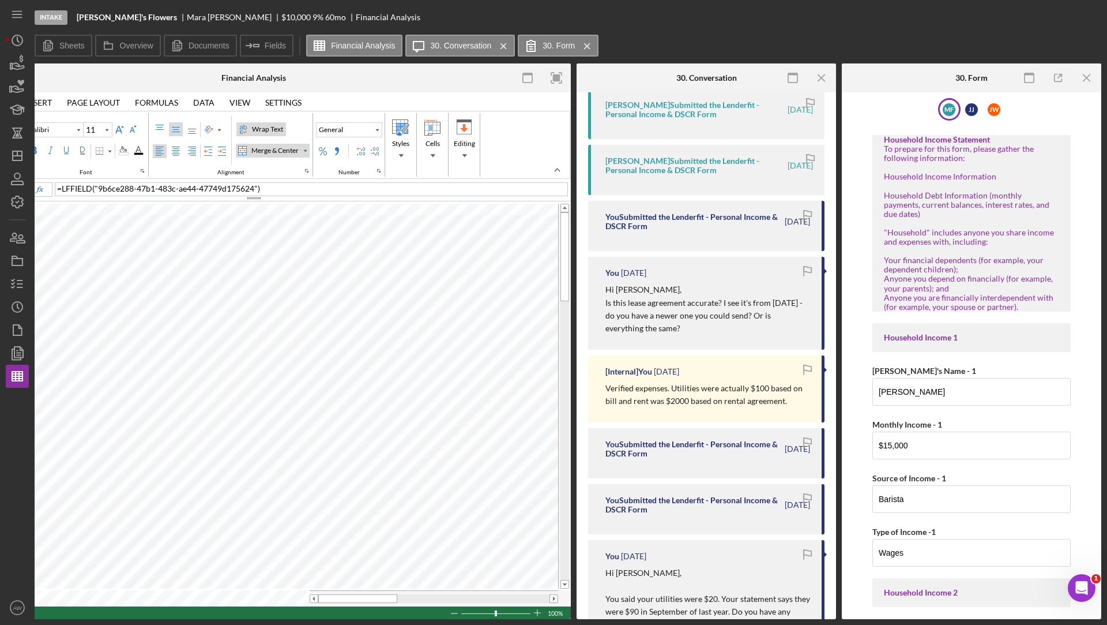
scroll to position [429, 0]
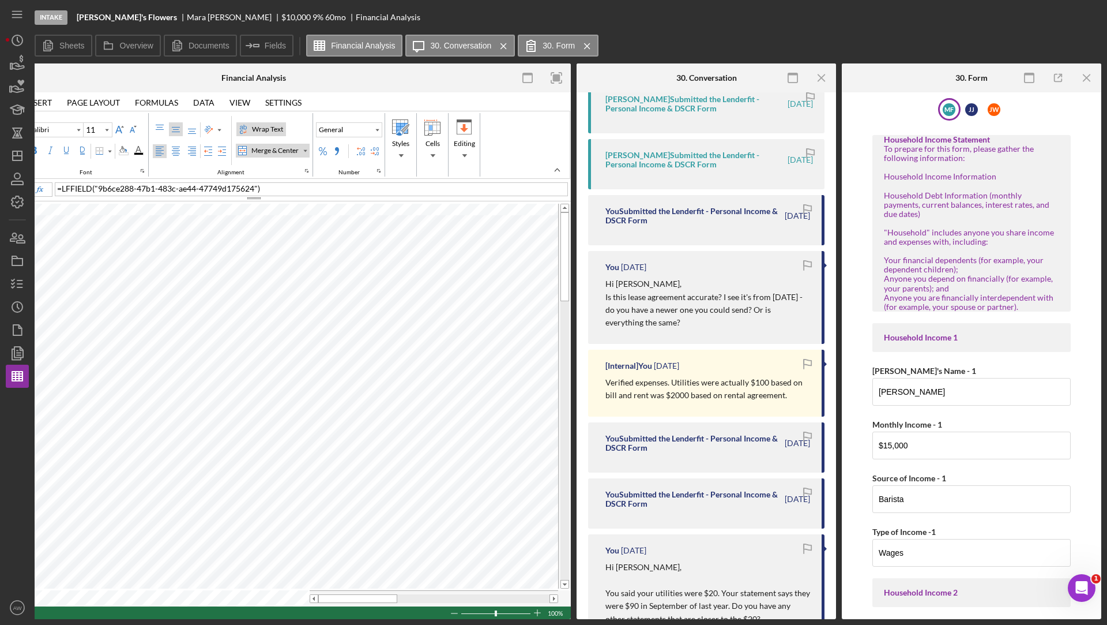
drag, startPoint x: 689, startPoint y: 324, endPoint x: 599, endPoint y: 289, distance: 96.6
click at [599, 288] on div "You [DATE] Hi [PERSON_NAME], Is this lease agreement accurate? I see it's from …" at bounding box center [706, 297] width 236 height 93
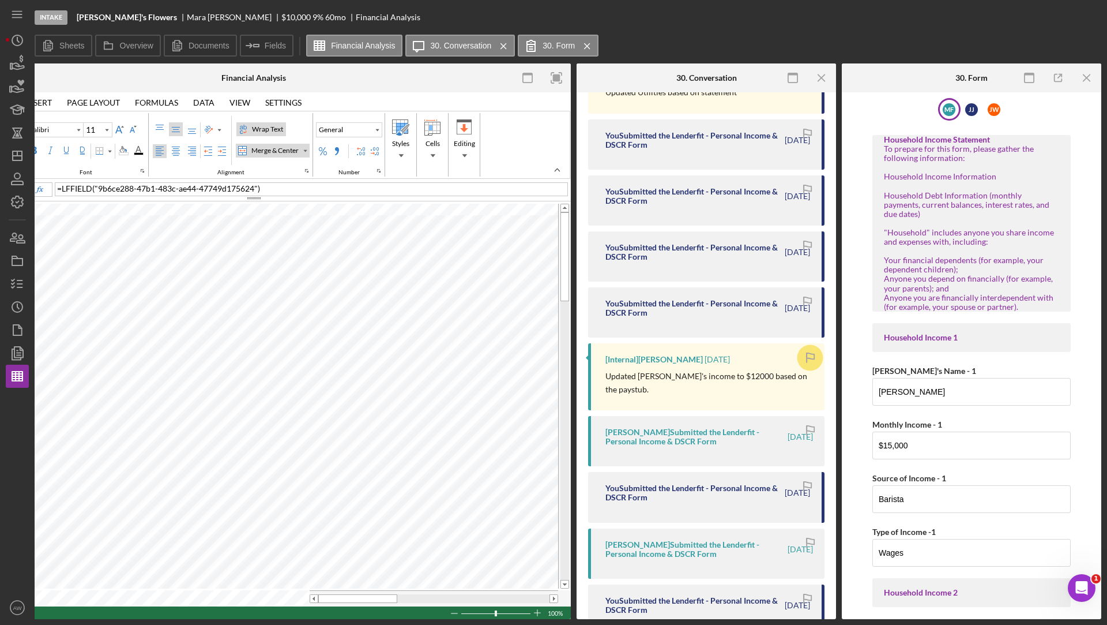
scroll to position [1029, 0]
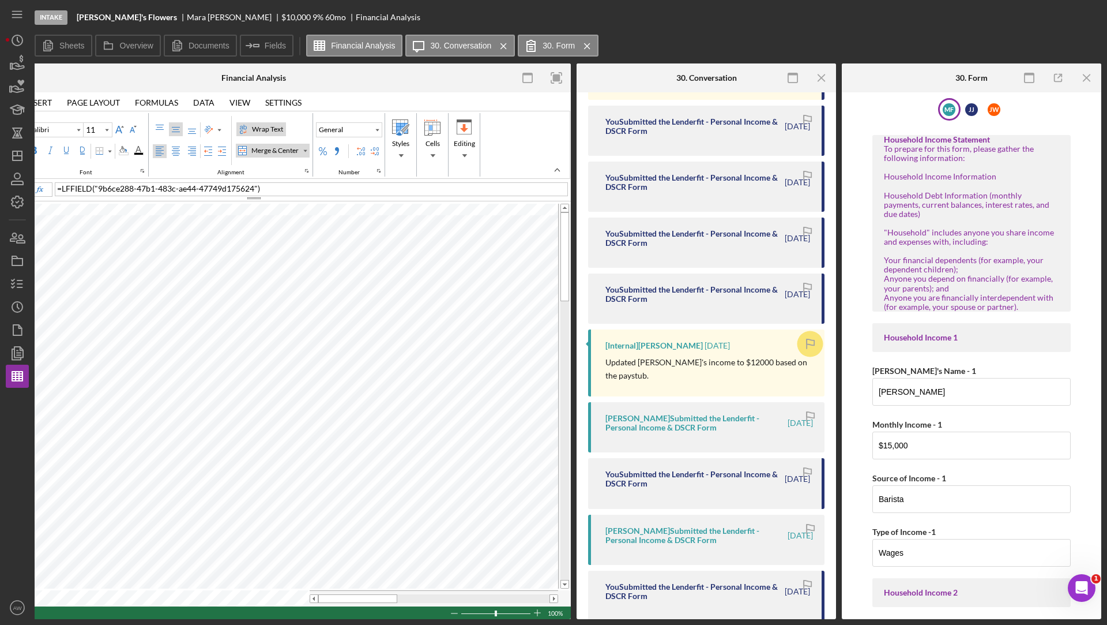
click at [741, 365] on p "Updated [PERSON_NAME]'s income to $12000 based on the paystub." at bounding box center [710, 369] width 208 height 26
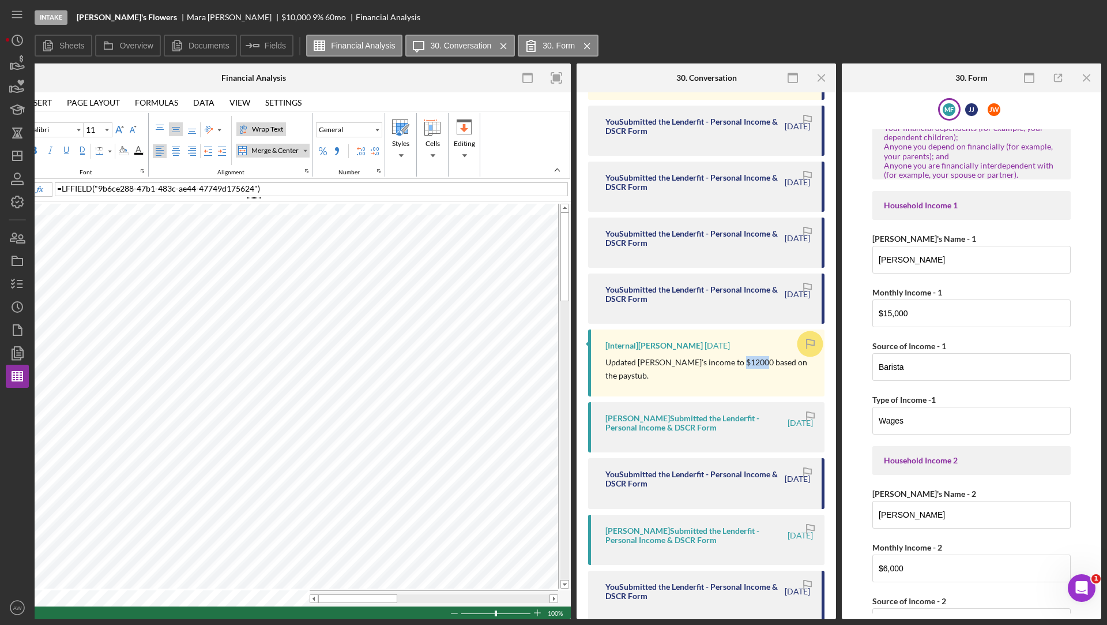
scroll to position [137, 0]
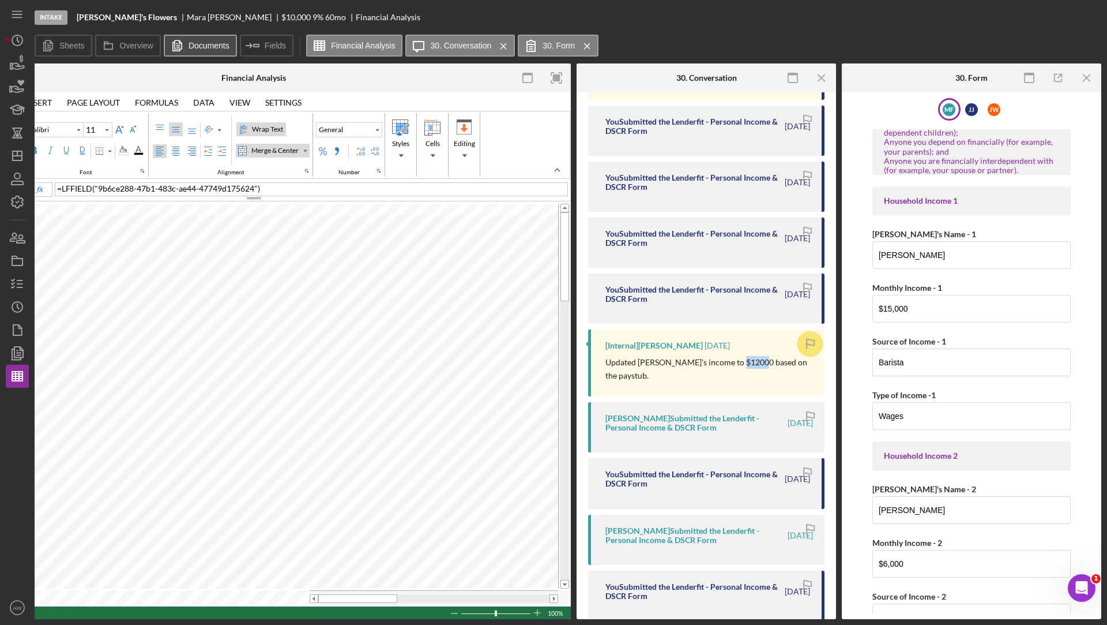
click at [207, 52] on button "Documents" at bounding box center [200, 46] width 73 height 22
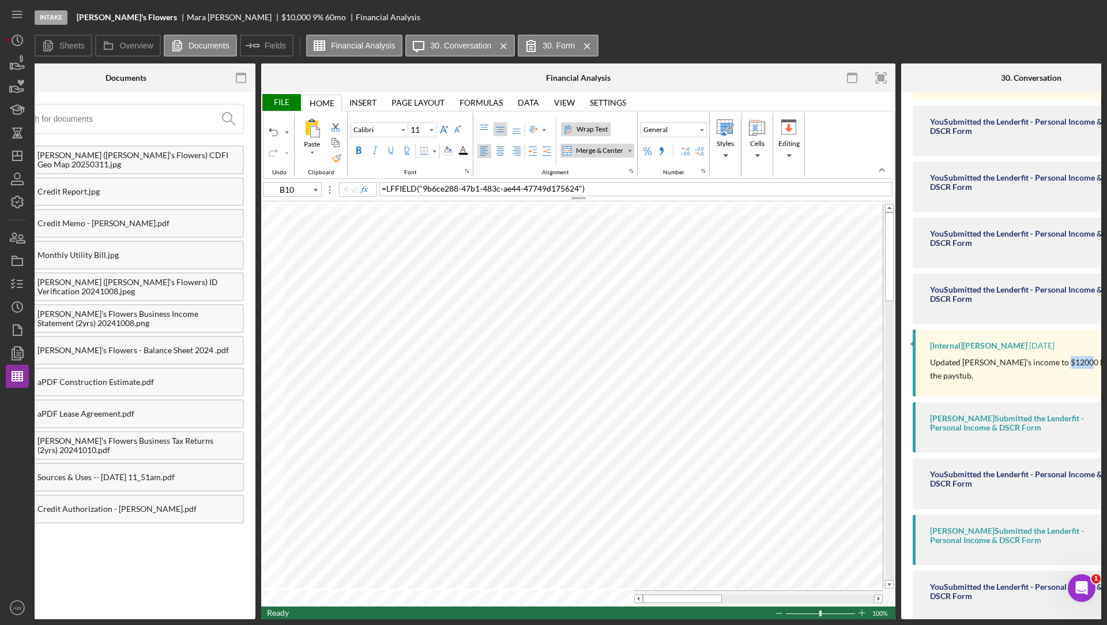
scroll to position [0, 29]
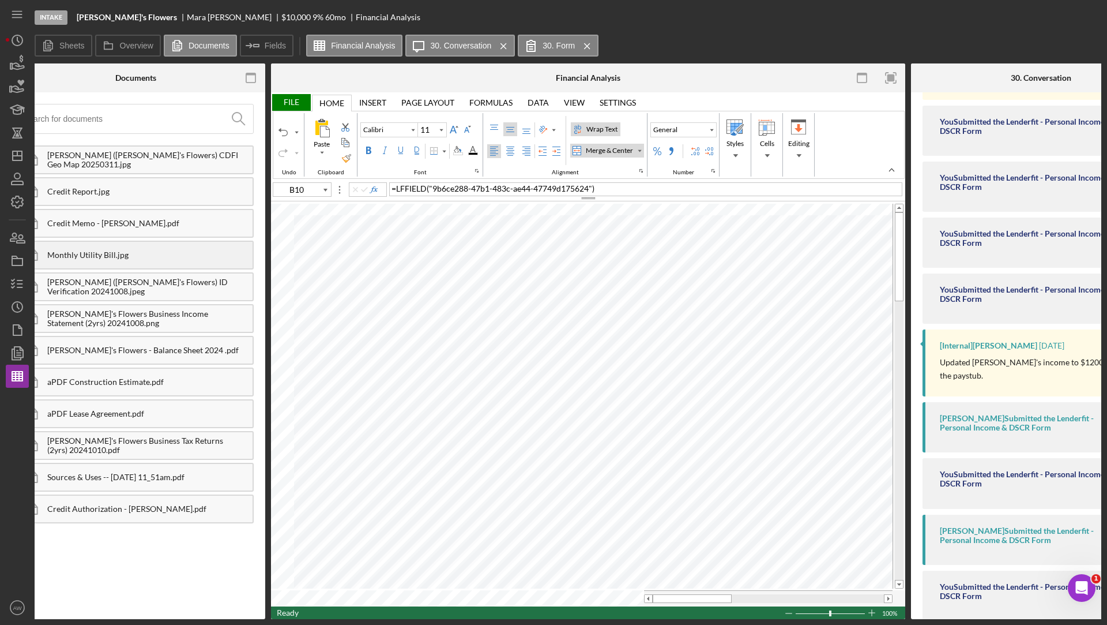
click at [121, 250] on div "Monthly Utility Bill.jpg" at bounding box center [149, 254] width 205 height 9
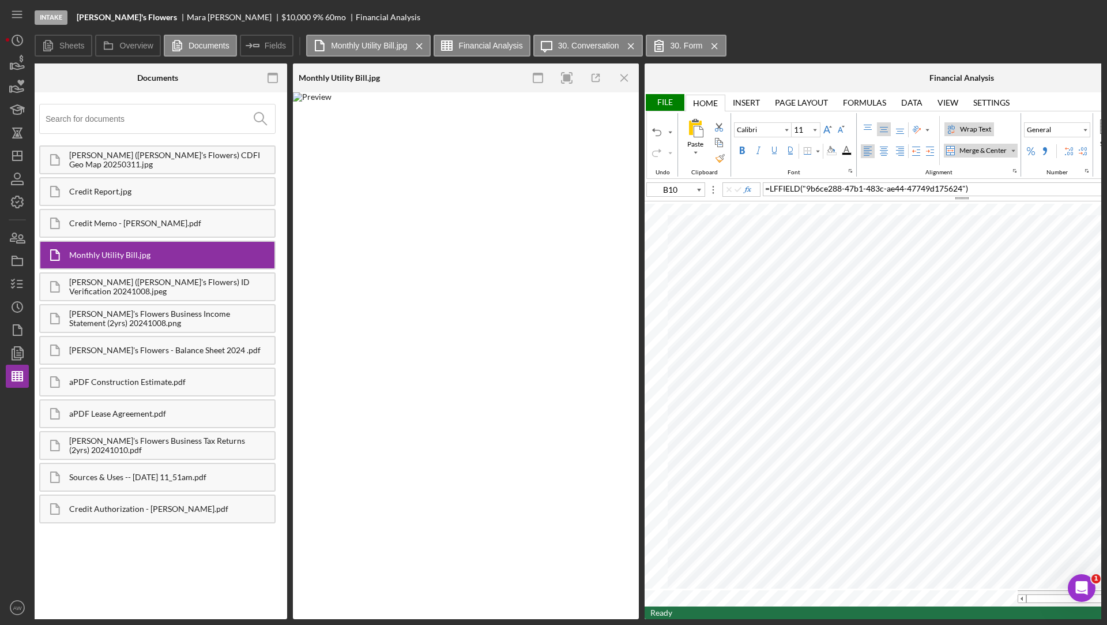
scroll to position [0, 0]
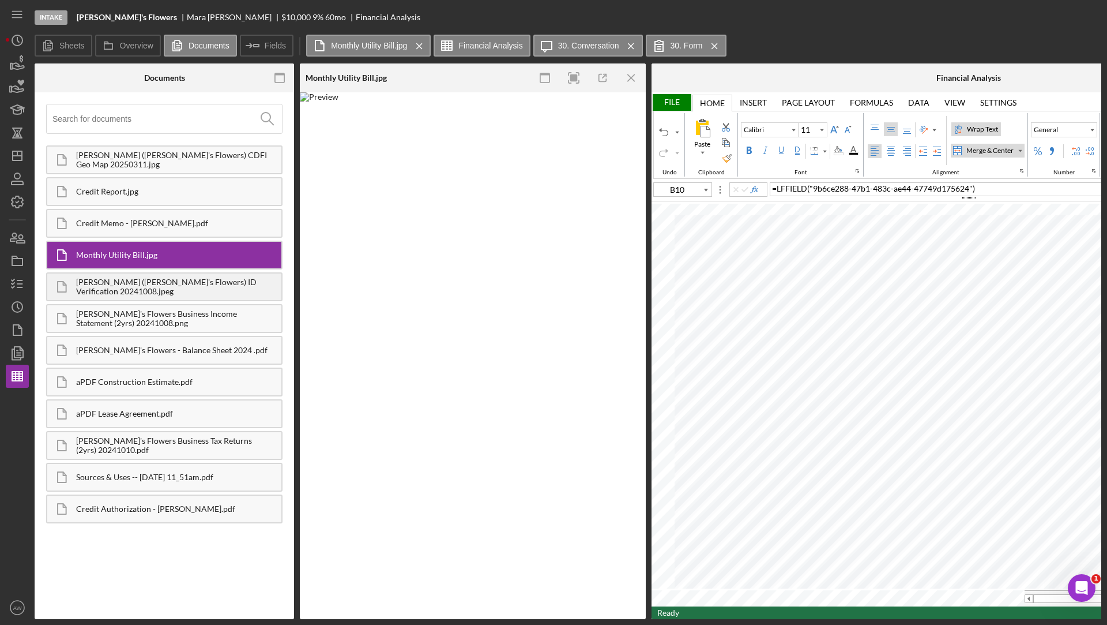
click at [165, 291] on div "[PERSON_NAME] ([PERSON_NAME]'s Flowers) ID Verification 20241008.jpeg" at bounding box center [178, 286] width 205 height 18
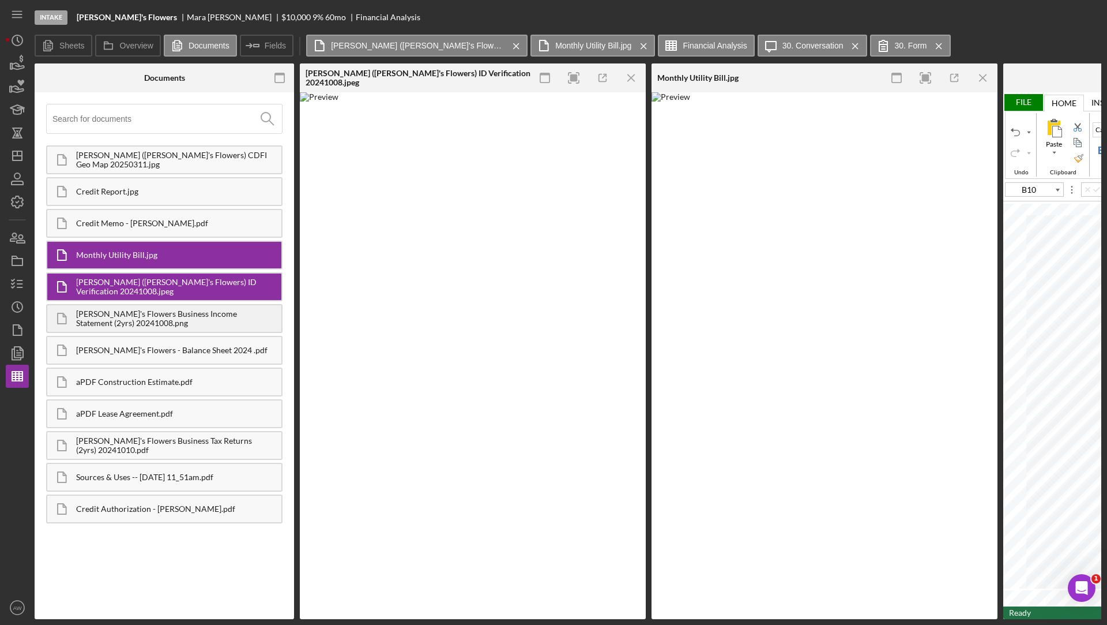
click at [167, 312] on div "[PERSON_NAME]'s Flowers Business Income Statement (2yrs) 20241008.png" at bounding box center [178, 318] width 205 height 18
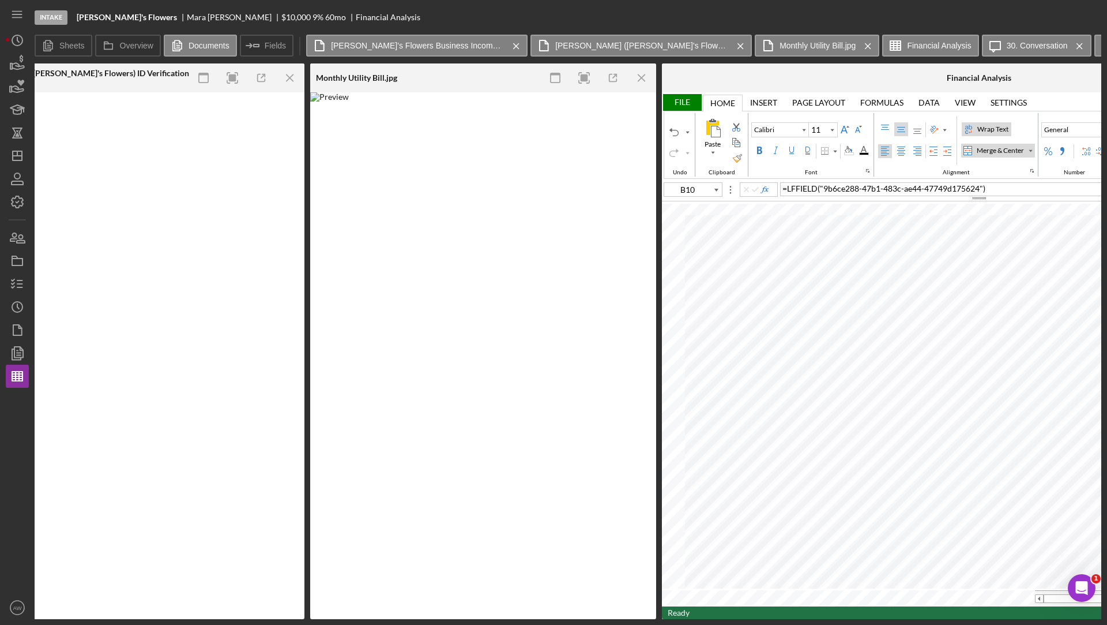
scroll to position [0, 821]
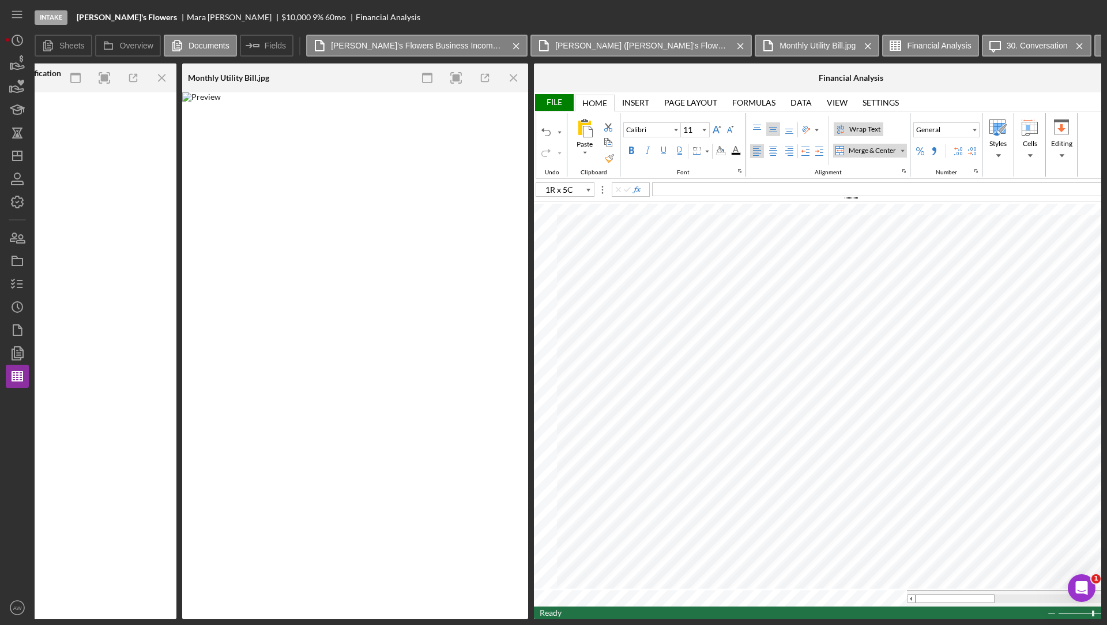
type input "G10"
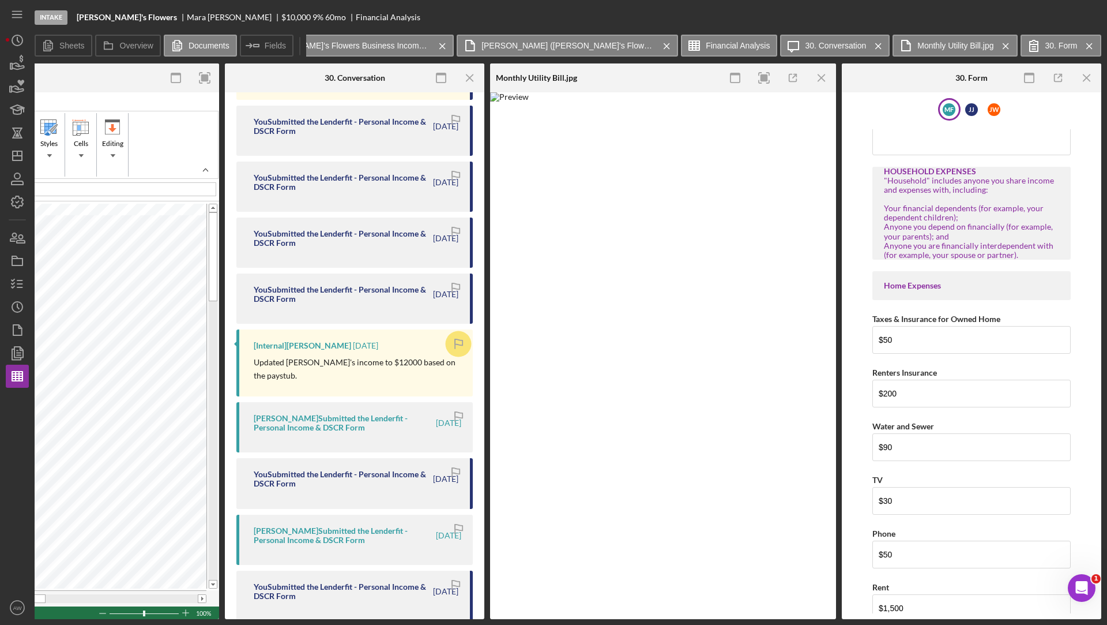
scroll to position [988, 0]
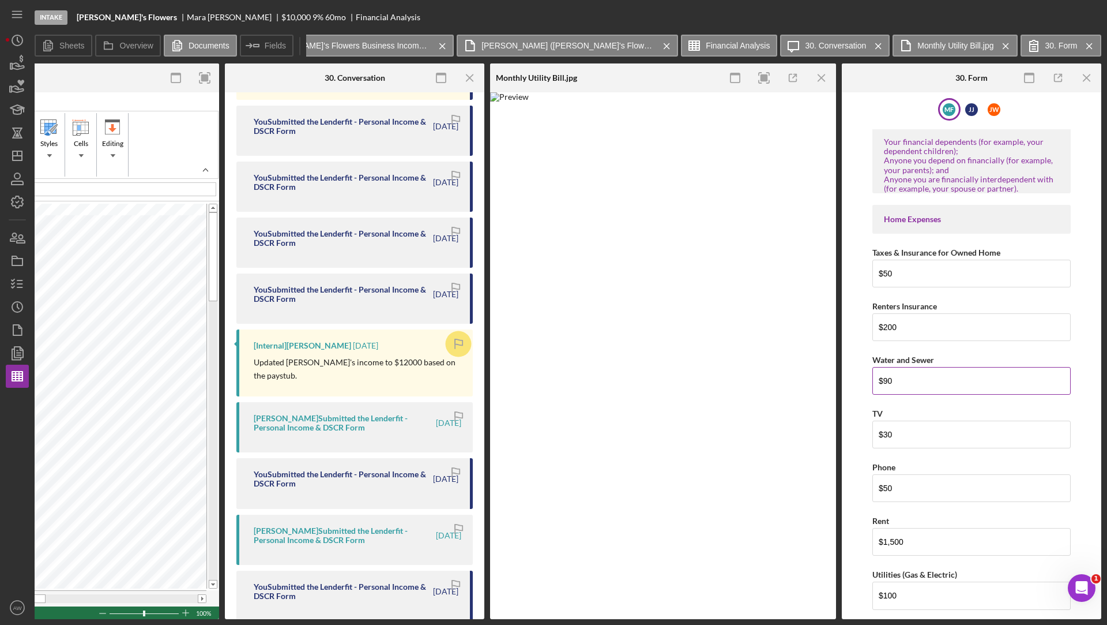
click at [912, 367] on input "$90" at bounding box center [972, 381] width 198 height 28
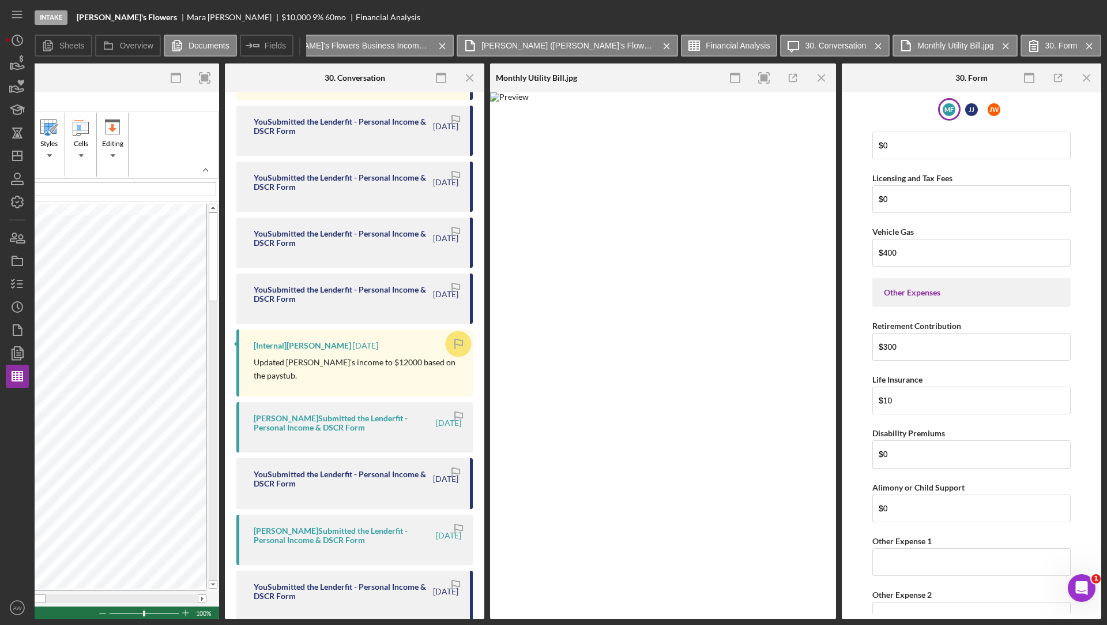
scroll to position [2627, 0]
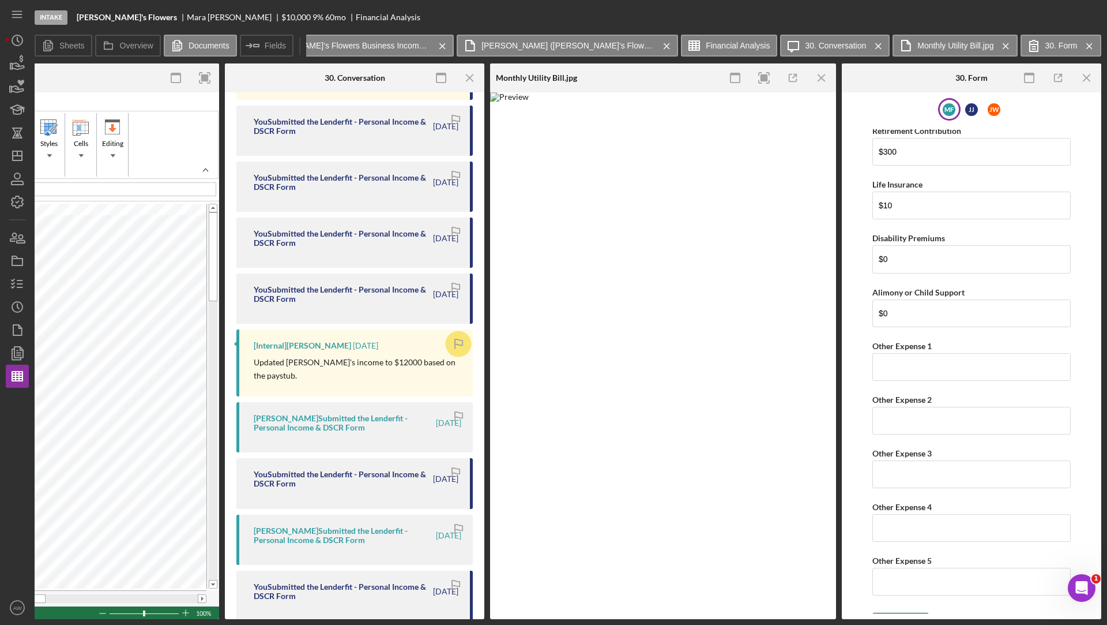
type input "$100"
click at [900, 610] on icon "submit" at bounding box center [887, 624] width 29 height 29
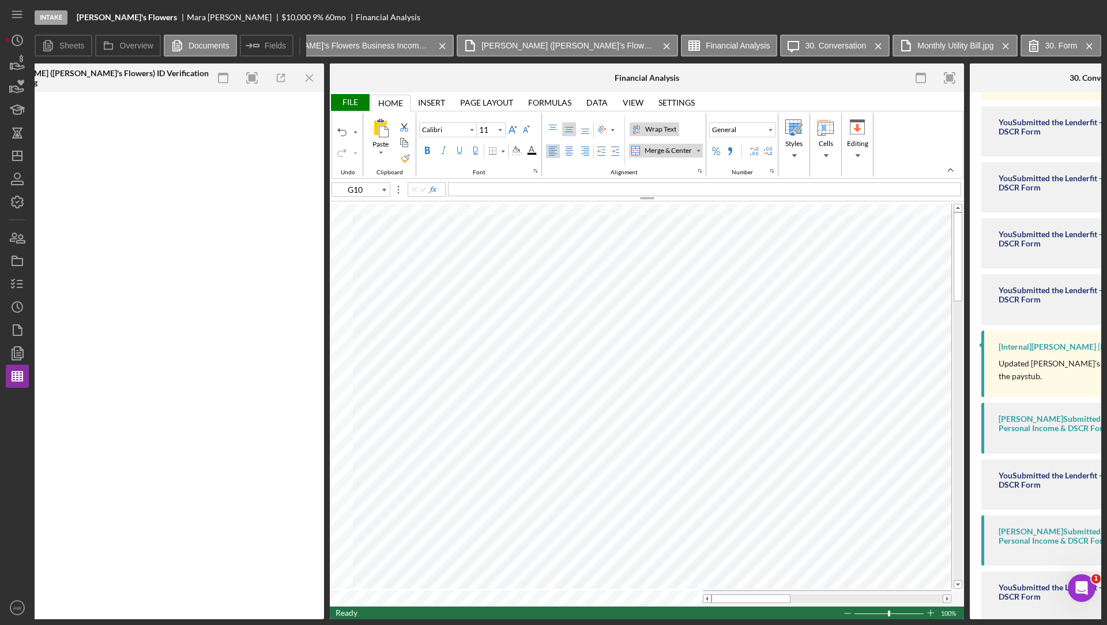
scroll to position [0, 677]
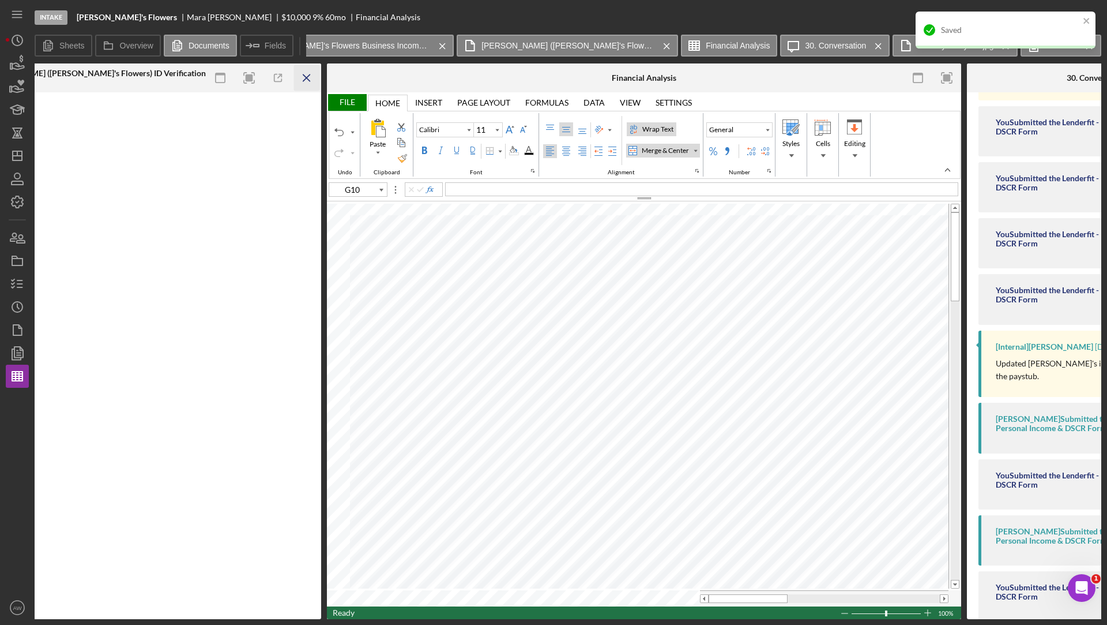
click at [305, 82] on icon "Icon/Menu Close" at bounding box center [307, 78] width 26 height 26
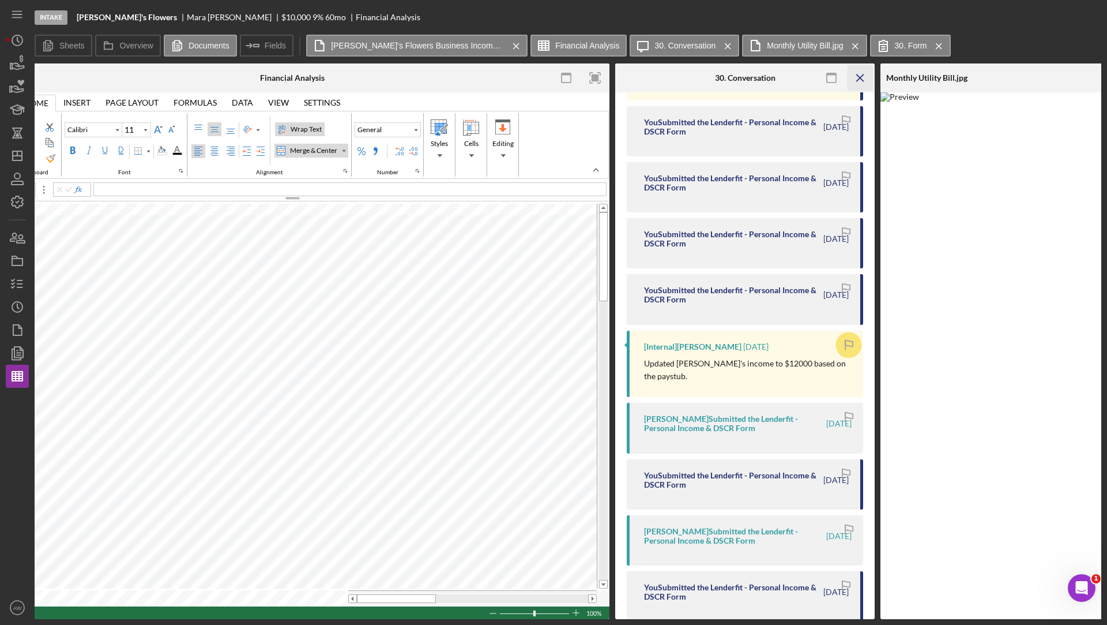
click at [856, 70] on icon "Icon/Menu Close" at bounding box center [861, 78] width 26 height 26
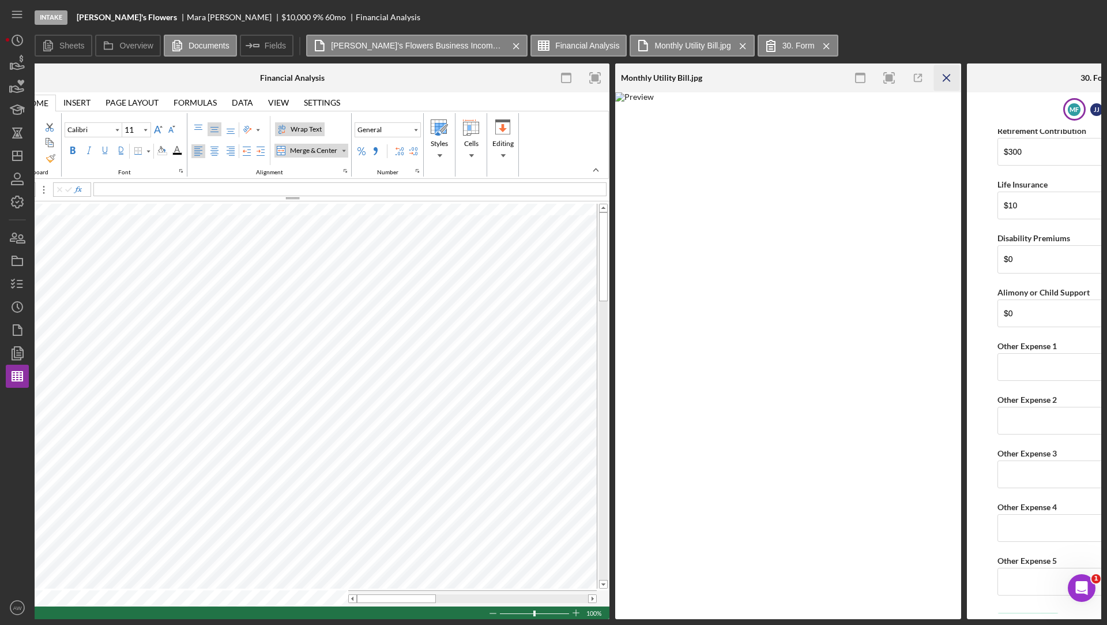
click at [952, 78] on icon "Icon/Menu Close" at bounding box center [947, 78] width 26 height 26
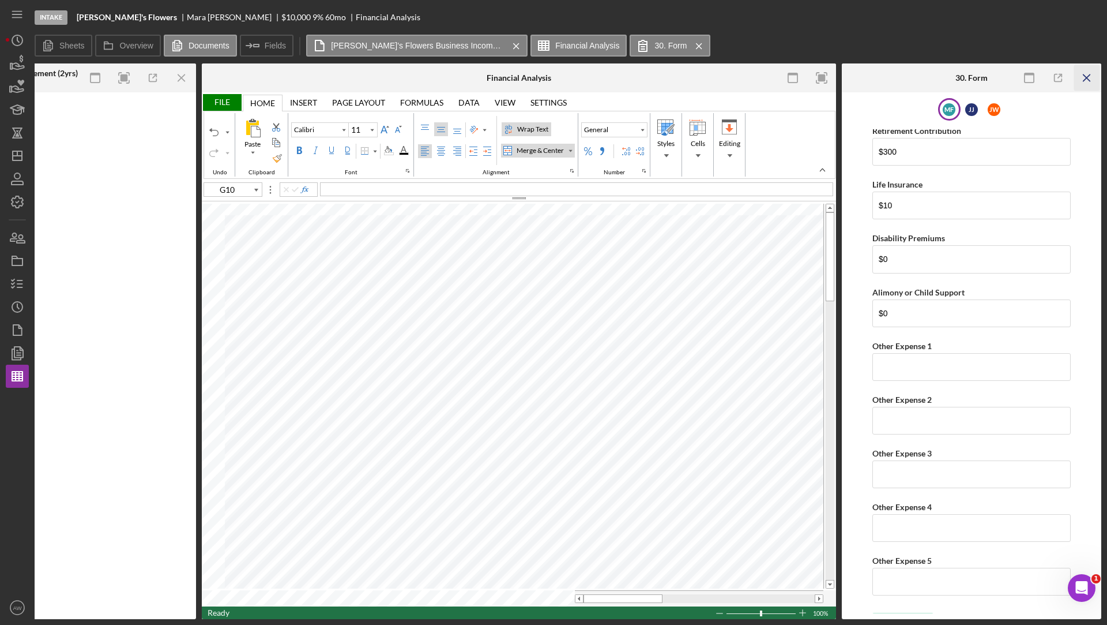
click at [1078, 82] on icon "Icon/Menu Close" at bounding box center [1088, 78] width 26 height 26
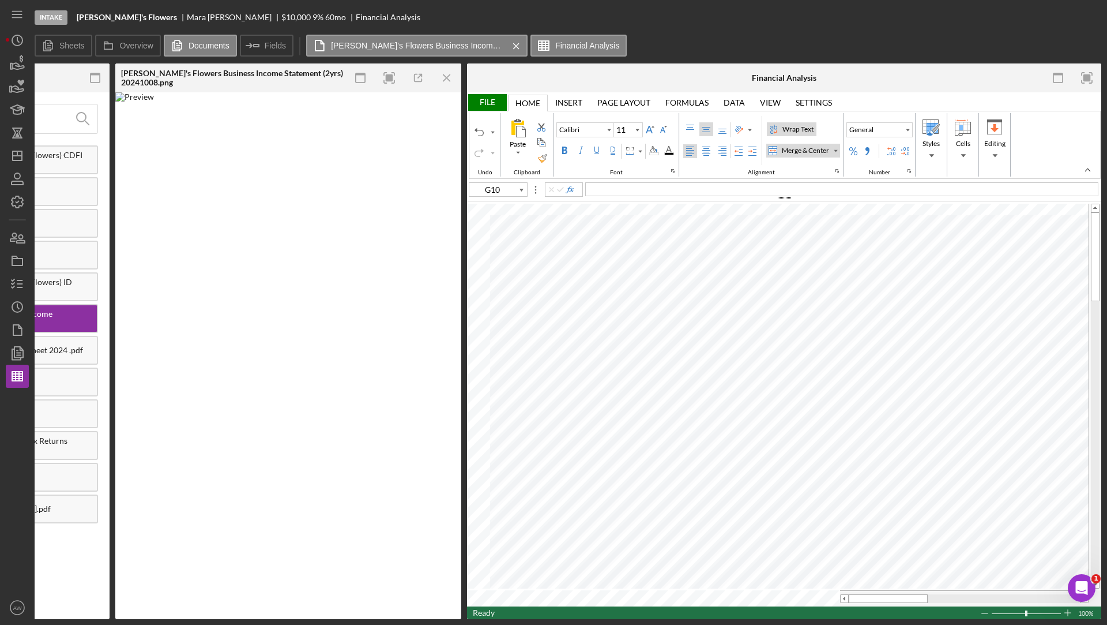
scroll to position [0, 185]
click at [449, 80] on line "button" at bounding box center [447, 77] width 6 height 6
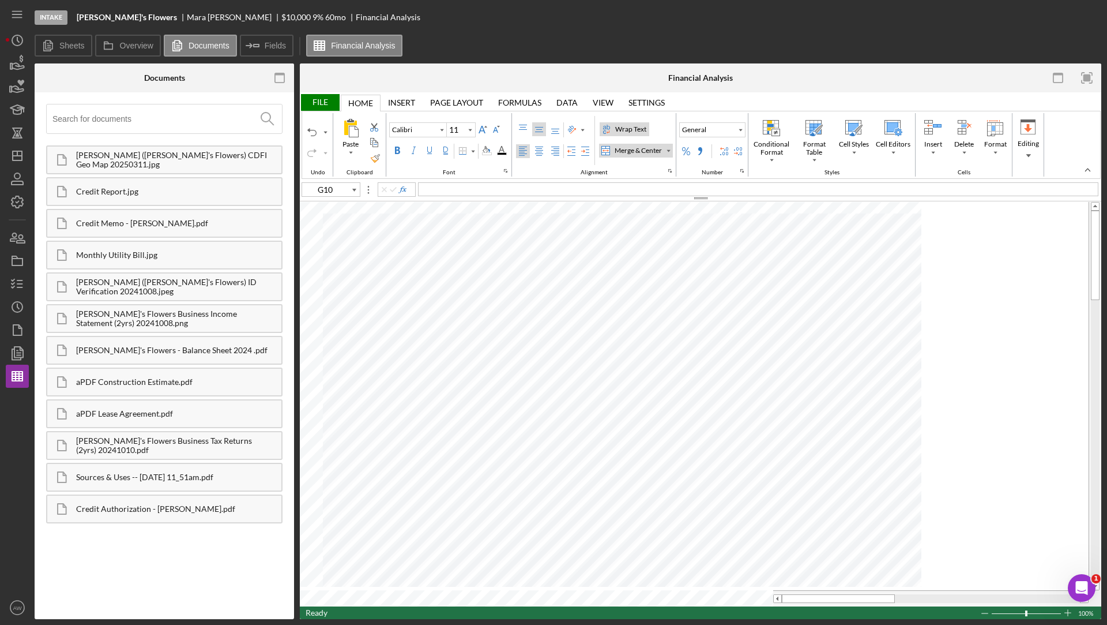
scroll to position [0, 0]
click at [110, 48] on icon at bounding box center [108, 45] width 23 height 23
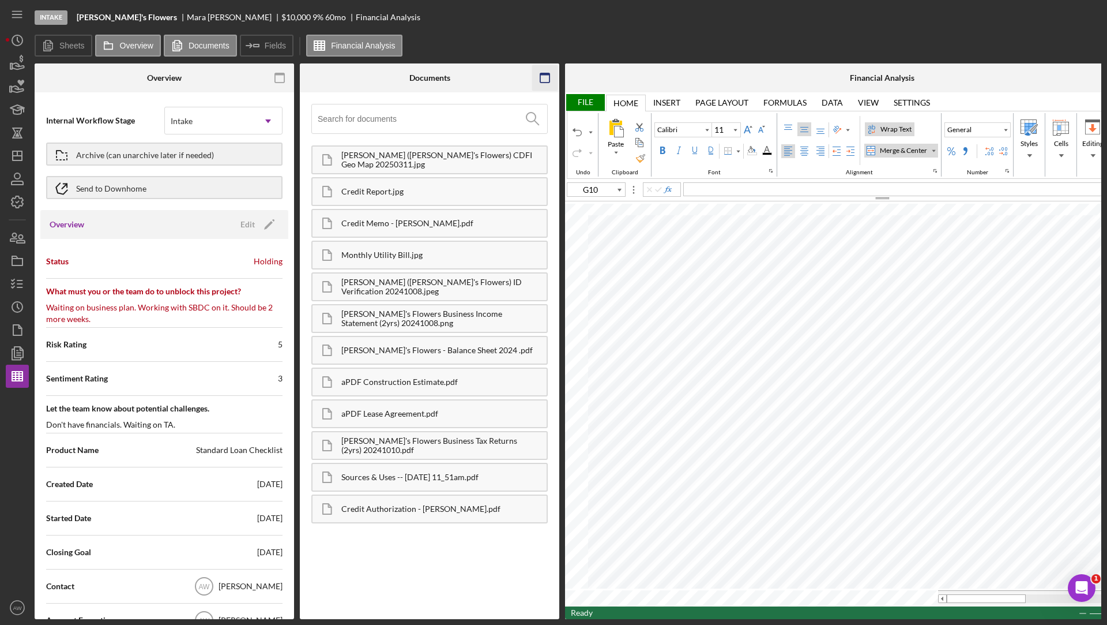
click at [546, 81] on icon "button" at bounding box center [545, 78] width 26 height 26
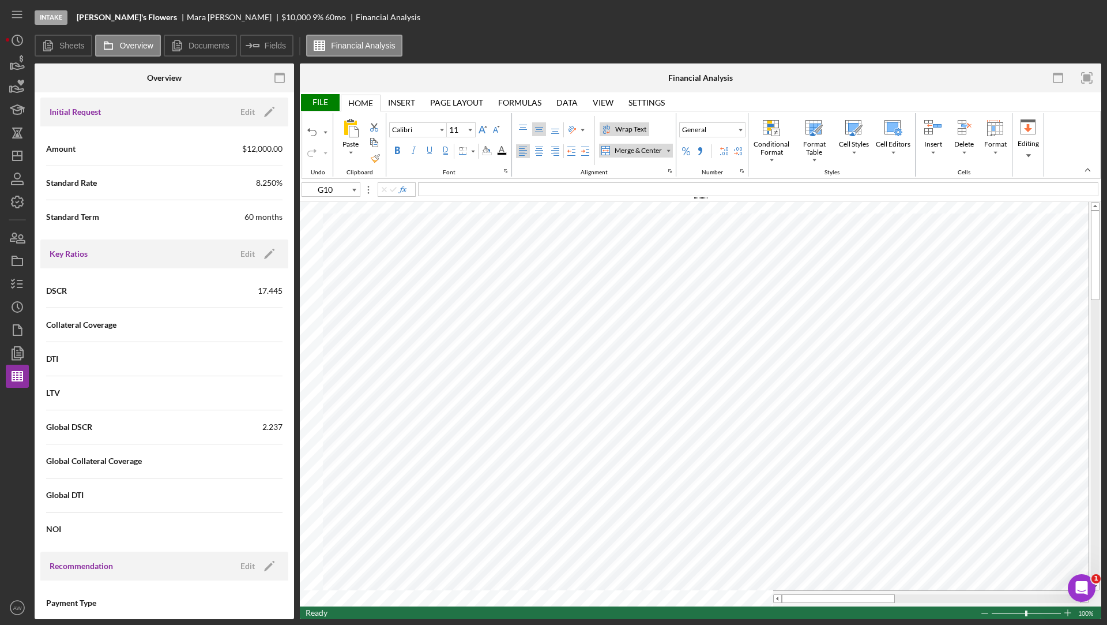
scroll to position [837, 0]
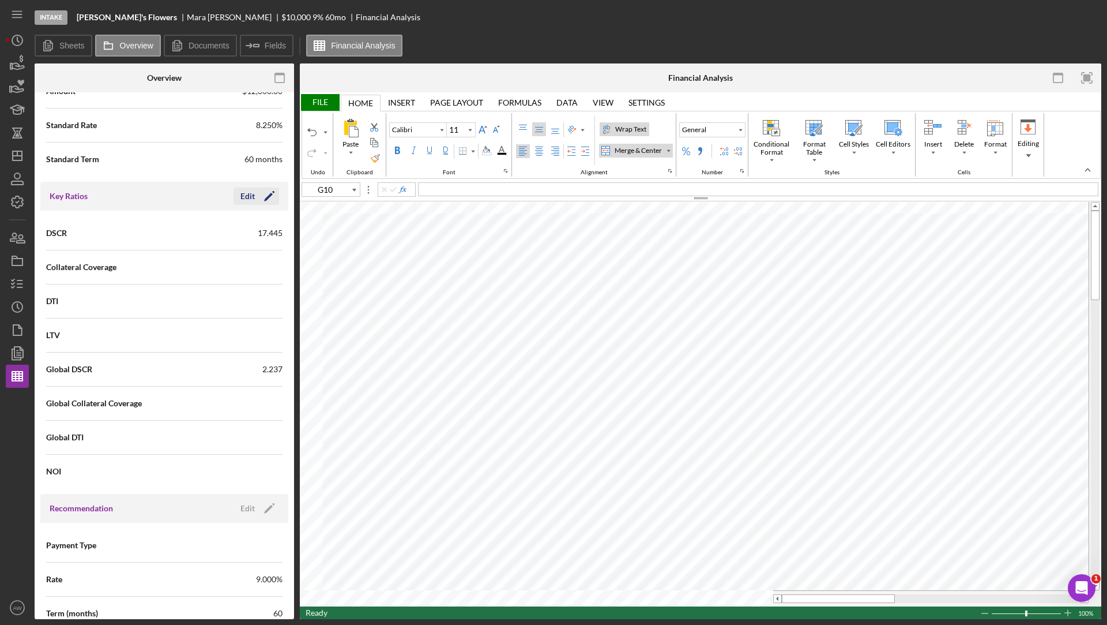
click at [250, 198] on div "Edit" at bounding box center [248, 195] width 14 height 17
type input "J5"
click at [242, 226] on input "17.445" at bounding box center [223, 233] width 118 height 28
paste input "556"
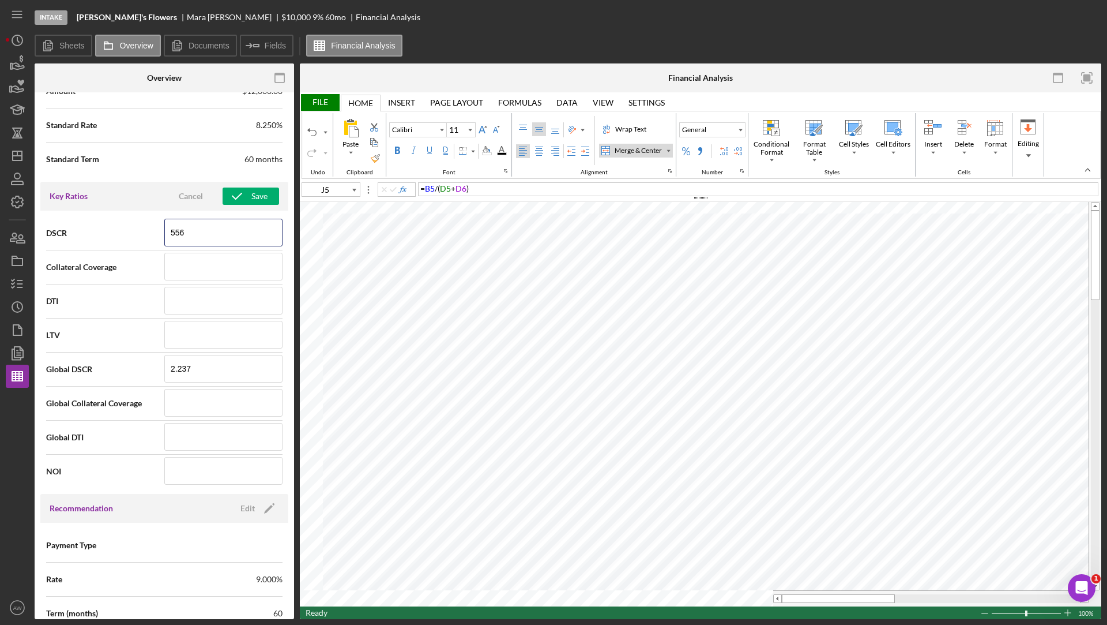
type input "556"
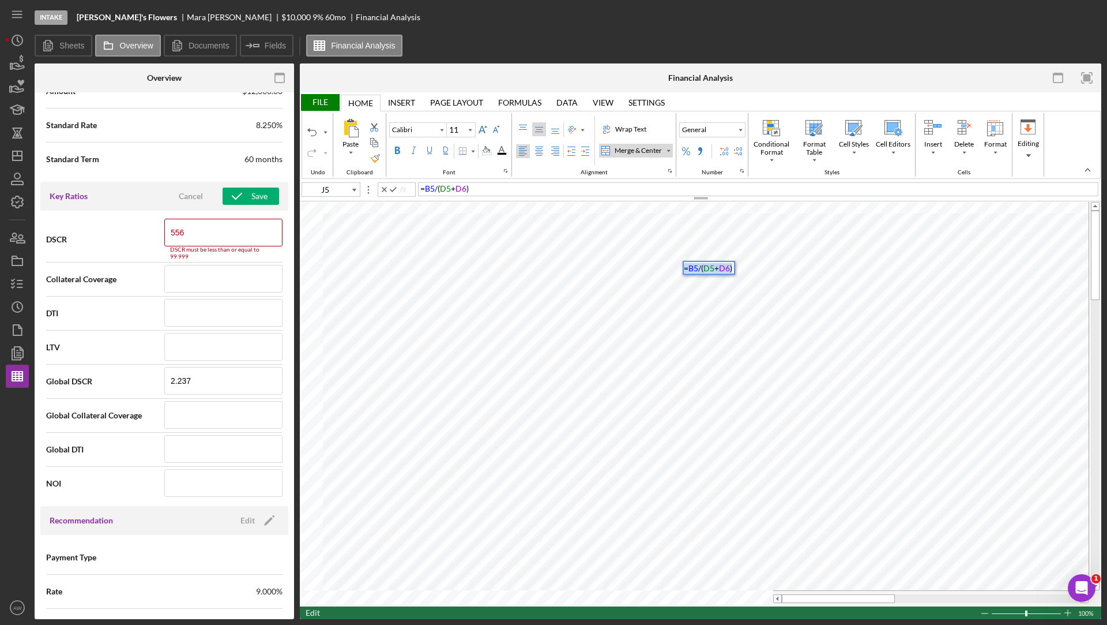
click at [689, 268] on span "B5" at bounding box center [694, 268] width 10 height 10
click at [254, 230] on input "556" at bounding box center [223, 233] width 118 height 28
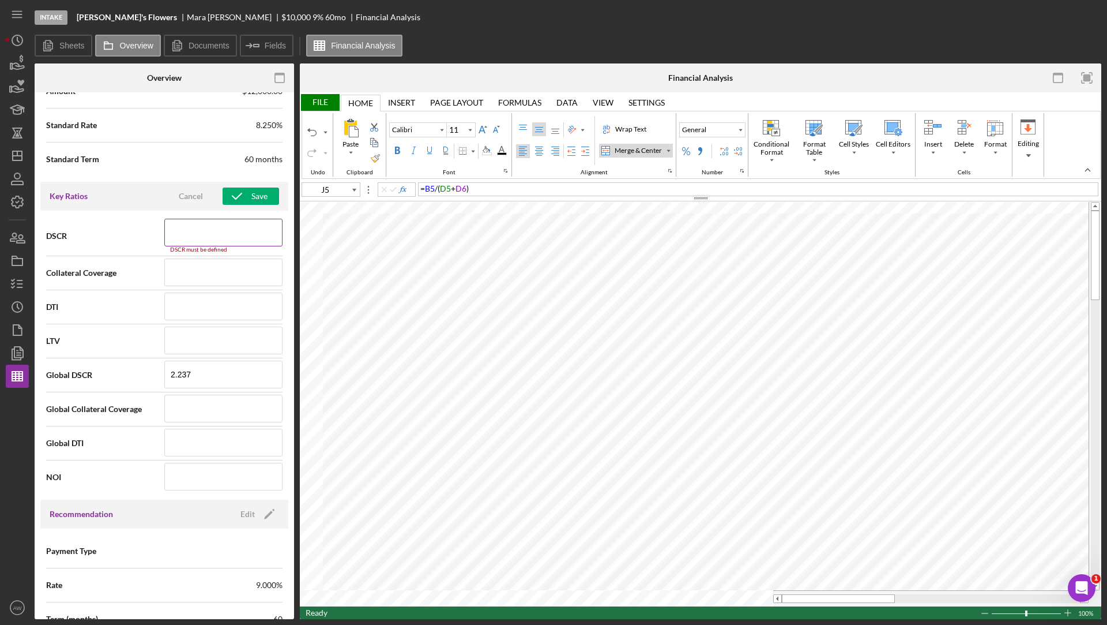
paste input "556"
type input "556"
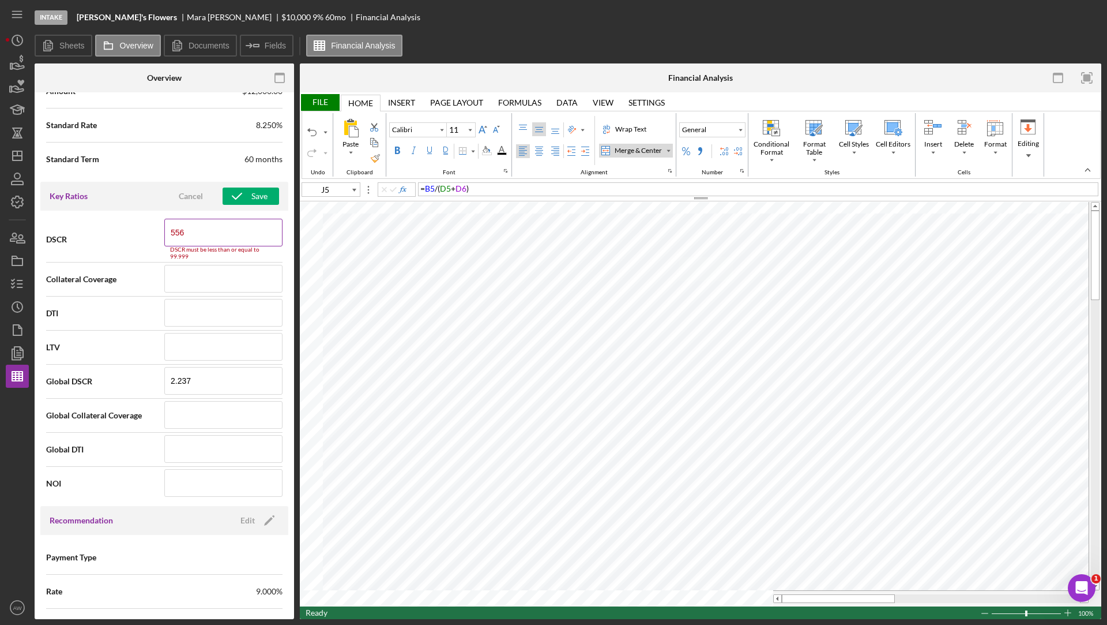
click at [250, 229] on input "556" at bounding box center [223, 233] width 118 height 28
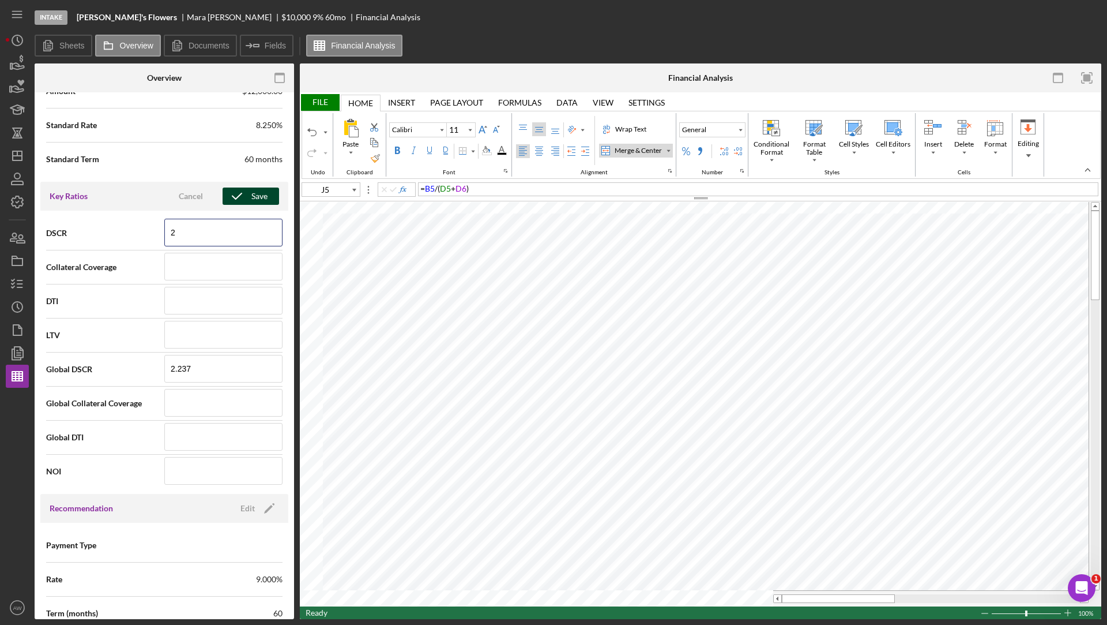
type input "2"
click at [245, 186] on icon "button" at bounding box center [237, 196] width 29 height 29
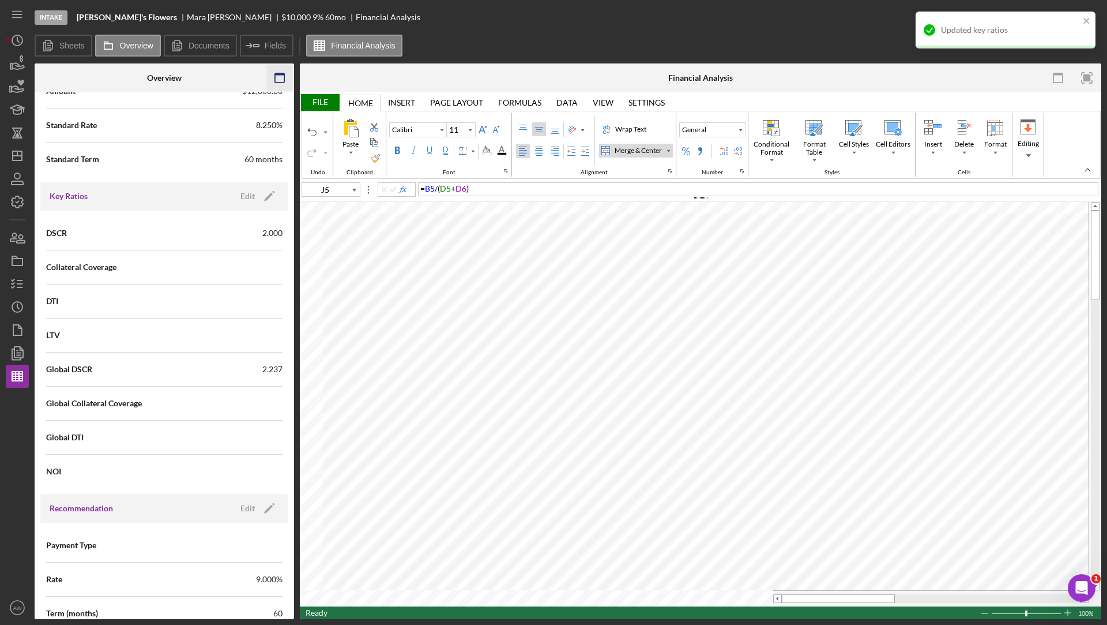
click at [281, 77] on icon "button" at bounding box center [280, 78] width 26 height 26
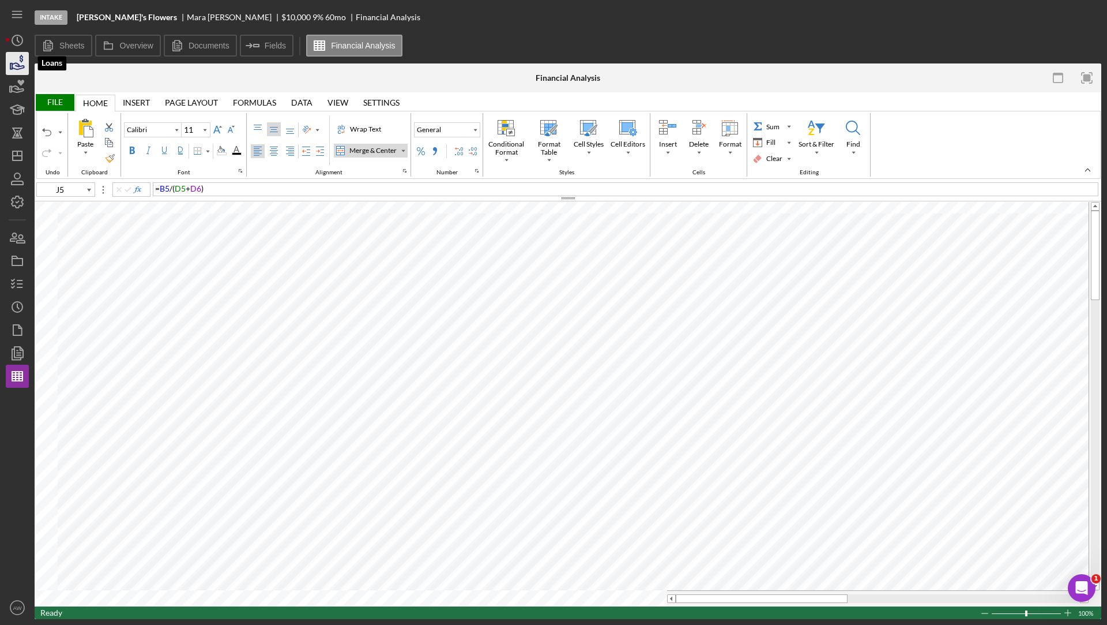
click at [15, 66] on icon "button" at bounding box center [17, 63] width 29 height 29
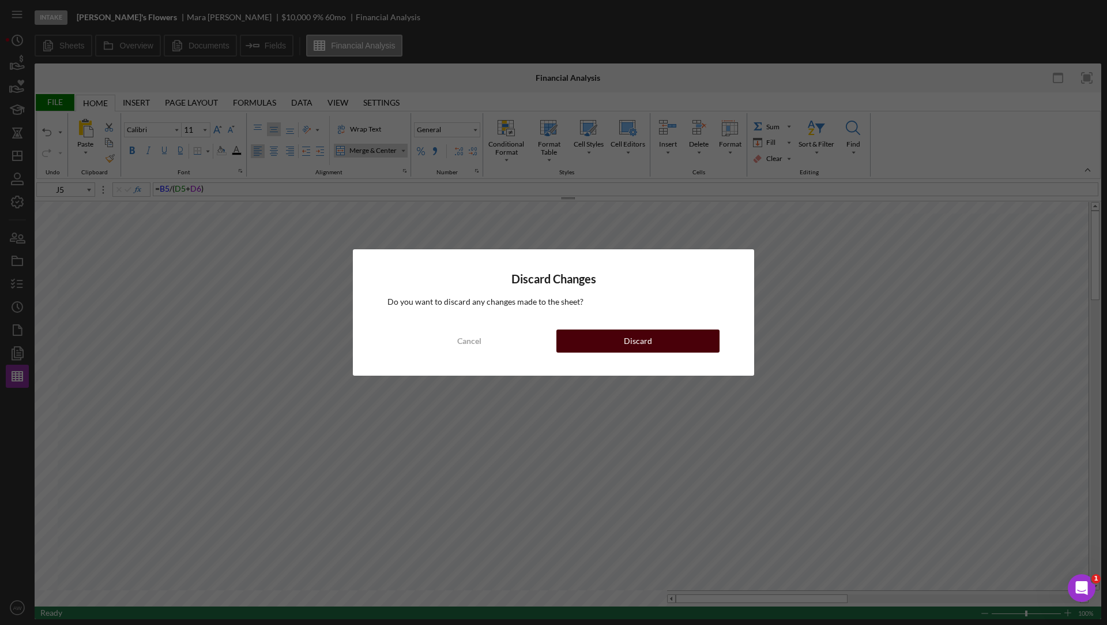
click at [615, 339] on button "Discard" at bounding box center [638, 340] width 163 height 23
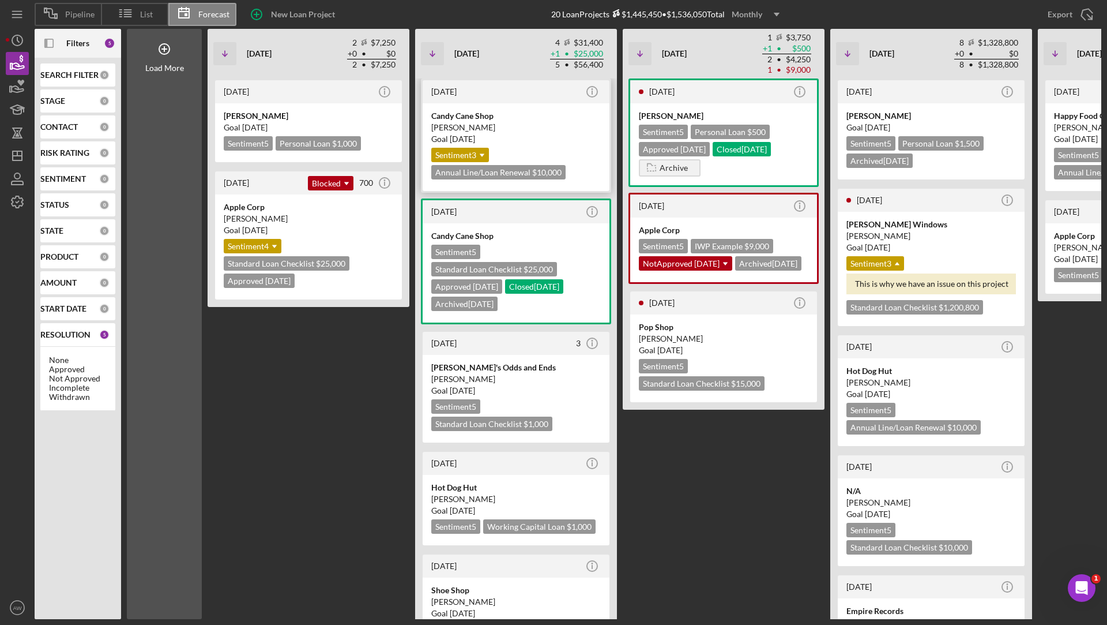
click at [493, 125] on div "[PERSON_NAME]" at bounding box center [516, 128] width 170 height 12
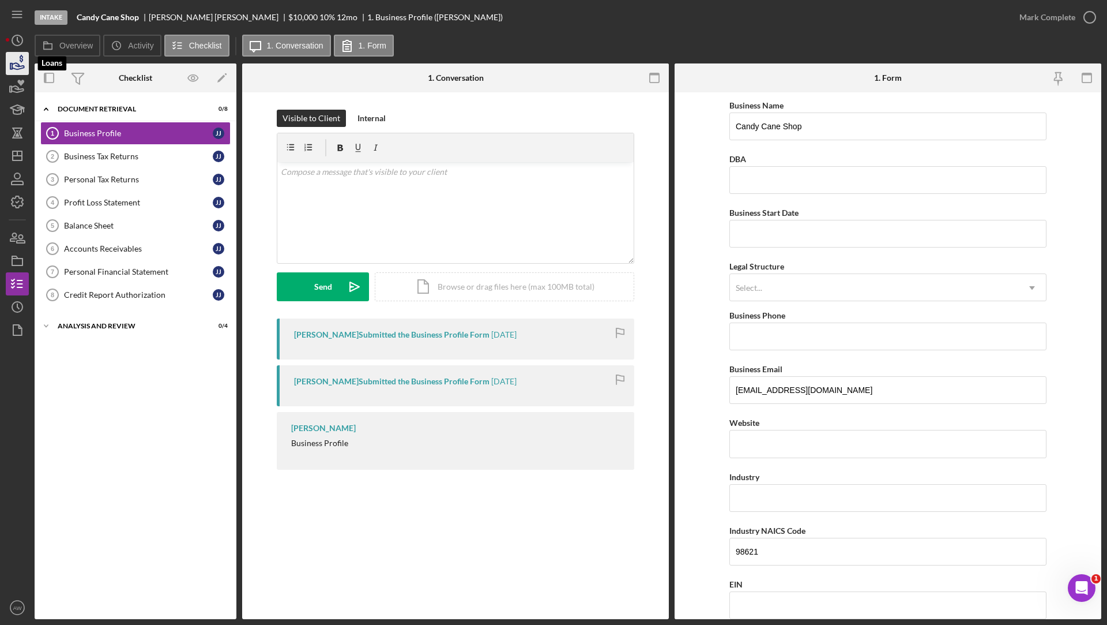
click at [16, 67] on icon "button" at bounding box center [17, 63] width 29 height 29
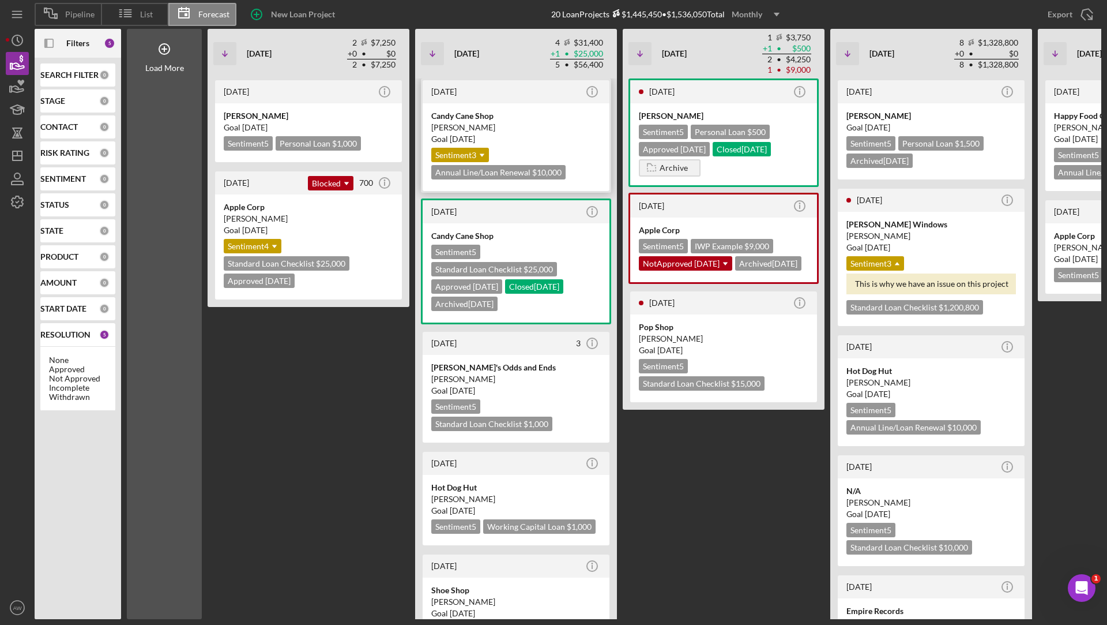
click at [497, 118] on div "Candy Cane Shop" at bounding box center [516, 116] width 170 height 12
click at [750, 102] on div "[DATE] Icon/Info" at bounding box center [723, 91] width 187 height 23
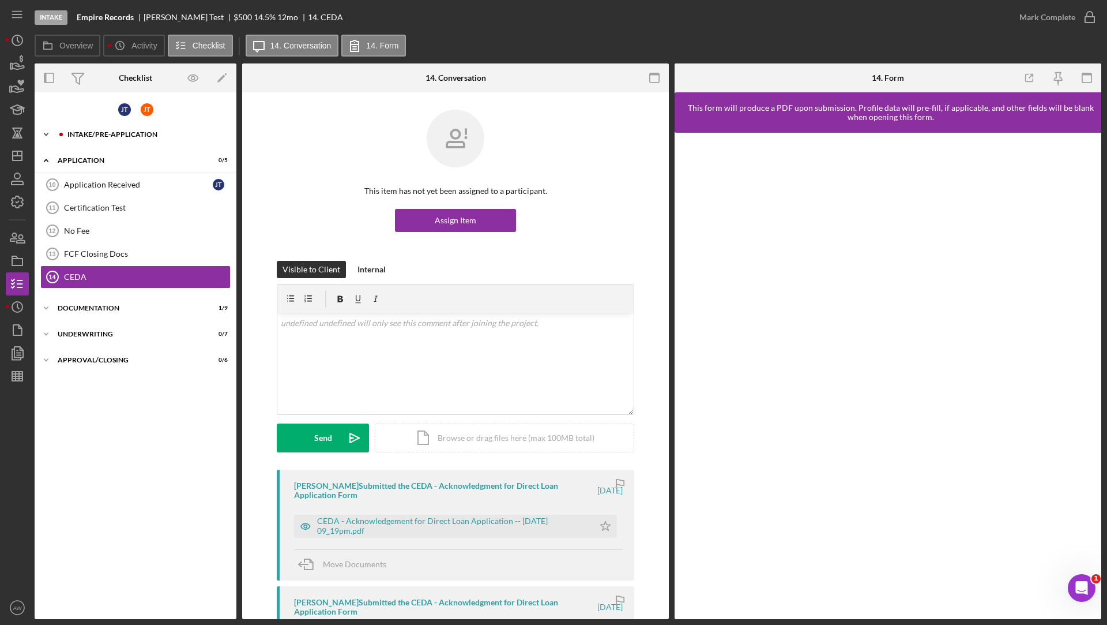
click at [109, 134] on div "Intake/Pre-application" at bounding box center [144, 134] width 155 height 7
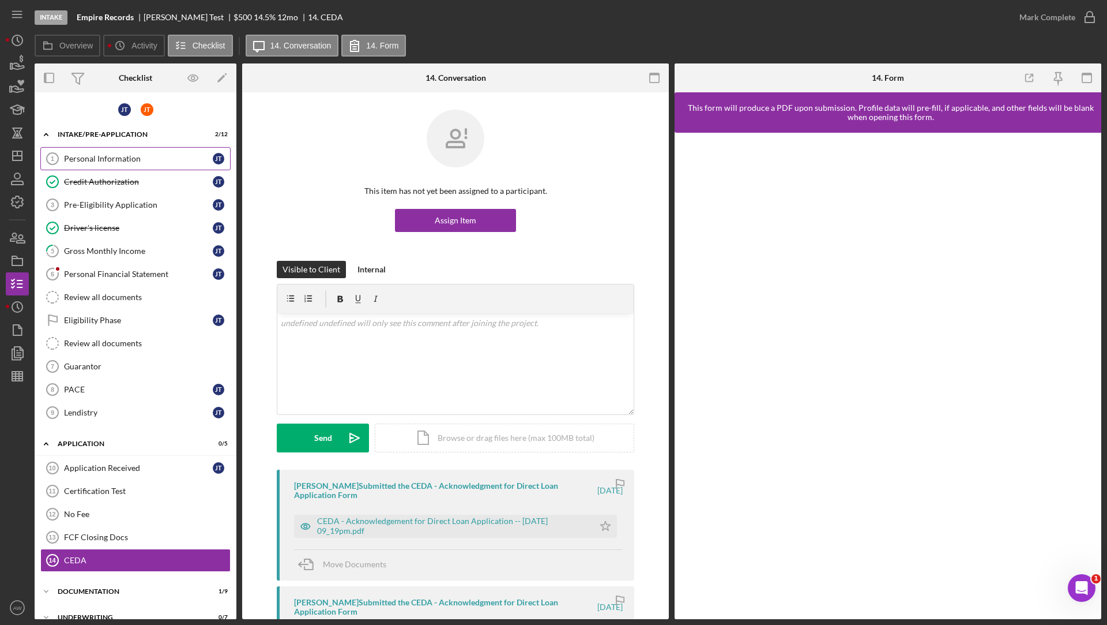
click at [109, 155] on div "Personal Information" at bounding box center [138, 158] width 149 height 9
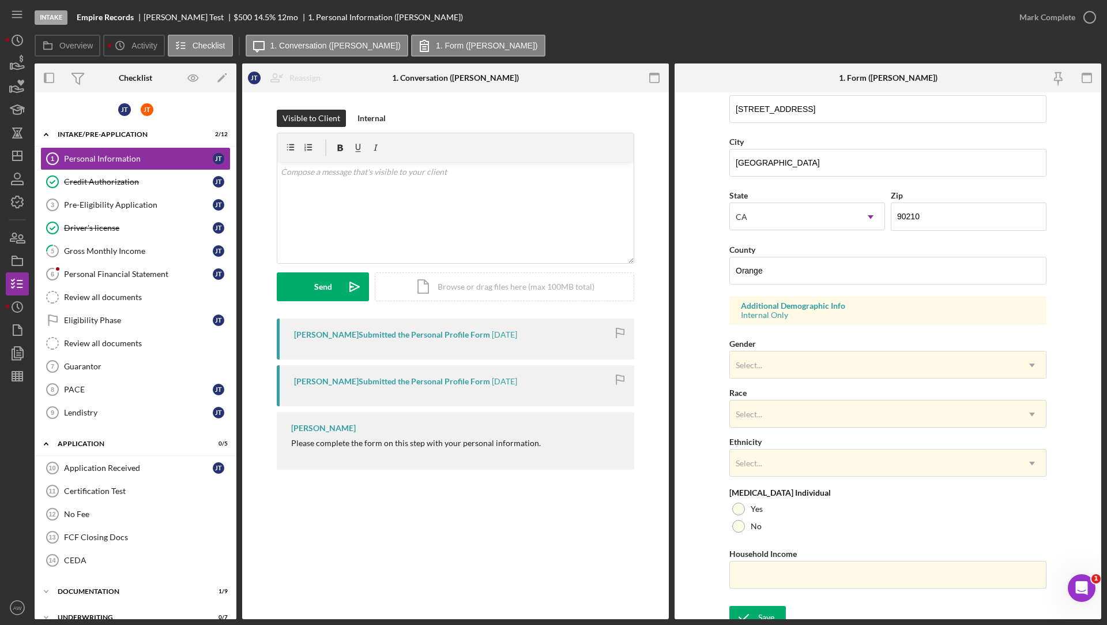
scroll to position [240, 0]
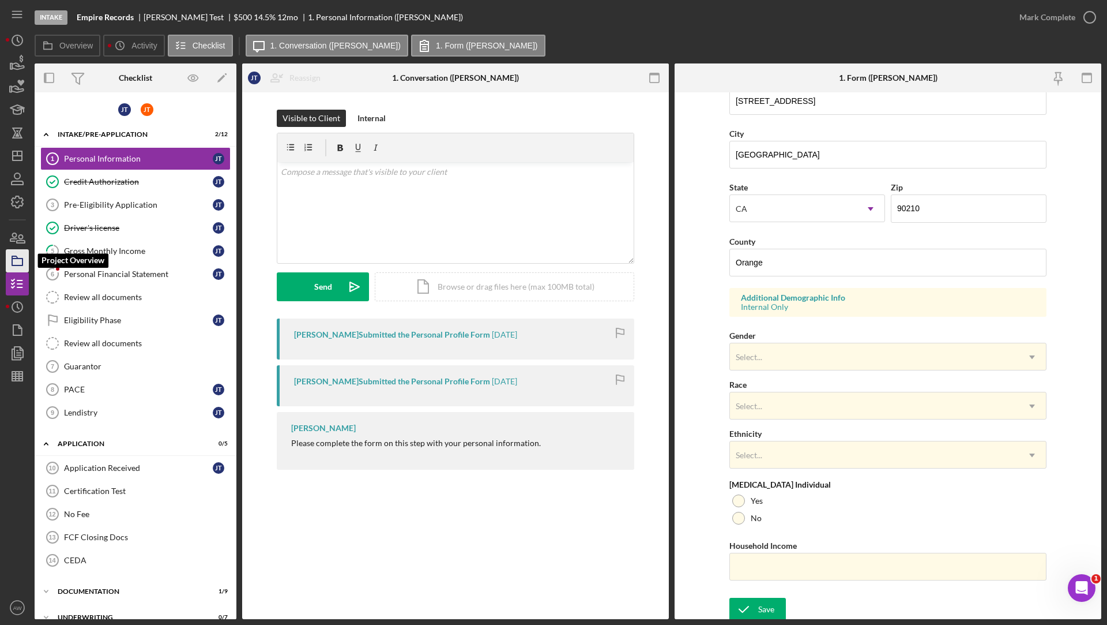
click at [17, 256] on polygon "button" at bounding box center [15, 257] width 6 height 2
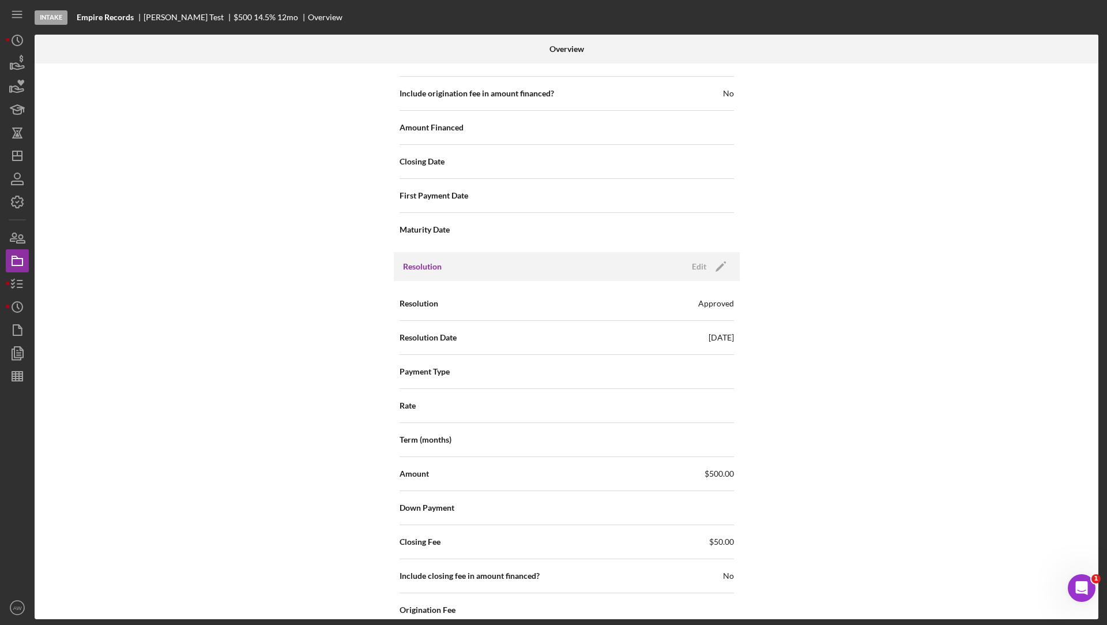
scroll to position [1460, 0]
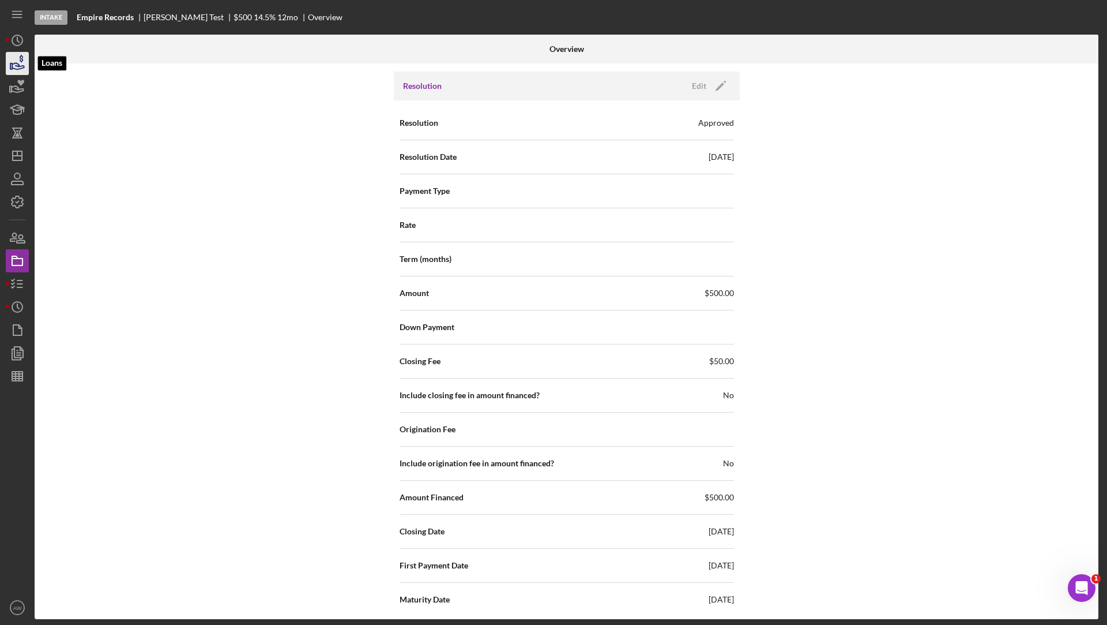
click at [20, 66] on icon "button" at bounding box center [18, 66] width 12 height 6
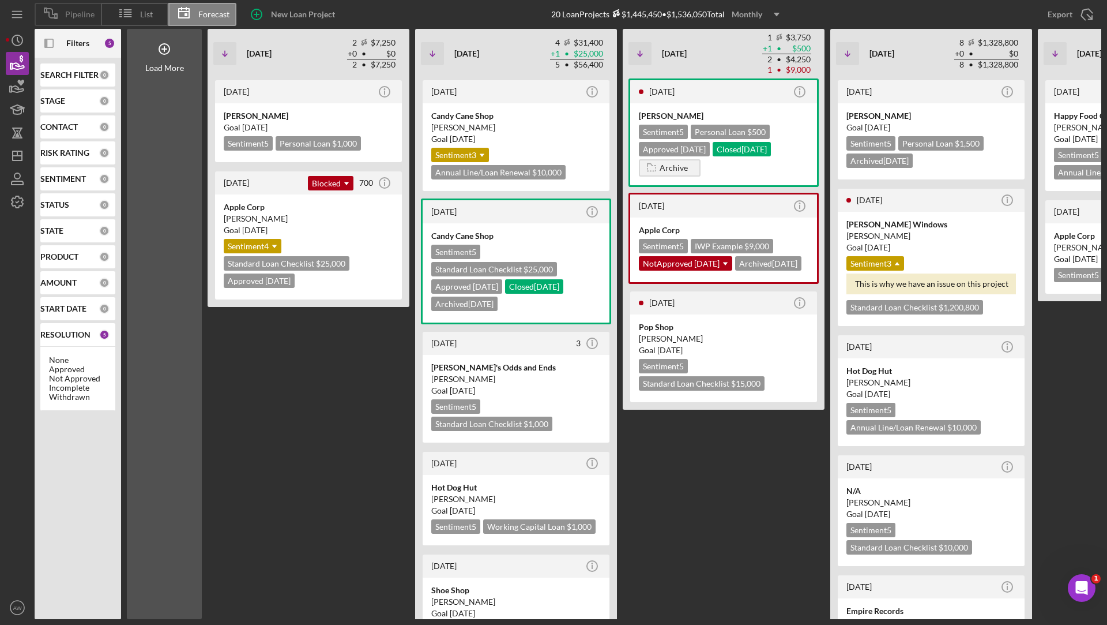
click at [89, 13] on span "Pipeline" at bounding box center [79, 14] width 29 height 9
